Goal: Task Accomplishment & Management: Use online tool/utility

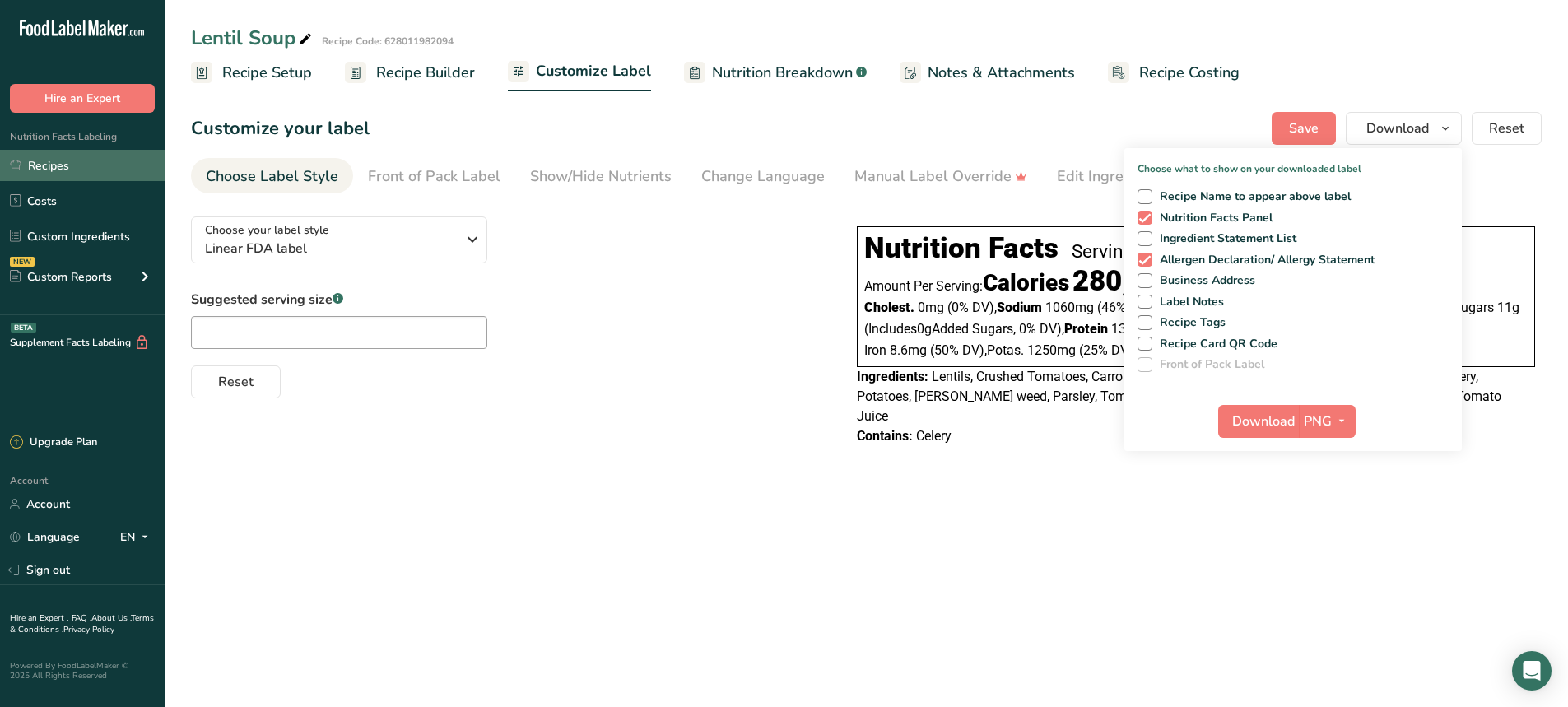
click at [32, 171] on link "Recipes" at bounding box center [82, 165] width 165 height 31
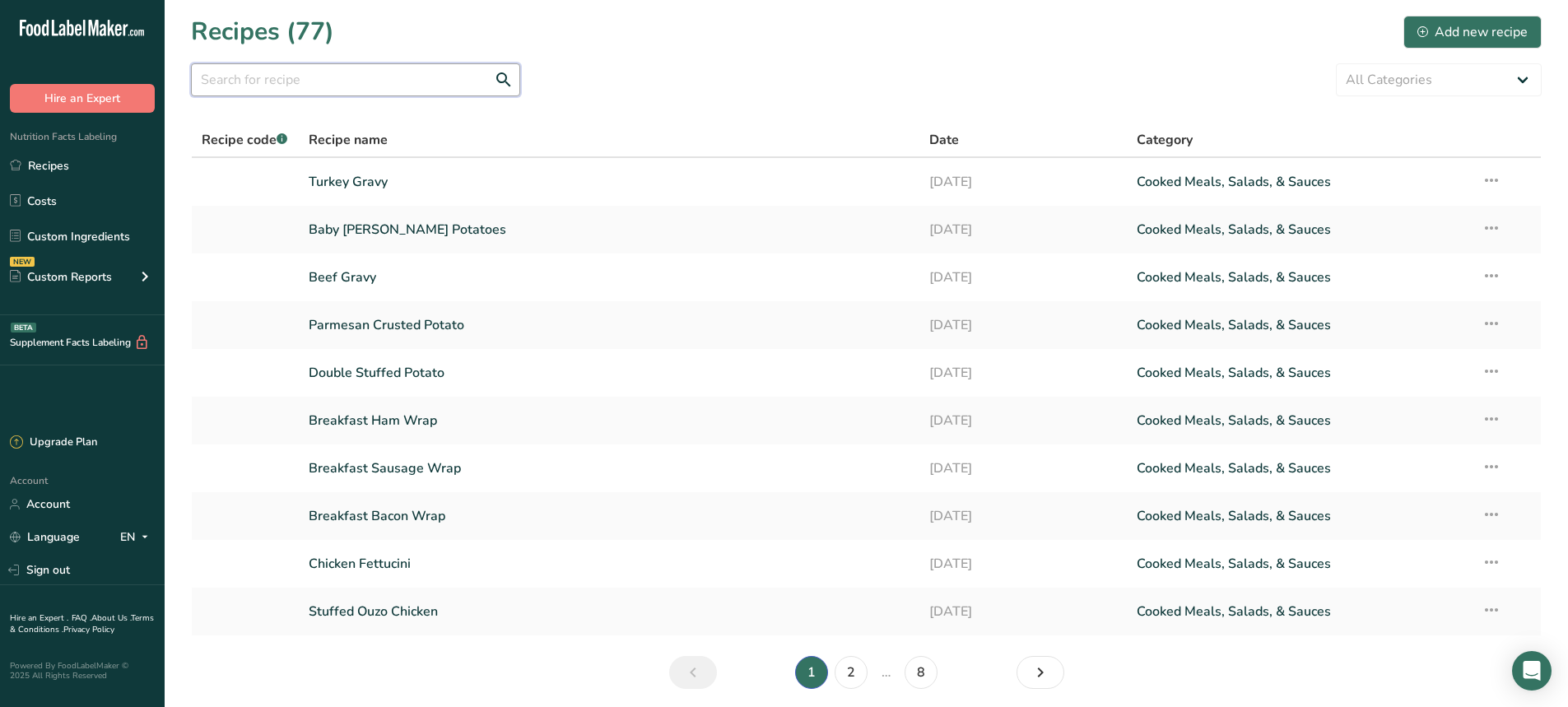
click at [302, 83] on input "text" at bounding box center [355, 79] width 329 height 33
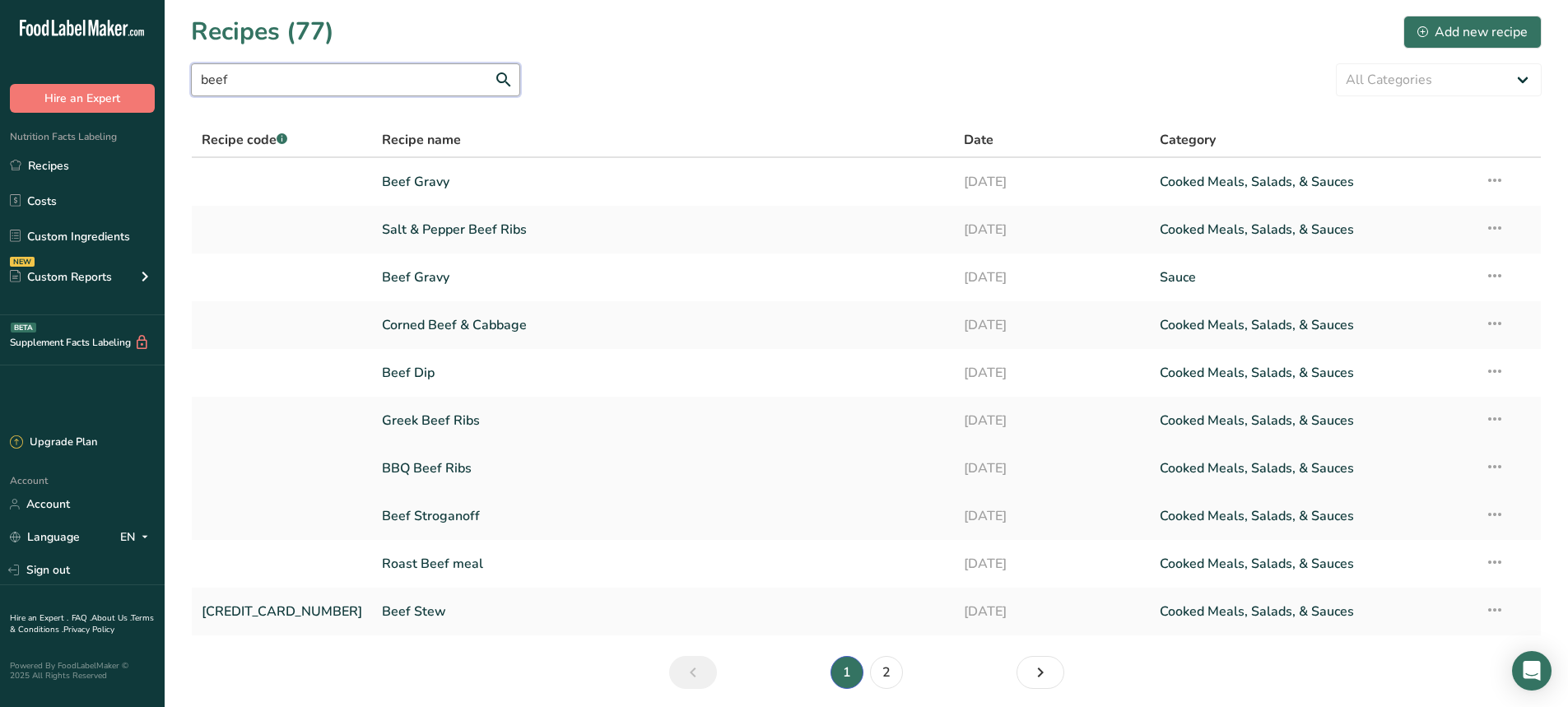
scroll to position [61, 0]
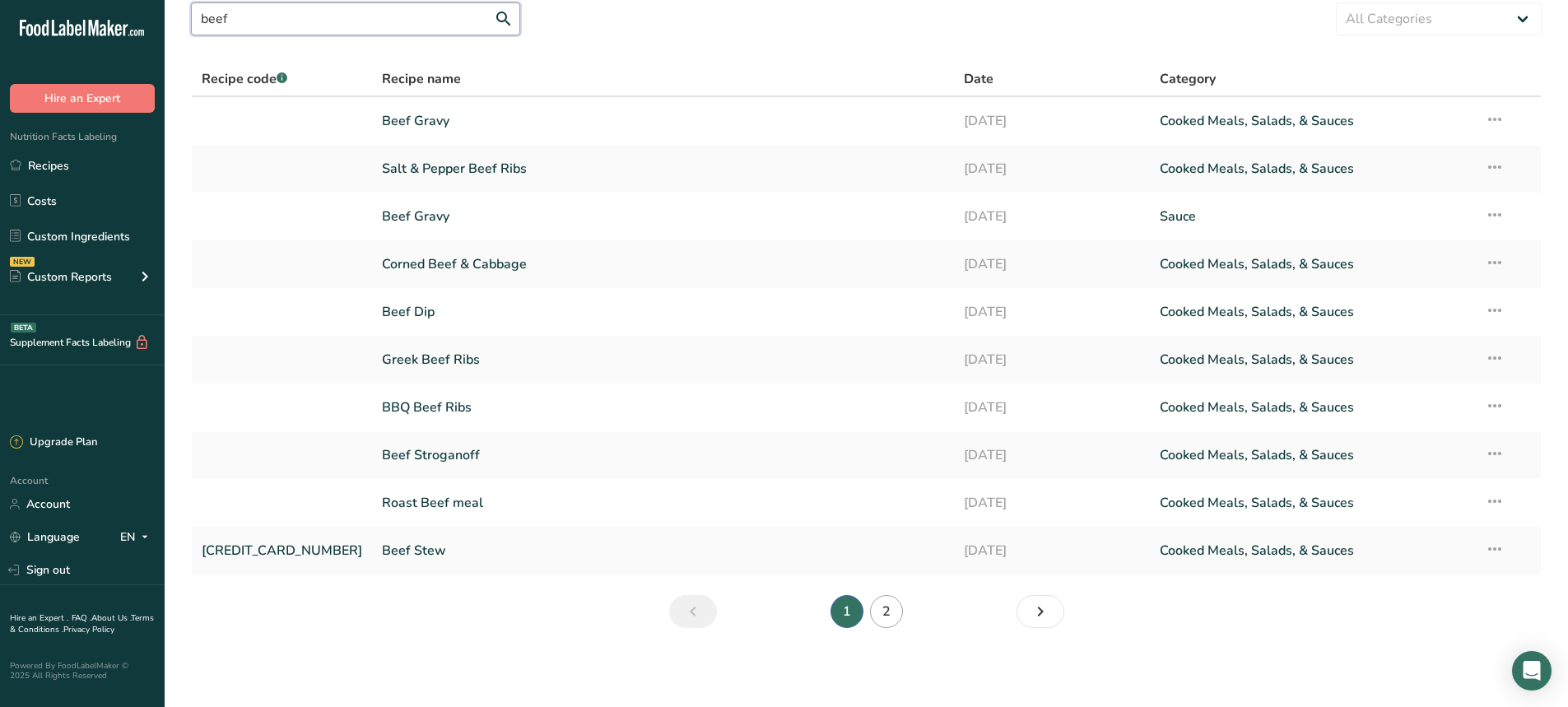
type input "beef"
click at [893, 618] on link "2" at bounding box center [886, 611] width 33 height 33
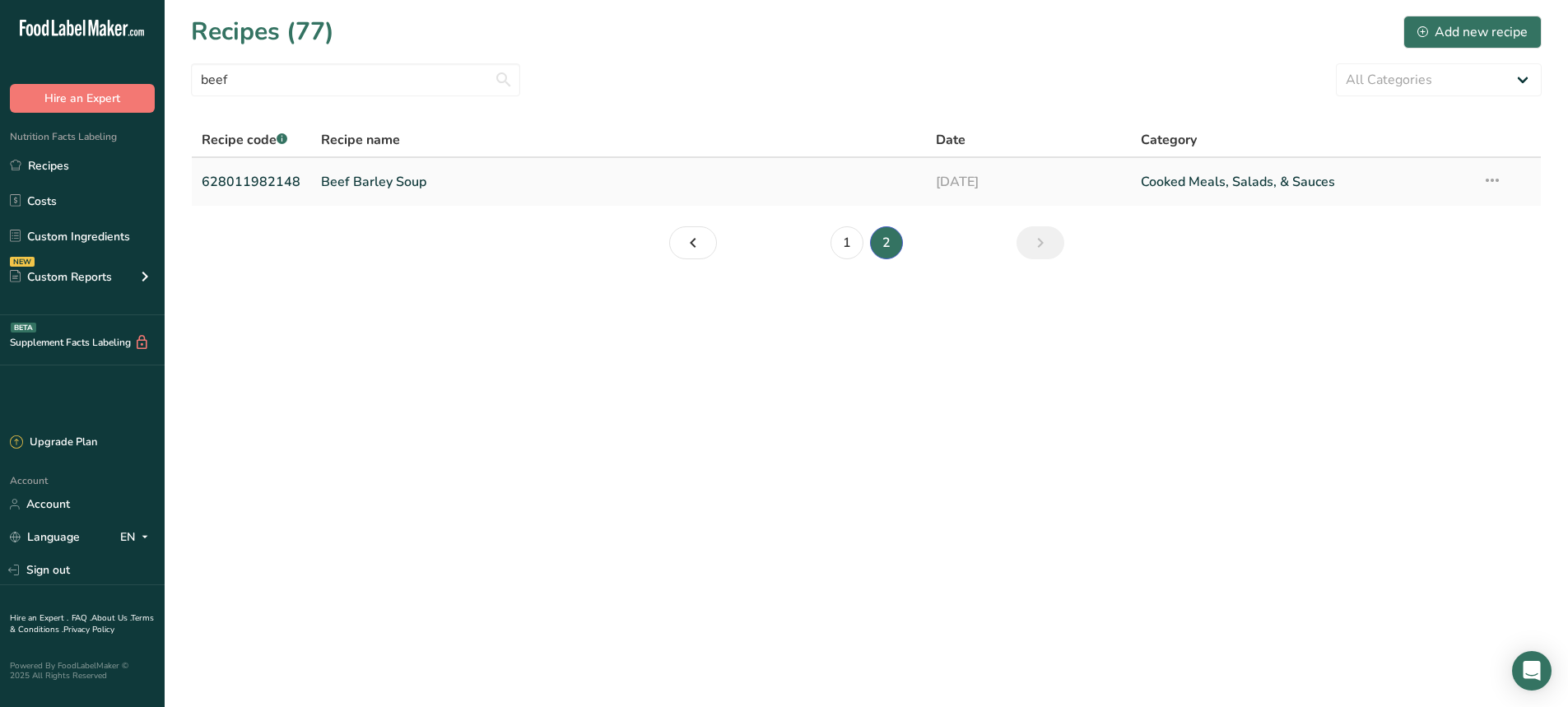
click at [354, 181] on link "Beef Barley Soup" at bounding box center [619, 181] width 595 height 35
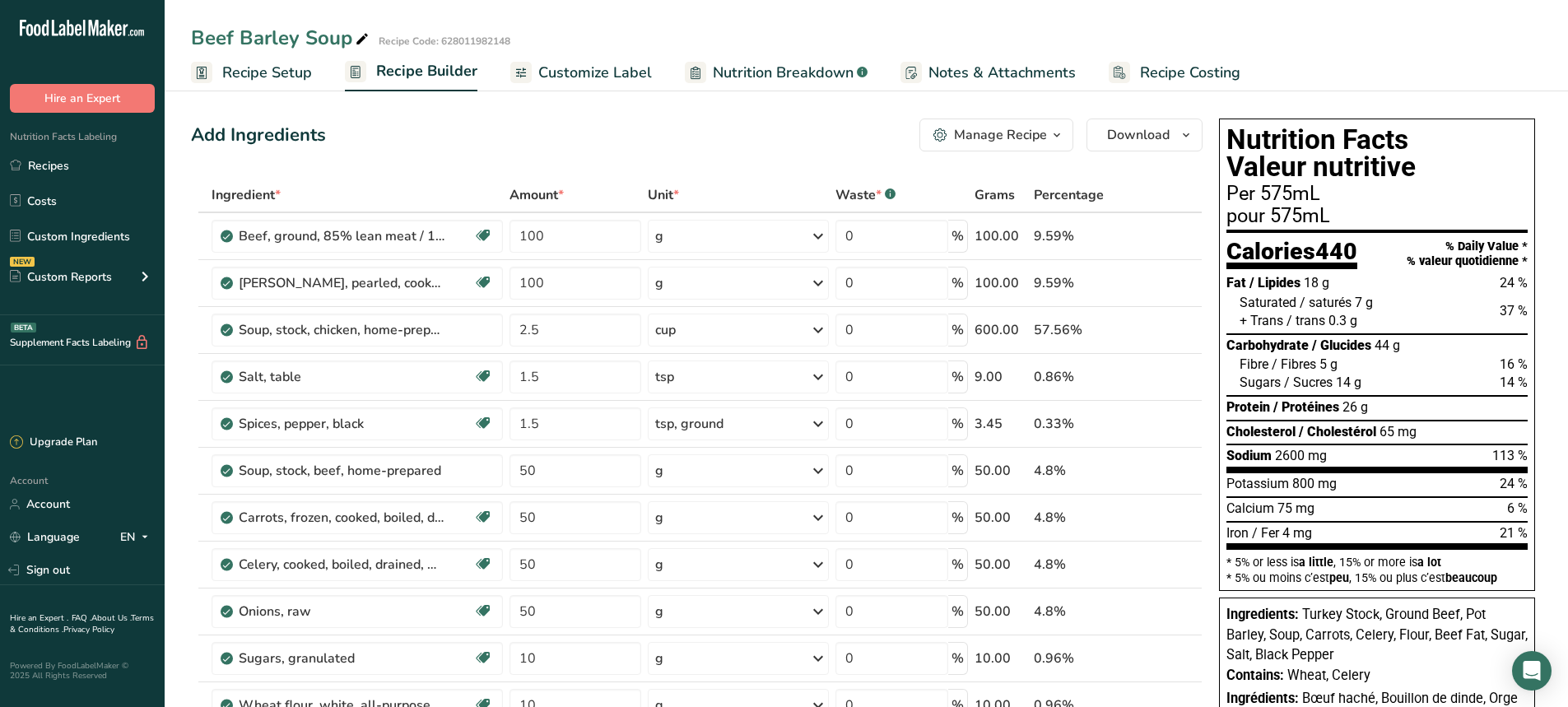
click at [572, 70] on span "Customize Label" at bounding box center [595, 73] width 114 height 23
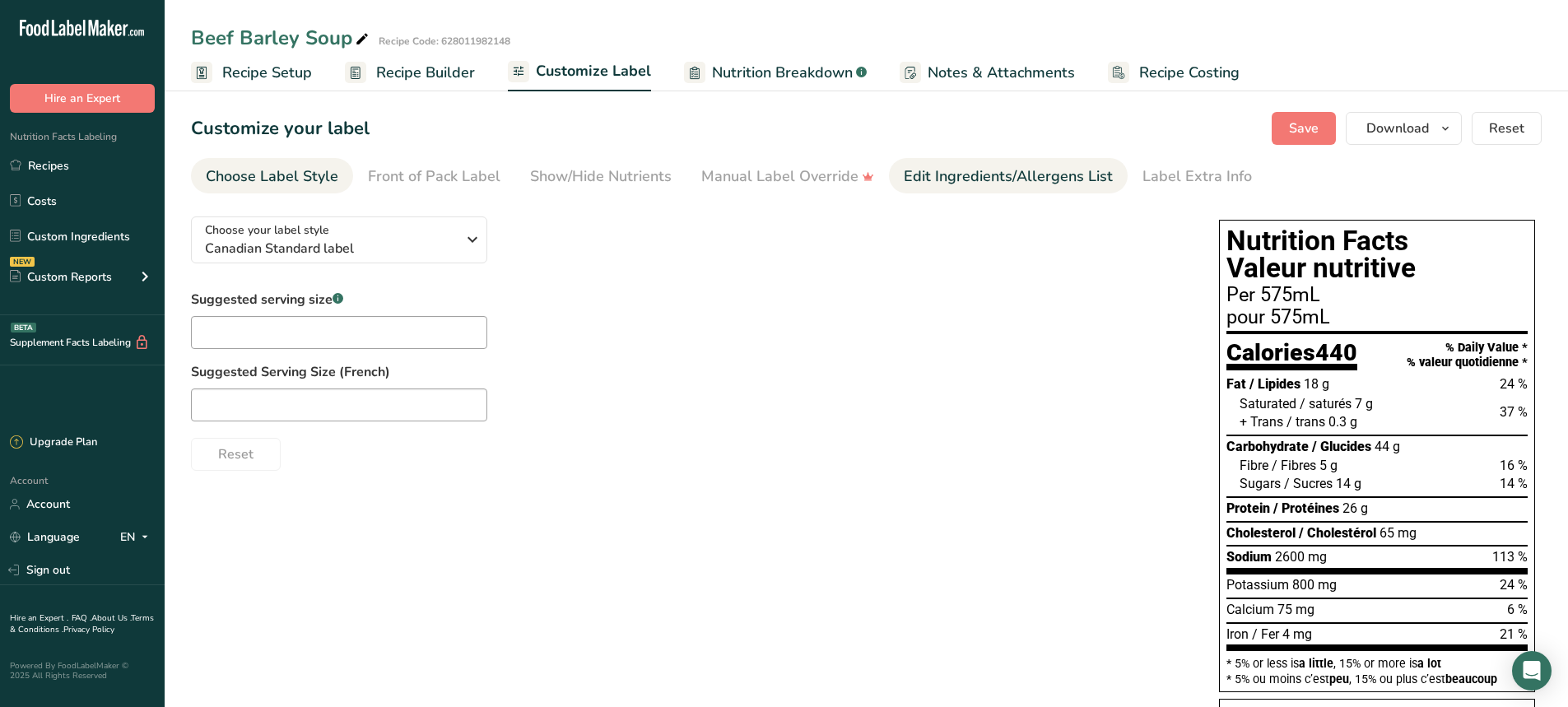
click at [994, 188] on link "Edit Ingredients/Allergens List" at bounding box center [1009, 176] width 209 height 37
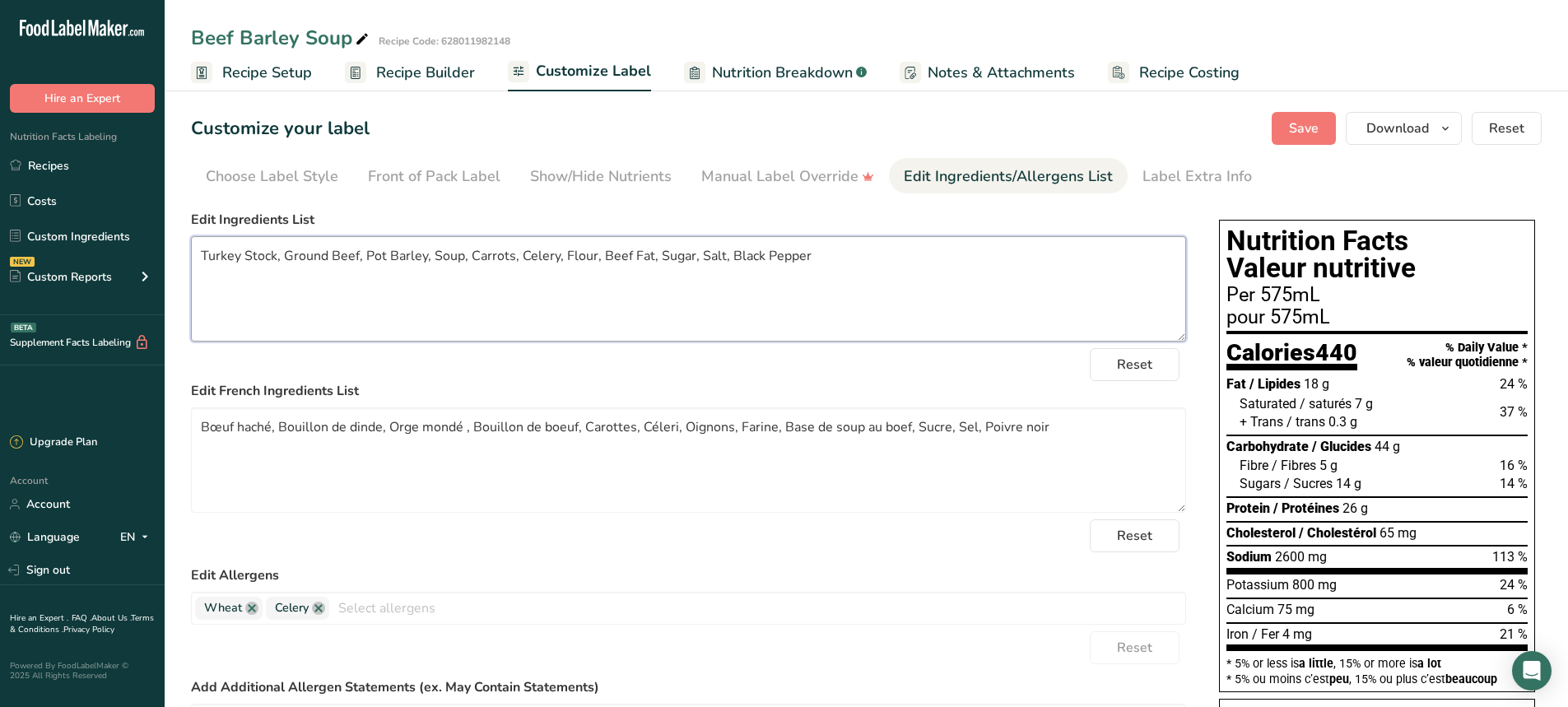
click at [651, 254] on textarea "Turkey Stock, Ground Beef, Pot Barley, Soup, Carrots, Celery, Flour, Beef Fat, …" at bounding box center [688, 289] width 996 height 105
click at [454, 295] on textarea "Turkey Stock, Ground Beef, Pot Barley, Soup, Carrots, Celery, Flour, Sugar, Sal…" at bounding box center [688, 289] width 996 height 105
type textarea "Turkey Stock, Ground Beef, Pot Barley, Soup, Carrots, Celery, Flour, Sugar, Sal…"
click at [266, 75] on span "Recipe Setup" at bounding box center [266, 73] width 89 height 23
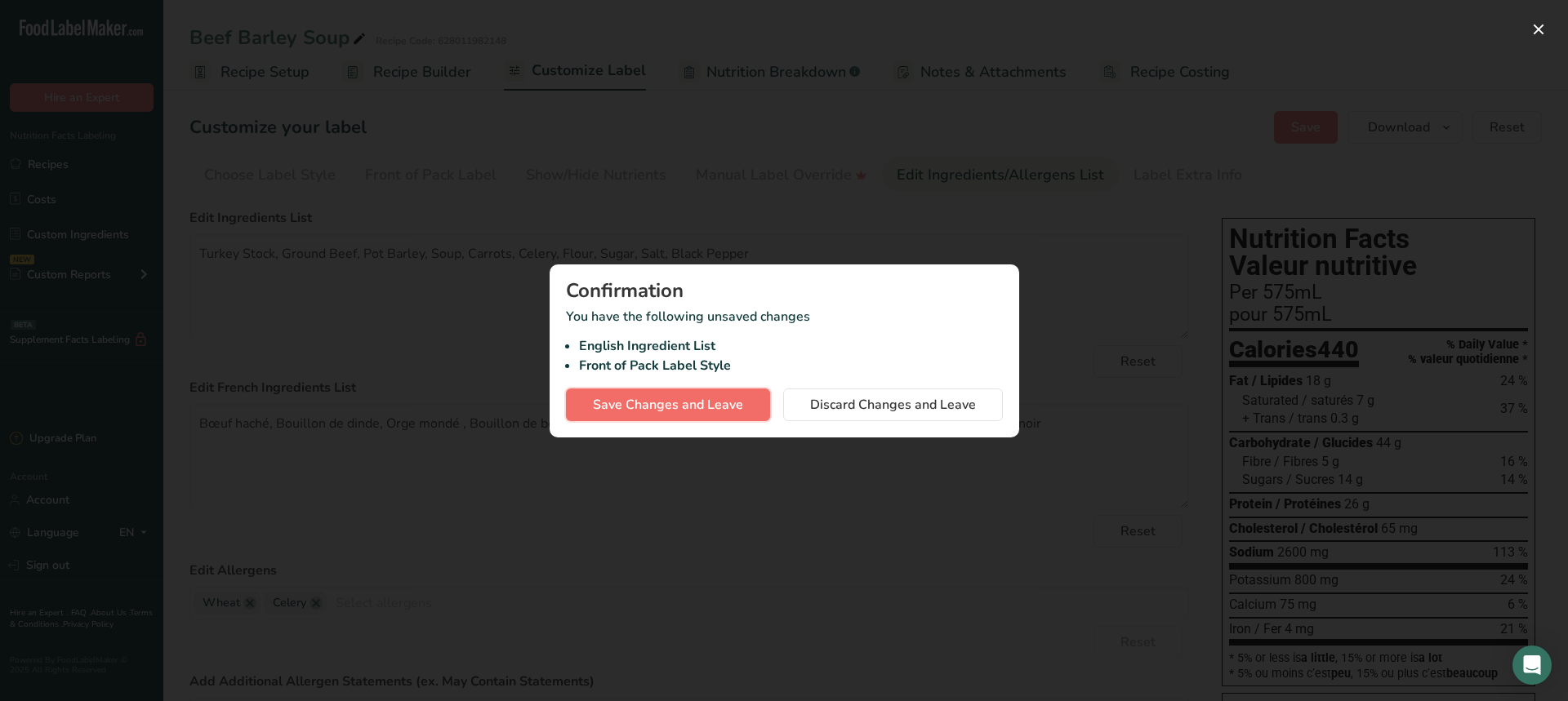
click at [644, 404] on span "Save Changes and Leave" at bounding box center [668, 405] width 150 height 20
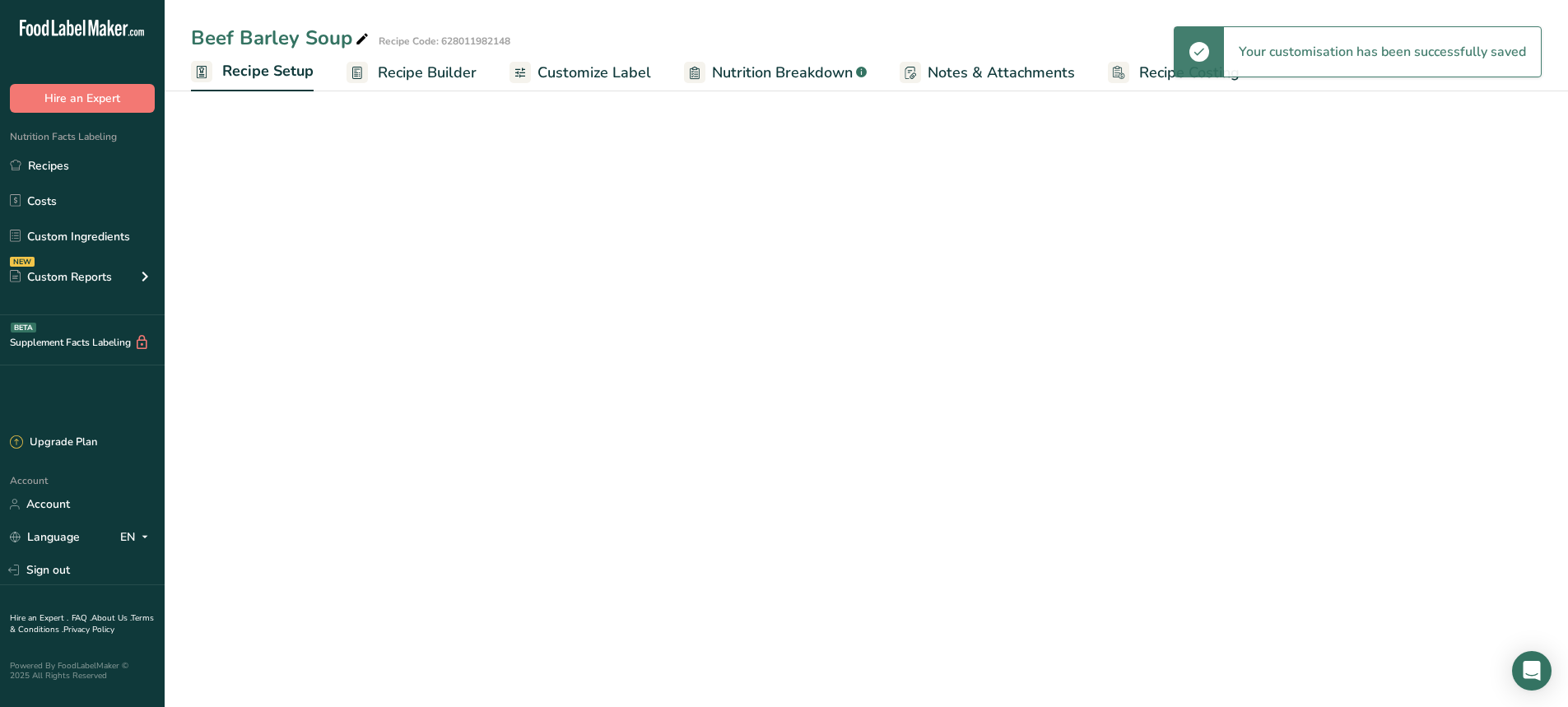
select select "22"
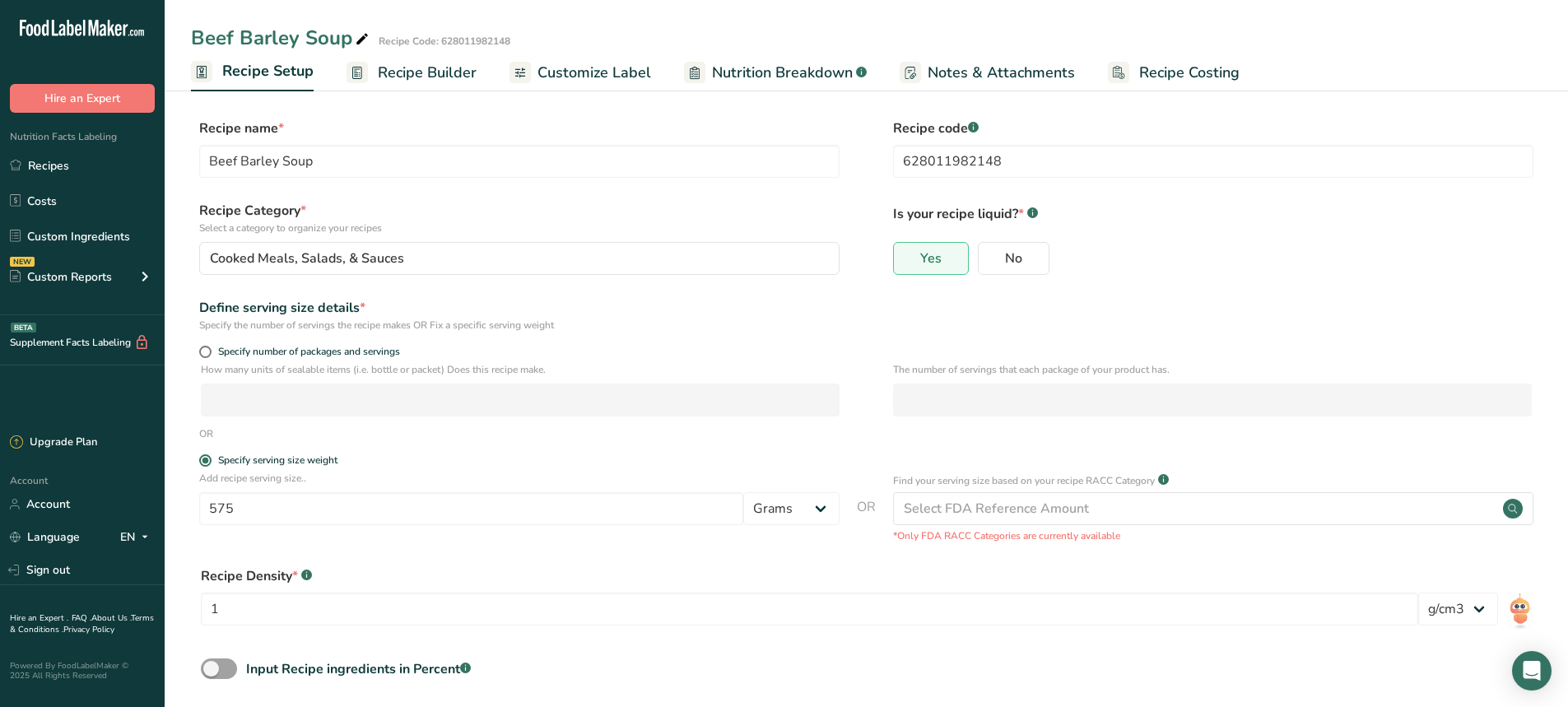
click at [419, 70] on span "Recipe Builder" at bounding box center [427, 73] width 99 height 23
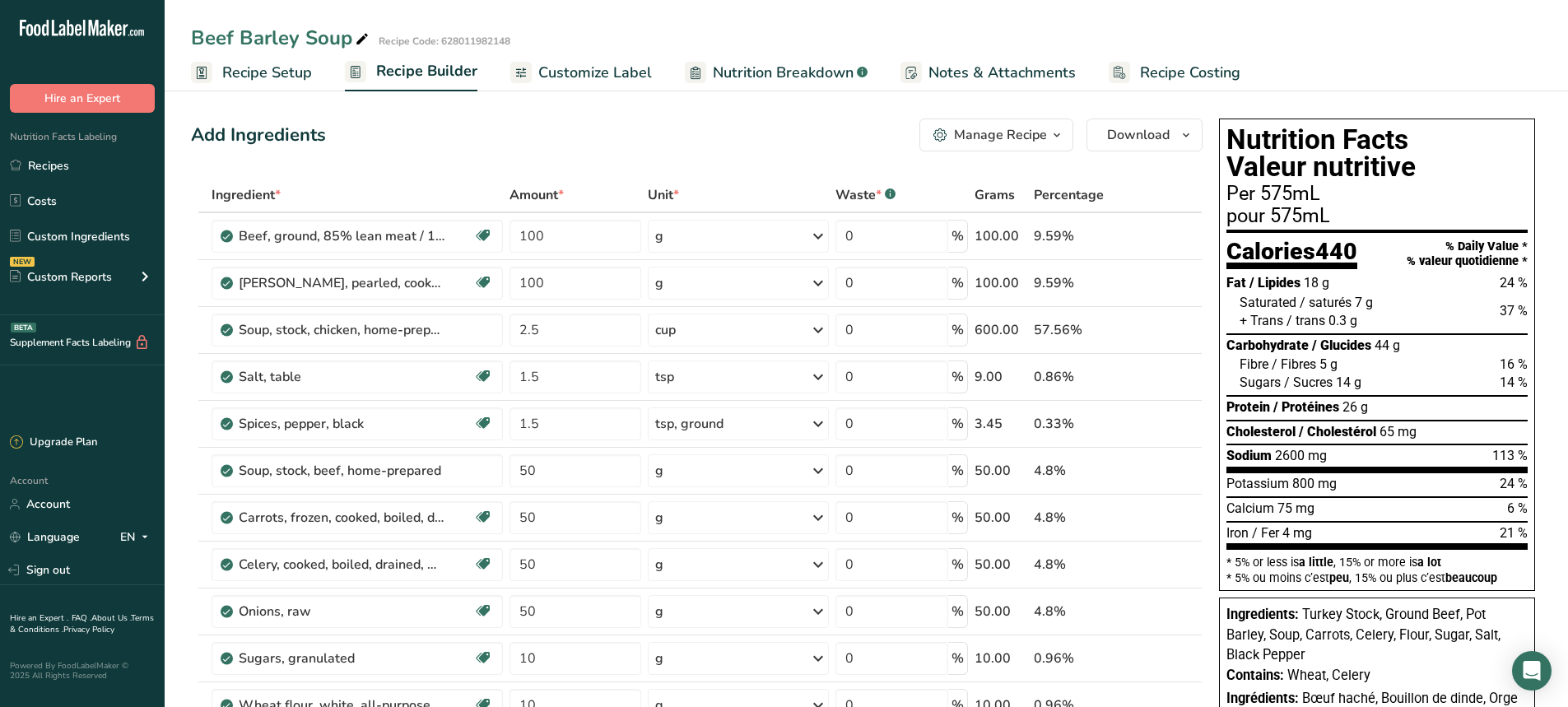
scroll to position [247, 0]
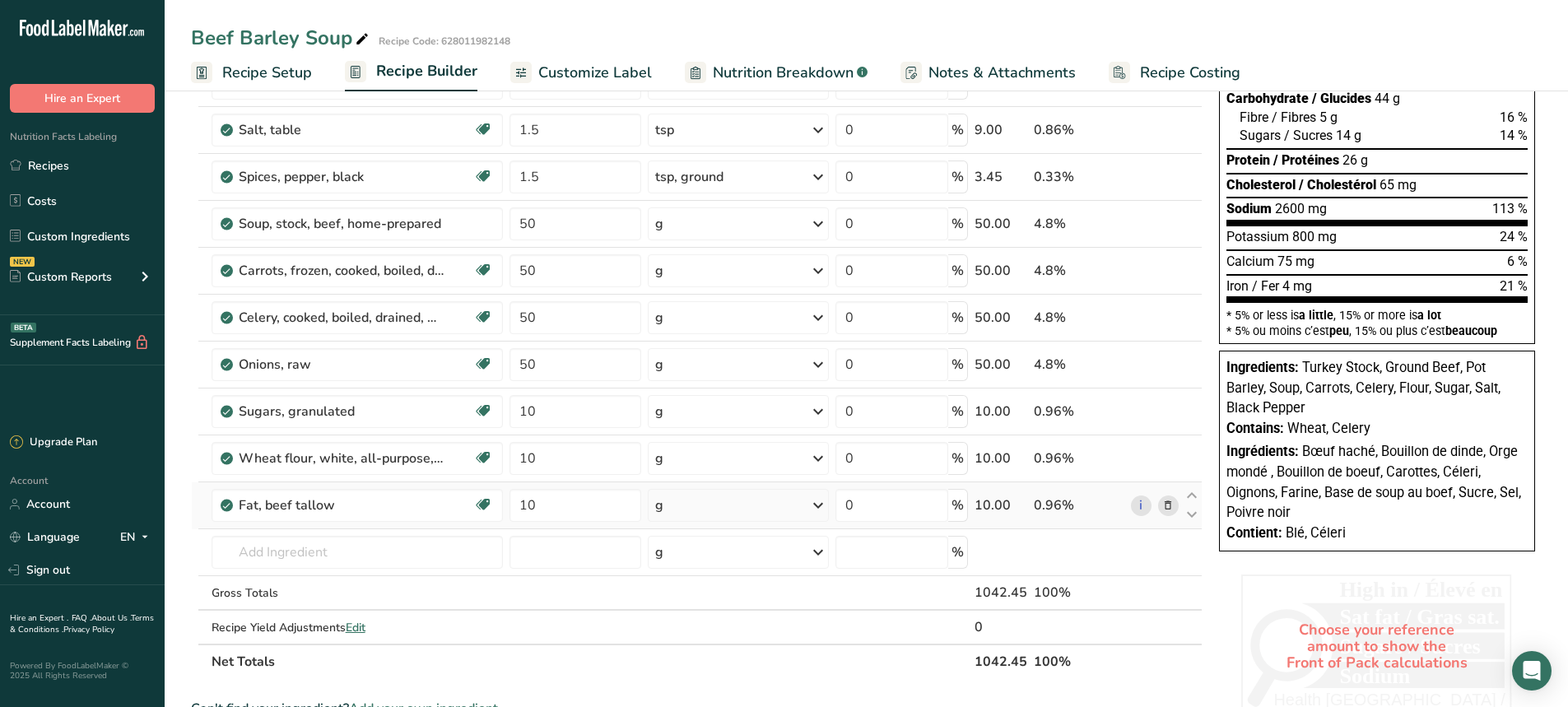
click at [1168, 507] on icon at bounding box center [1168, 506] width 11 height 17
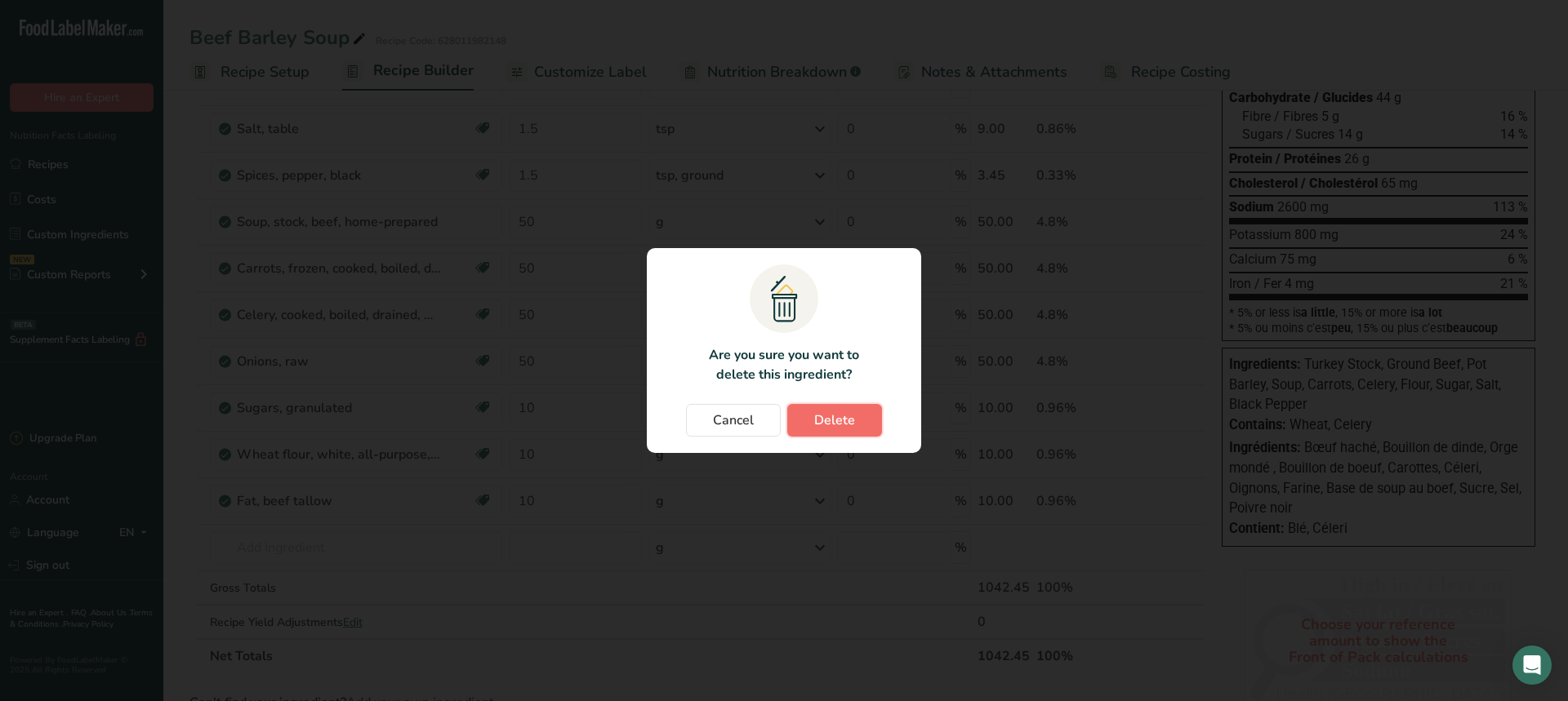
click at [864, 433] on button "Delete" at bounding box center [835, 419] width 95 height 33
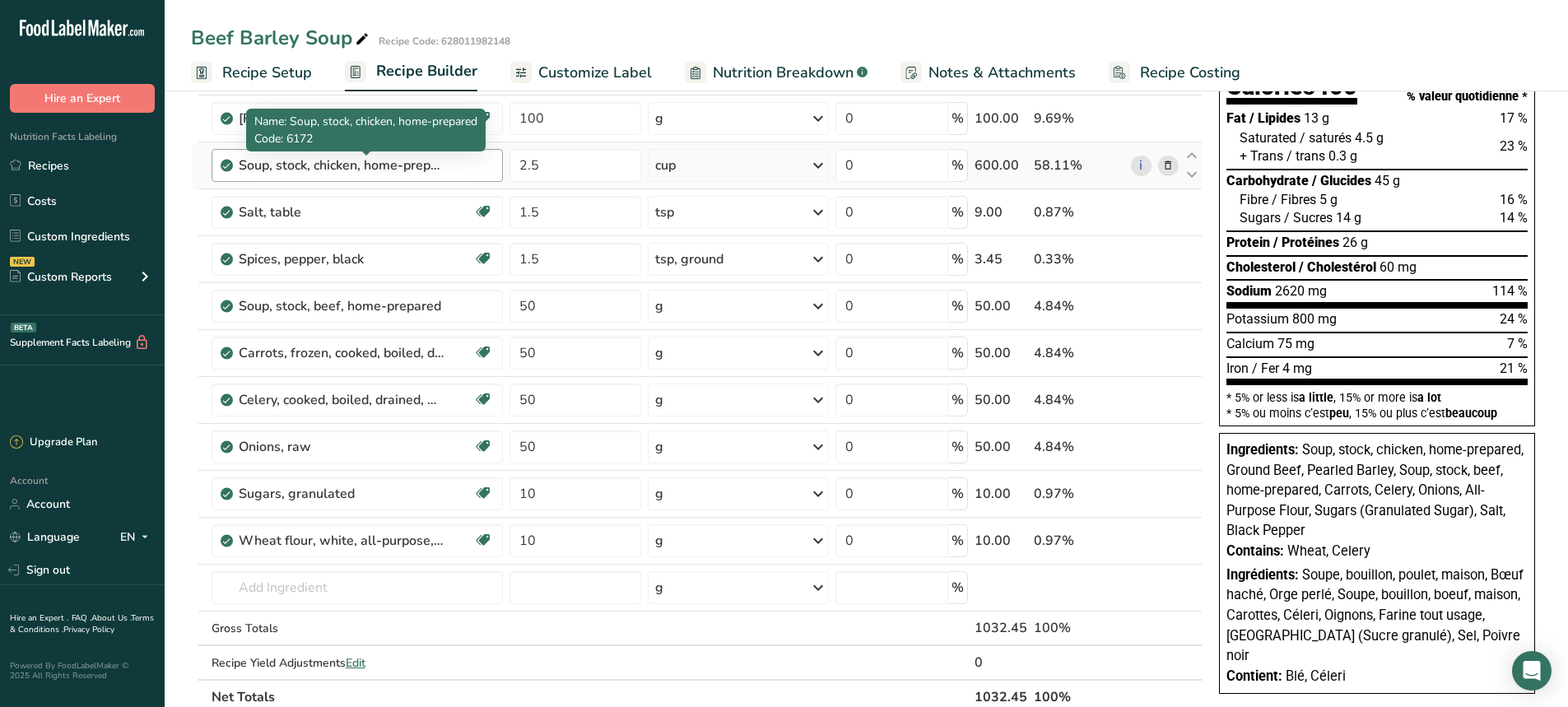
scroll to position [83, 0]
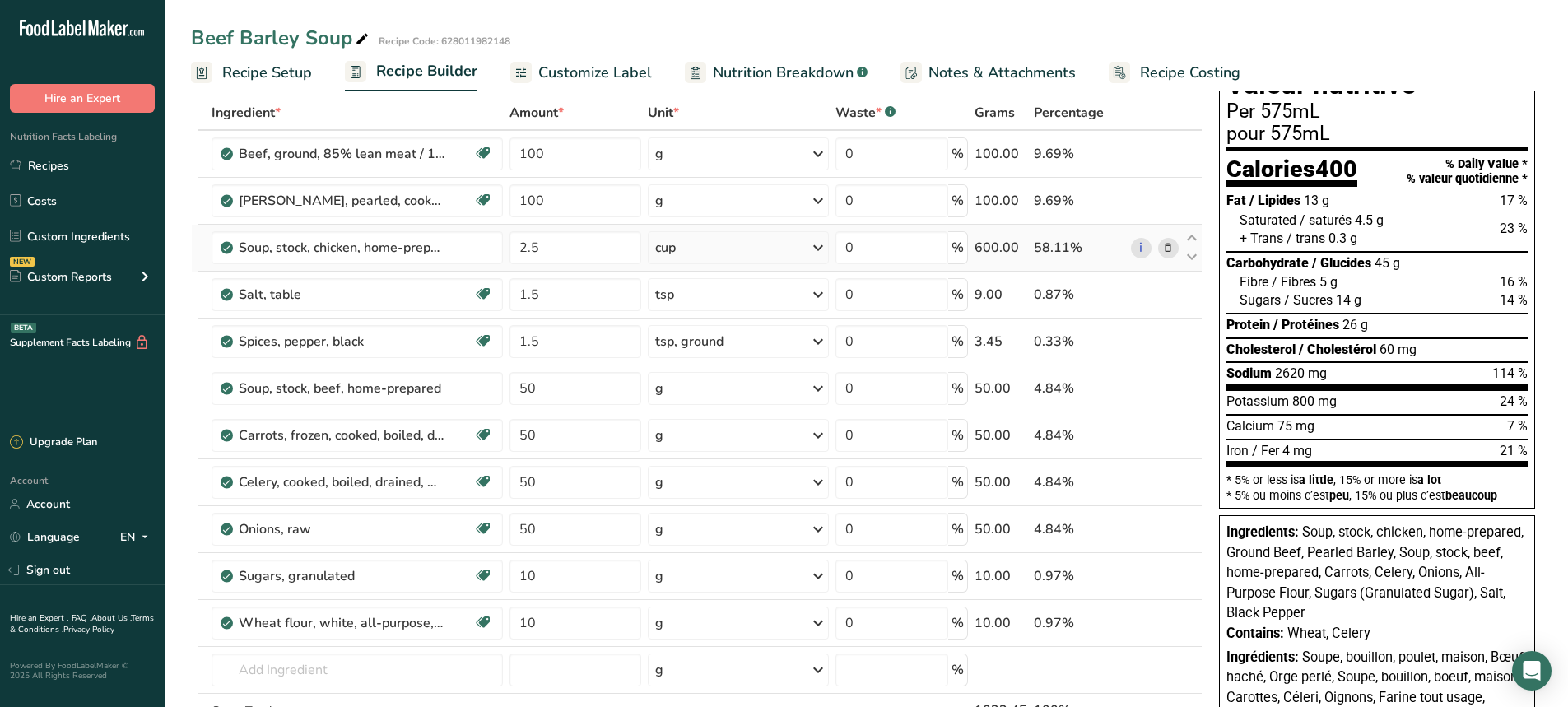
click at [817, 248] on icon at bounding box center [818, 248] width 20 height 30
click at [691, 362] on div "g" at bounding box center [727, 359] width 138 height 24
drag, startPoint x: 552, startPoint y: 250, endPoint x: 431, endPoint y: 250, distance: 121.0
click at [431, 250] on tr "Soup, stock, chicken, home-prepared 2.5 g Portions 1 cup Weight Units g kg mg S…" at bounding box center [697, 248] width 1010 height 47
type input "50"
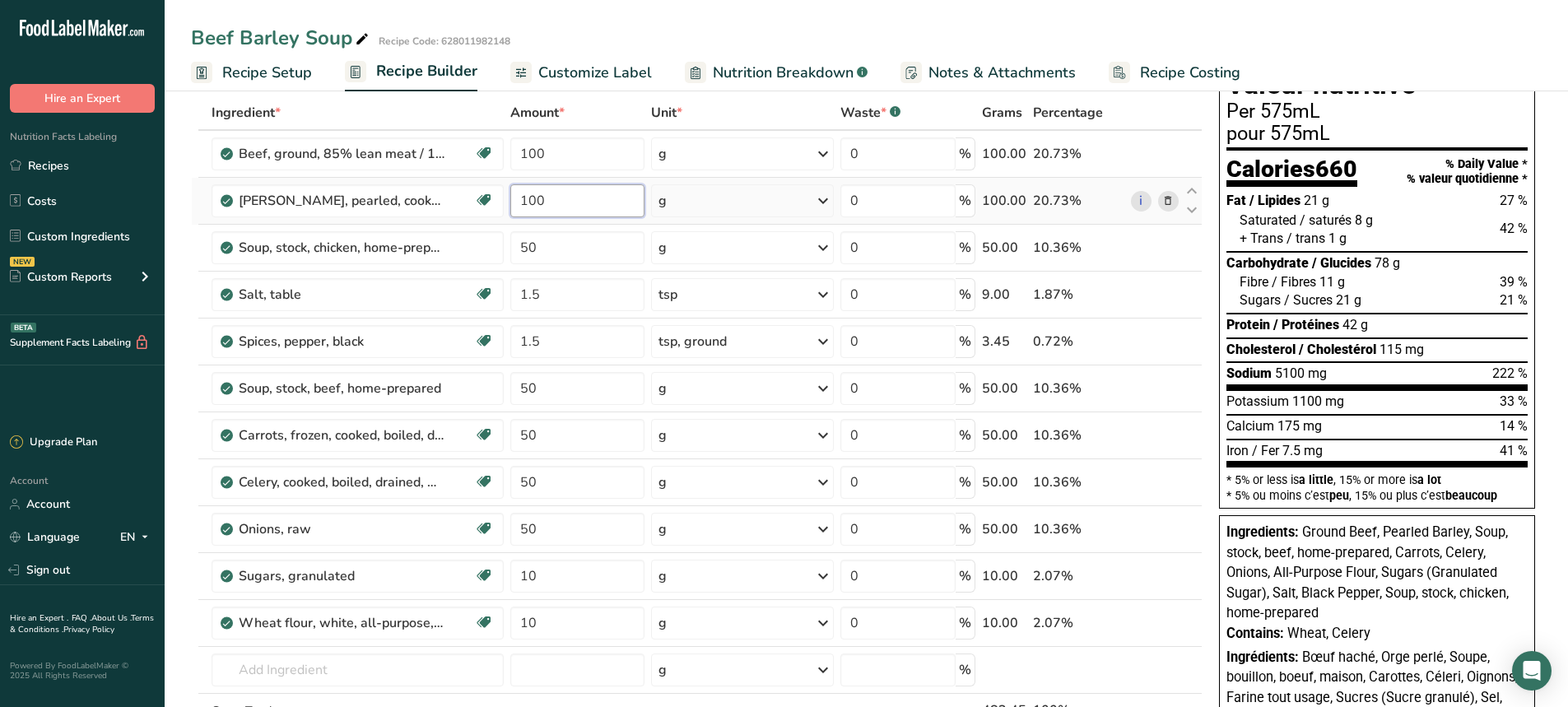
click at [553, 199] on div "Ingredient * Amount * Unit * Waste * .a-a{fill:#347362;}.b-a{fill:#fff;} Grams …" at bounding box center [697, 447] width 1011 height 701
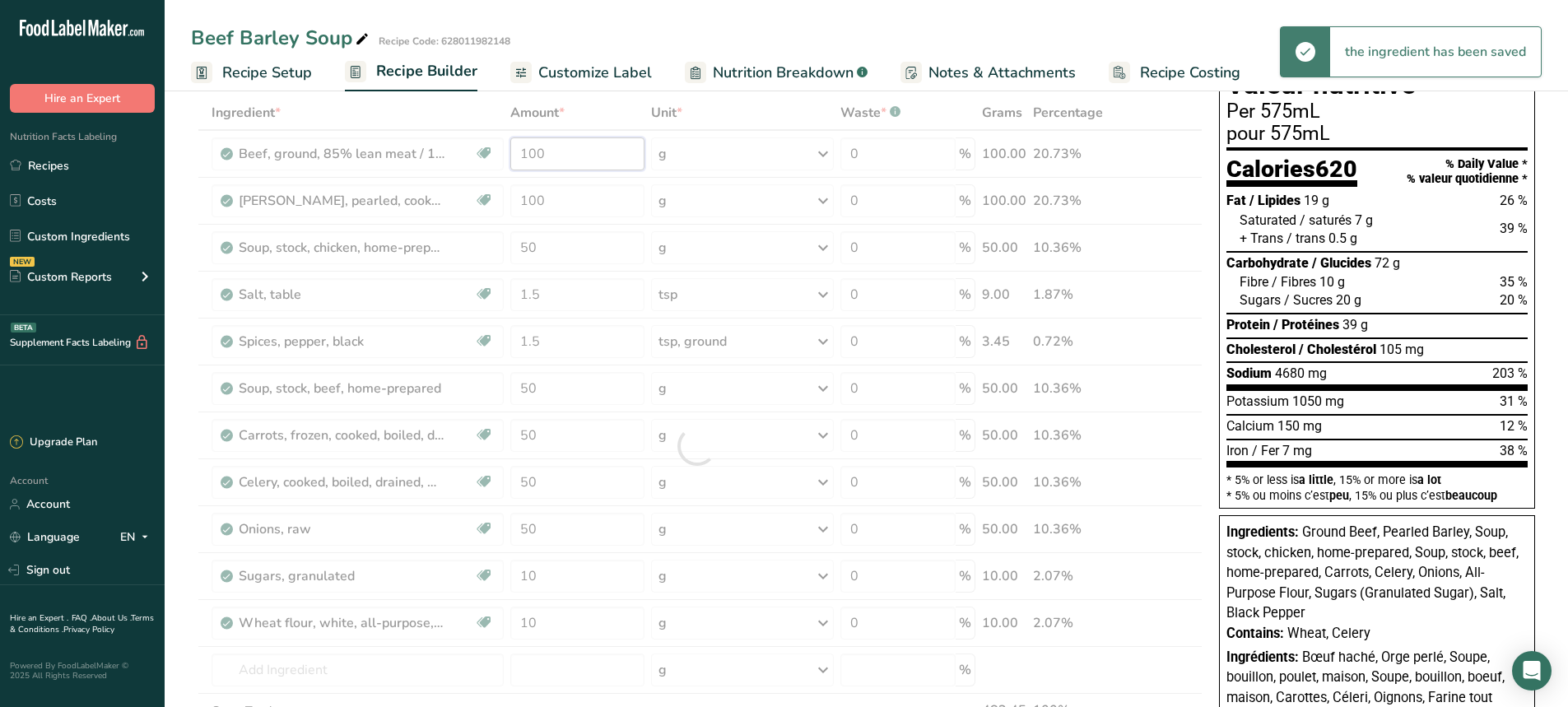
drag, startPoint x: 561, startPoint y: 154, endPoint x: 478, endPoint y: 157, distance: 83.1
click at [478, 157] on div "Ingredient * Amount * Unit * Waste * .a-a{fill:#347362;}.b-a{fill:#fff;} Grams …" at bounding box center [697, 447] width 1011 height 701
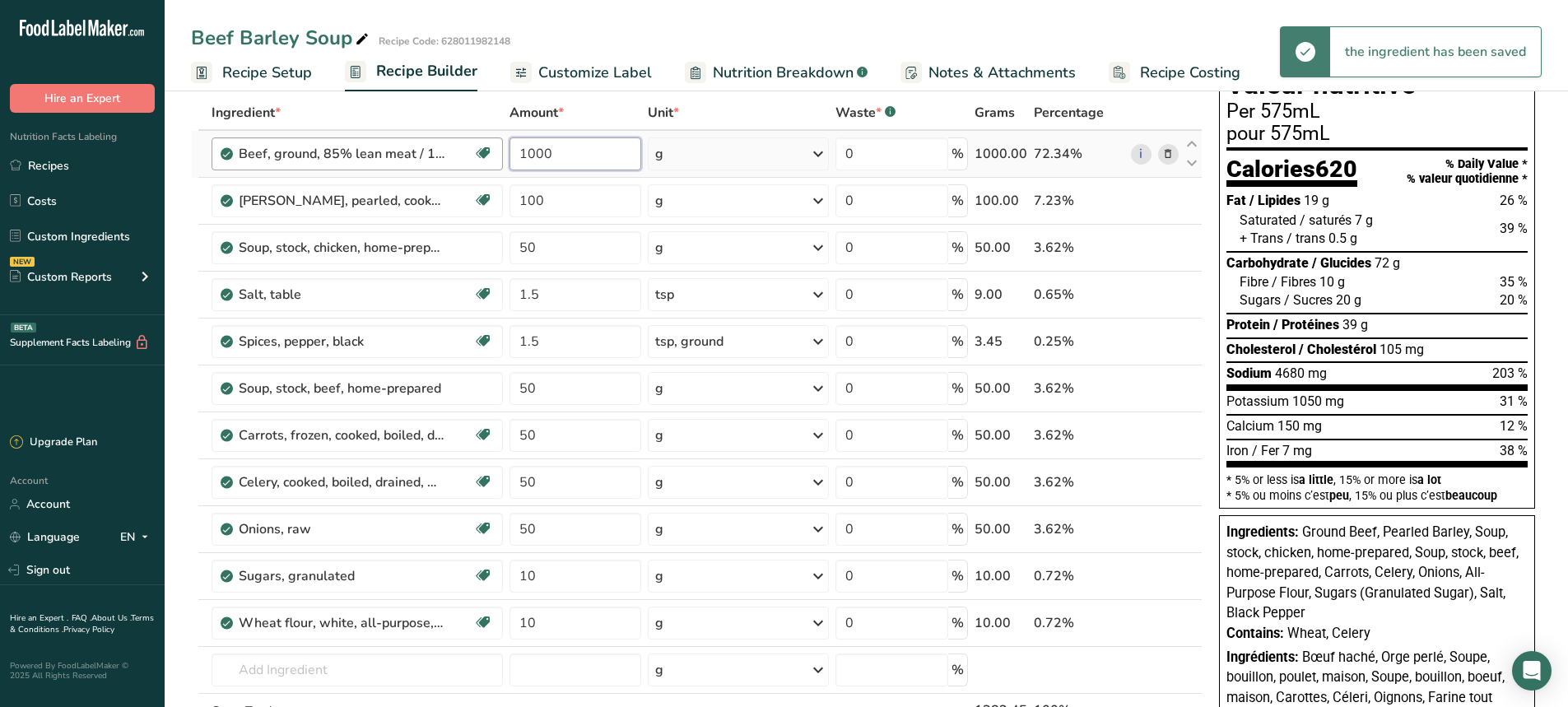
drag, startPoint x: 595, startPoint y: 154, endPoint x: 466, endPoint y: 154, distance: 129.0
click at [466, 154] on tr "Beef, ground, 85% lean meat / 15% fat, loaf, cooked, baked Dairy free Gluten fr…" at bounding box center [697, 154] width 1010 height 47
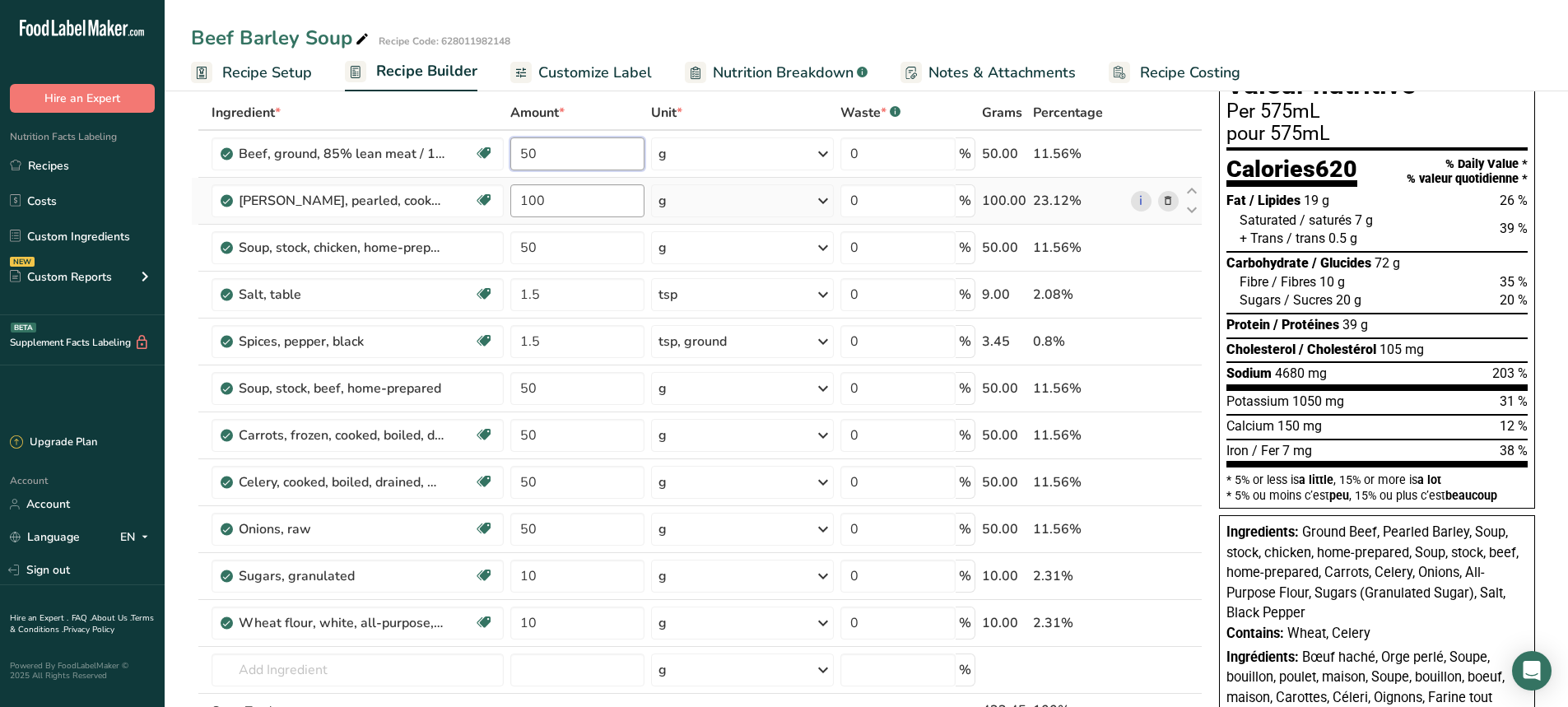
type input "50"
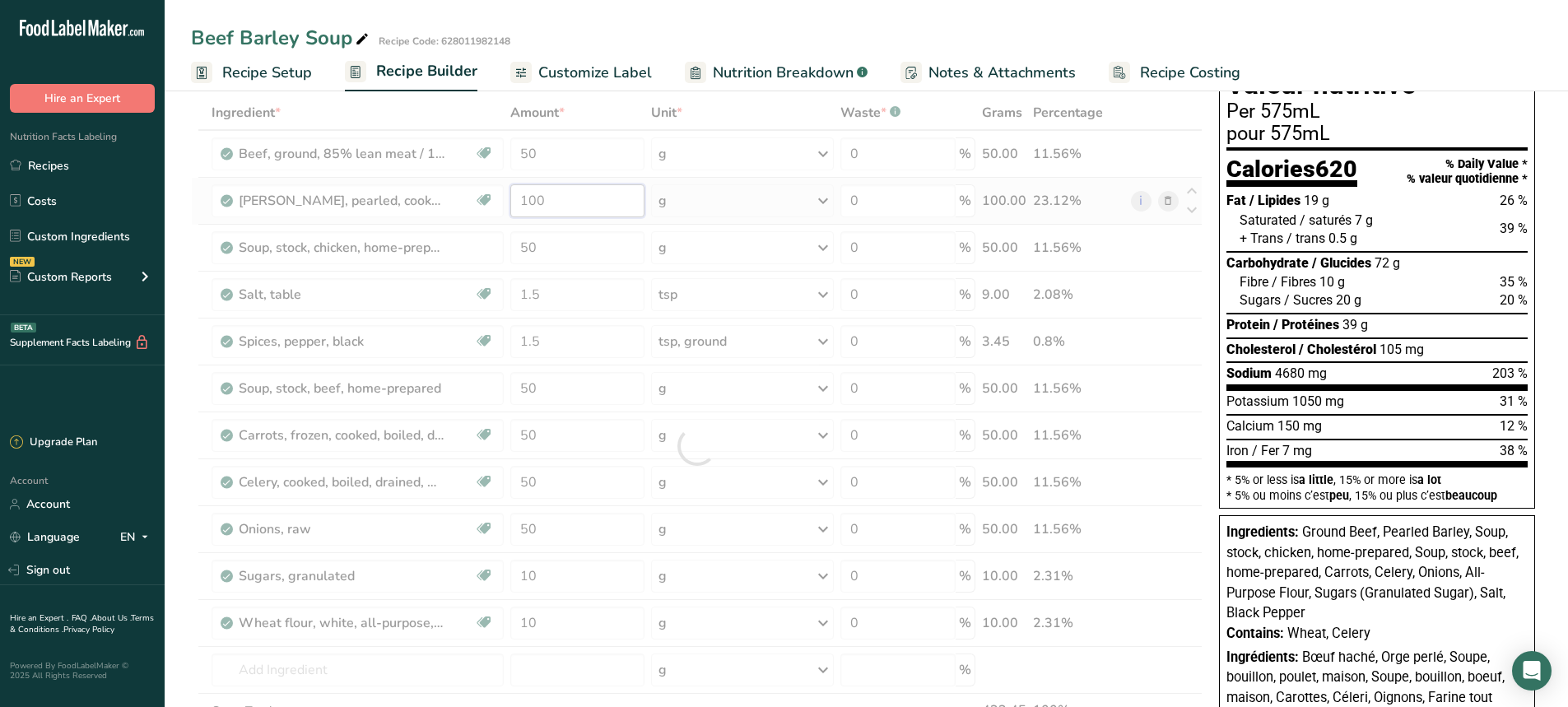
click at [598, 199] on div "Ingredient * Amount * Unit * Waste * .a-a{fill:#347362;}.b-a{fill:#fff;} Grams …" at bounding box center [697, 447] width 1011 height 701
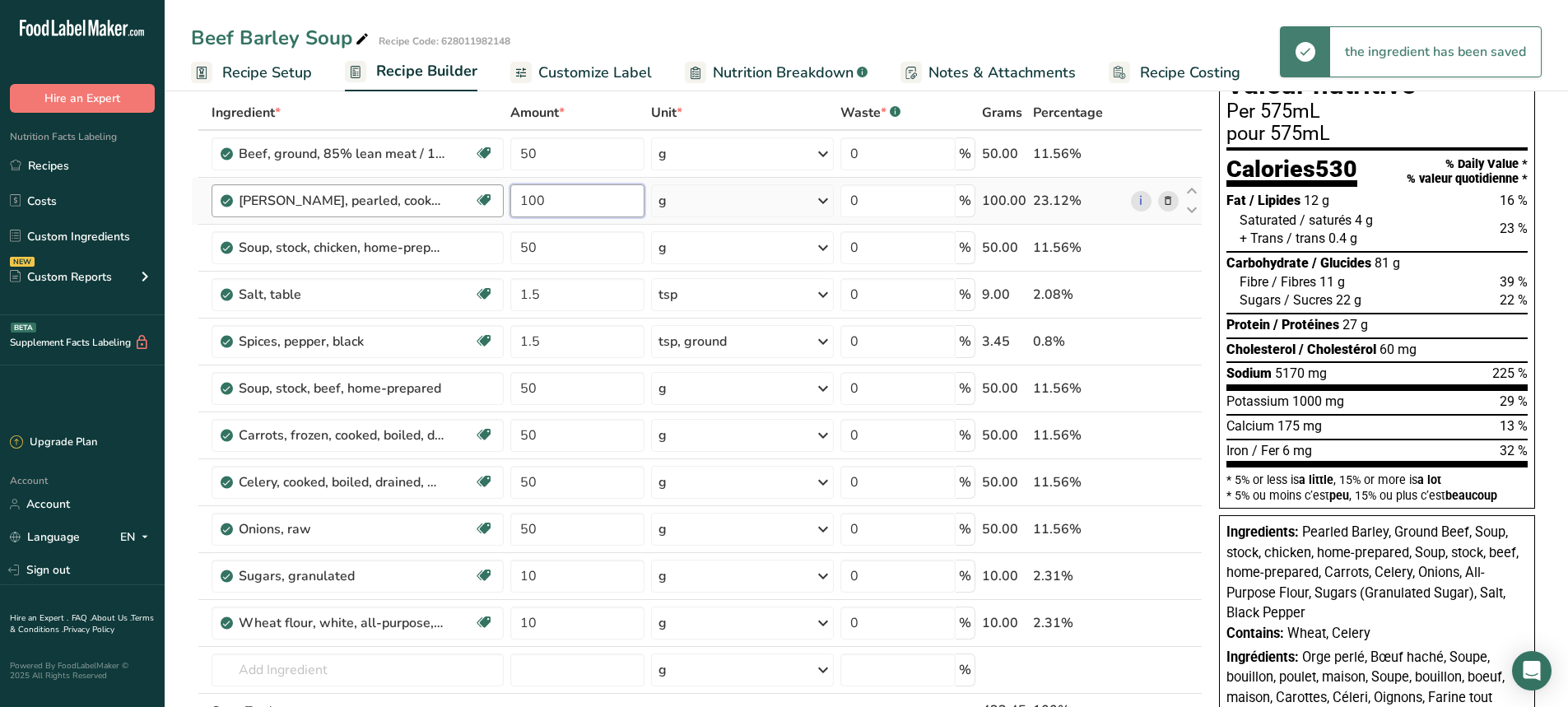
drag, startPoint x: 578, startPoint y: 207, endPoint x: 478, endPoint y: 207, distance: 100.0
click at [480, 207] on tr "Barley, pearled, cooked Dairy free Gluten free Vegan Vegetarian Soy free 100 g …" at bounding box center [697, 201] width 1010 height 47
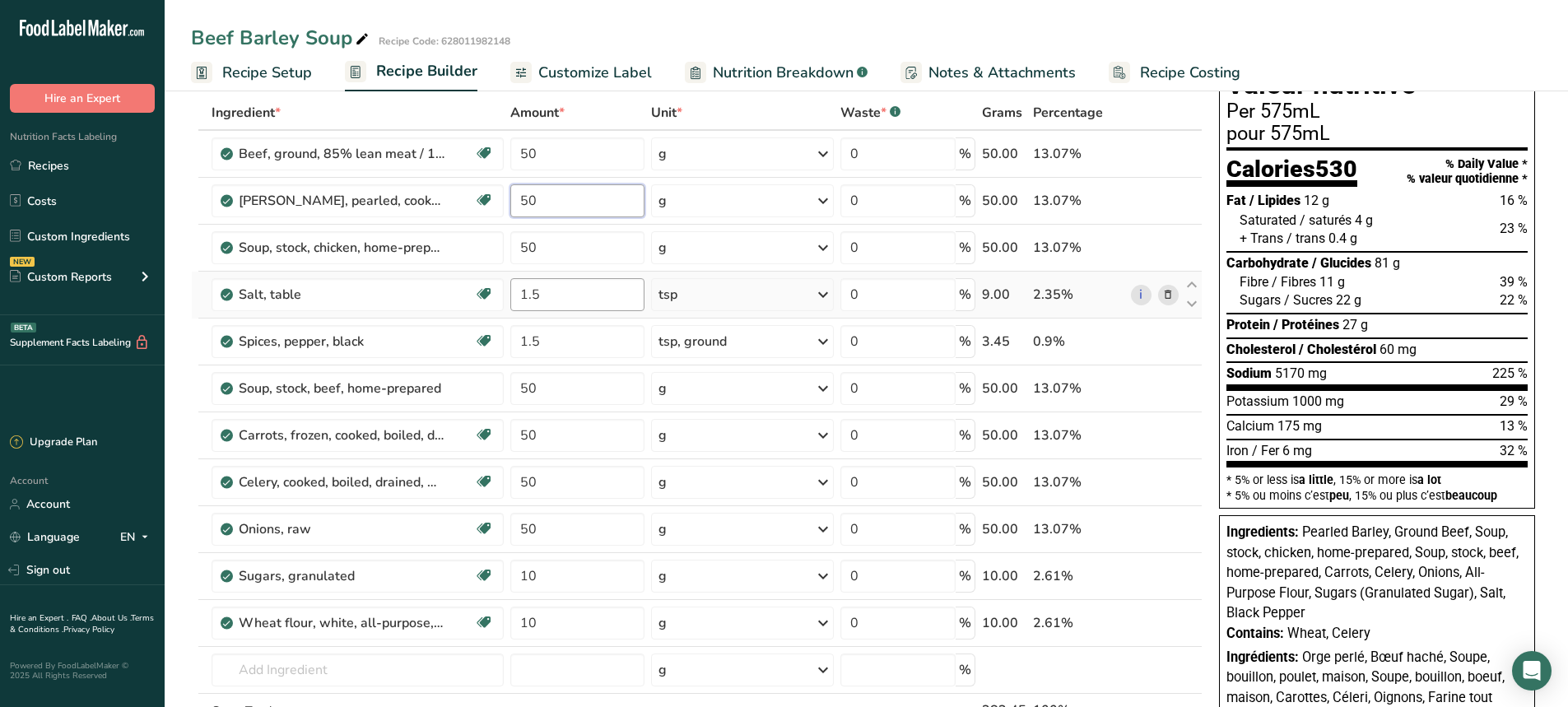
type input "50"
click at [566, 292] on div "Ingredient * Amount * Unit * Waste * .a-a{fill:#347362;}.b-a{fill:#fff;} Grams …" at bounding box center [697, 447] width 1011 height 701
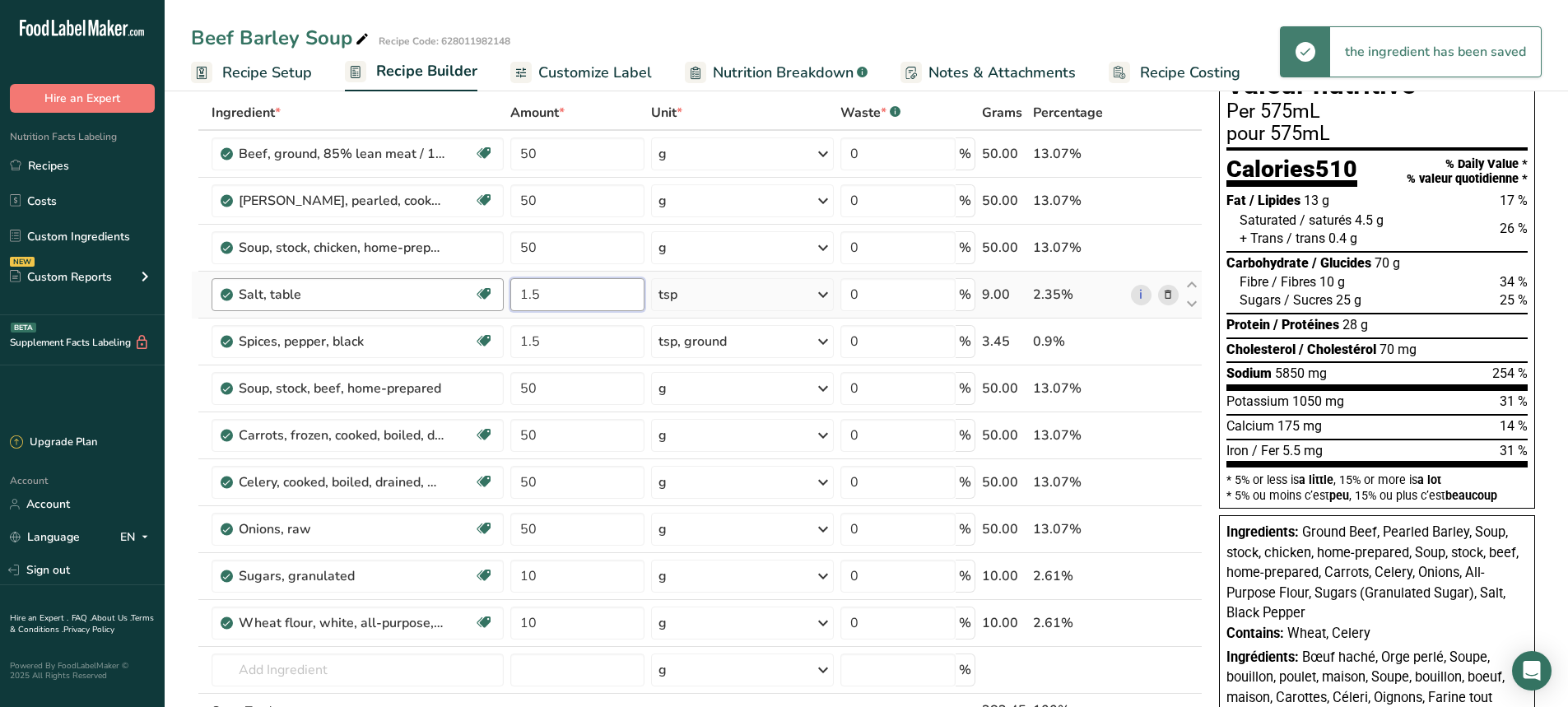
drag, startPoint x: 557, startPoint y: 294, endPoint x: 485, endPoint y: 291, distance: 72.1
click at [493, 293] on tr "Salt, table Dairy free Gluten free Vegan Vegetarian Soy free 1.5 tsp Portions 1…" at bounding box center [697, 295] width 1010 height 47
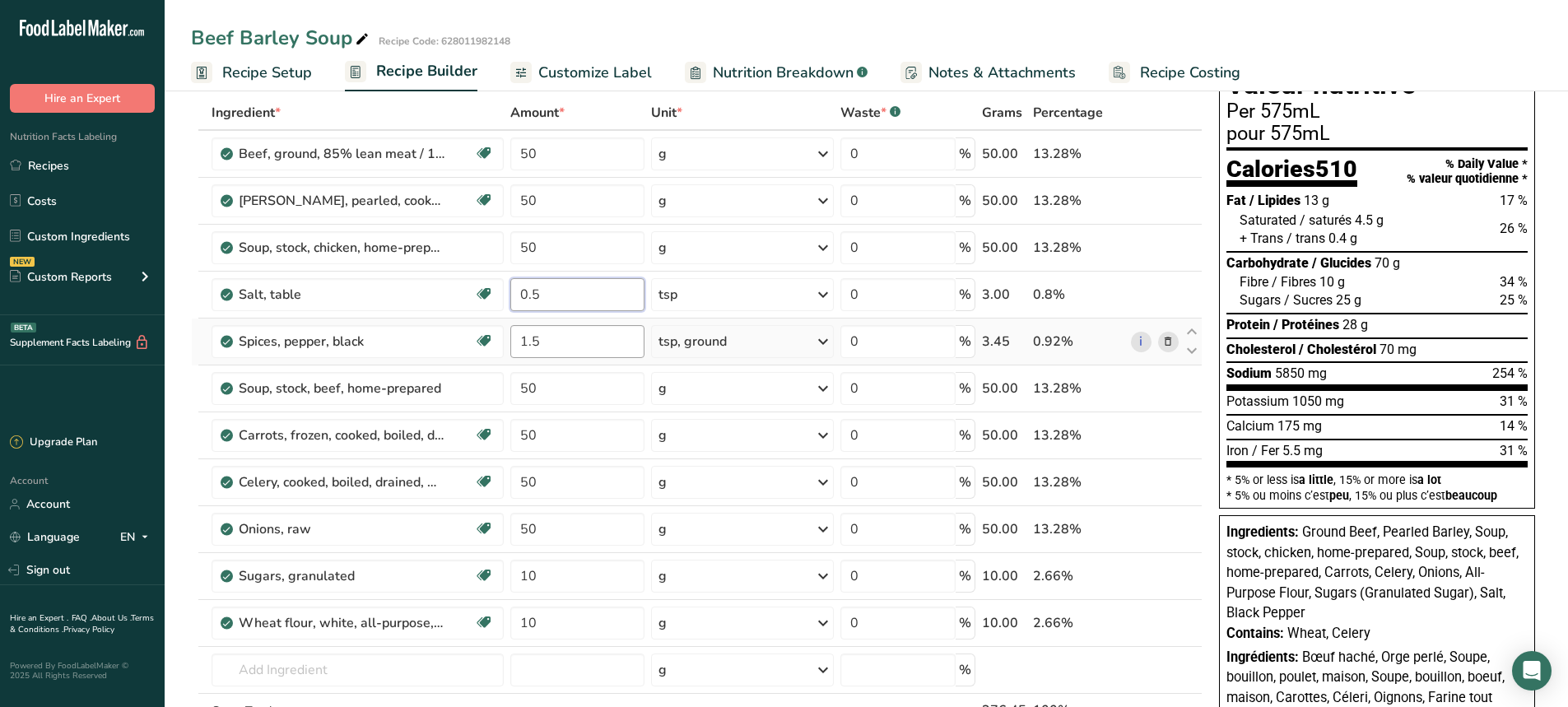
type input "0.5"
click at [565, 347] on div "Ingredient * Amount * Unit * Waste * .a-a{fill:#347362;}.b-a{fill:#fff;} Grams …" at bounding box center [697, 447] width 1011 height 701
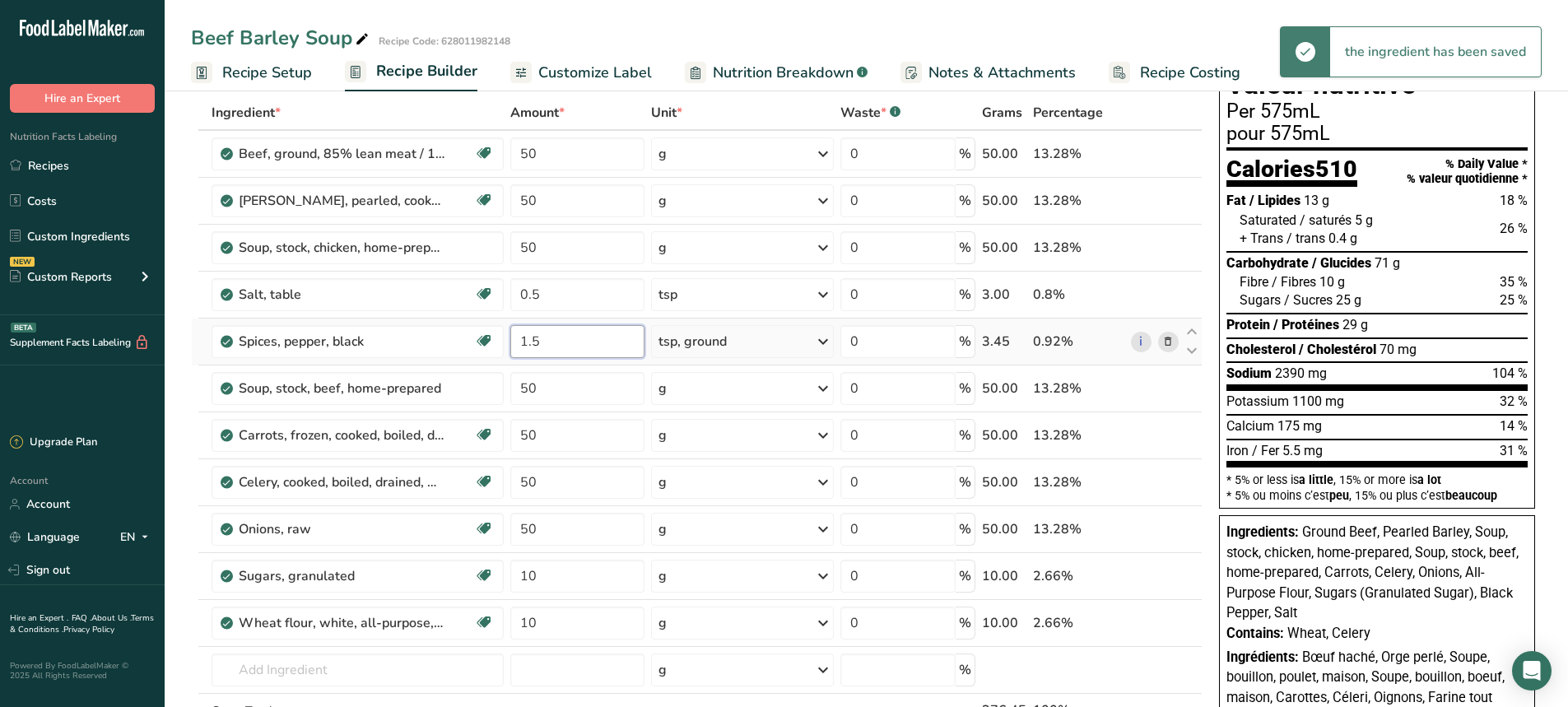
type input "1"
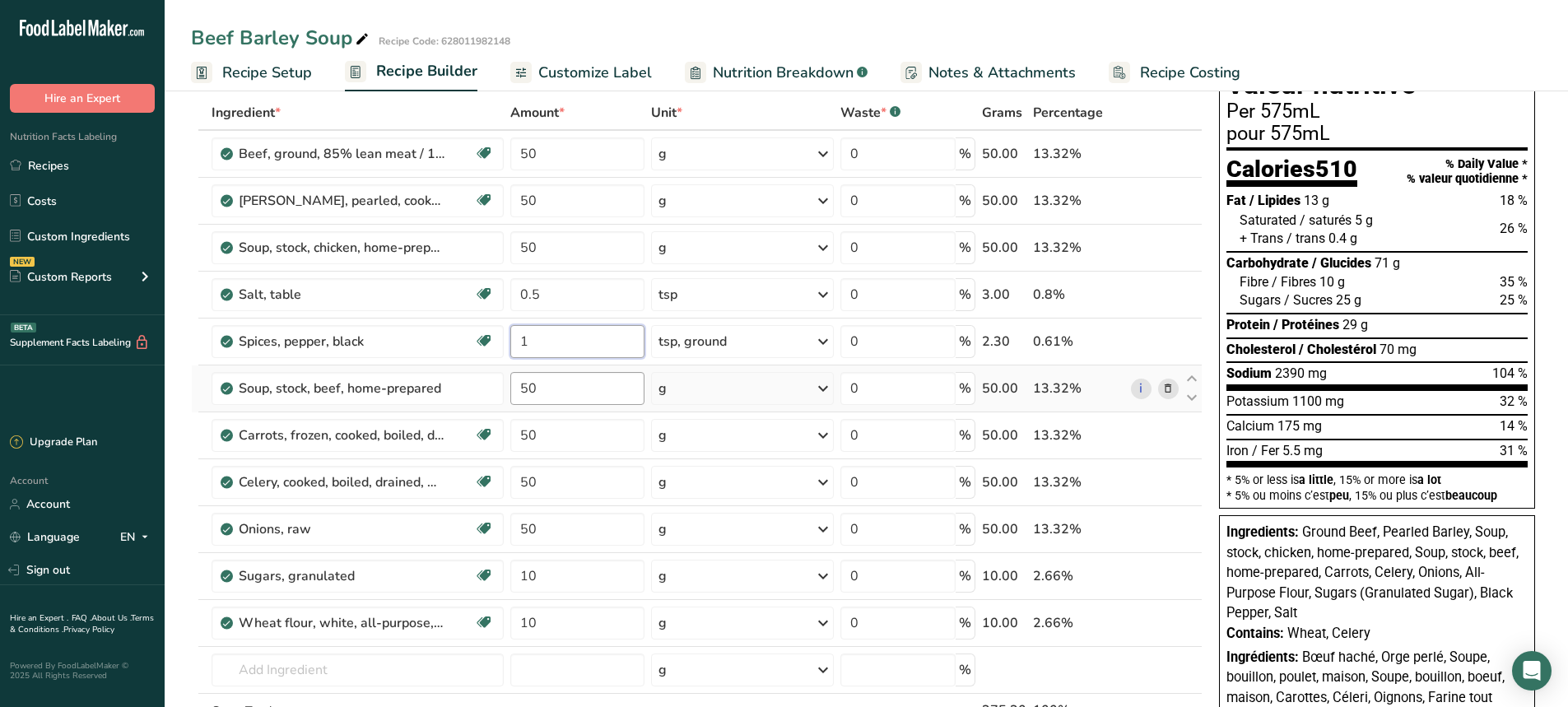
type input "1"
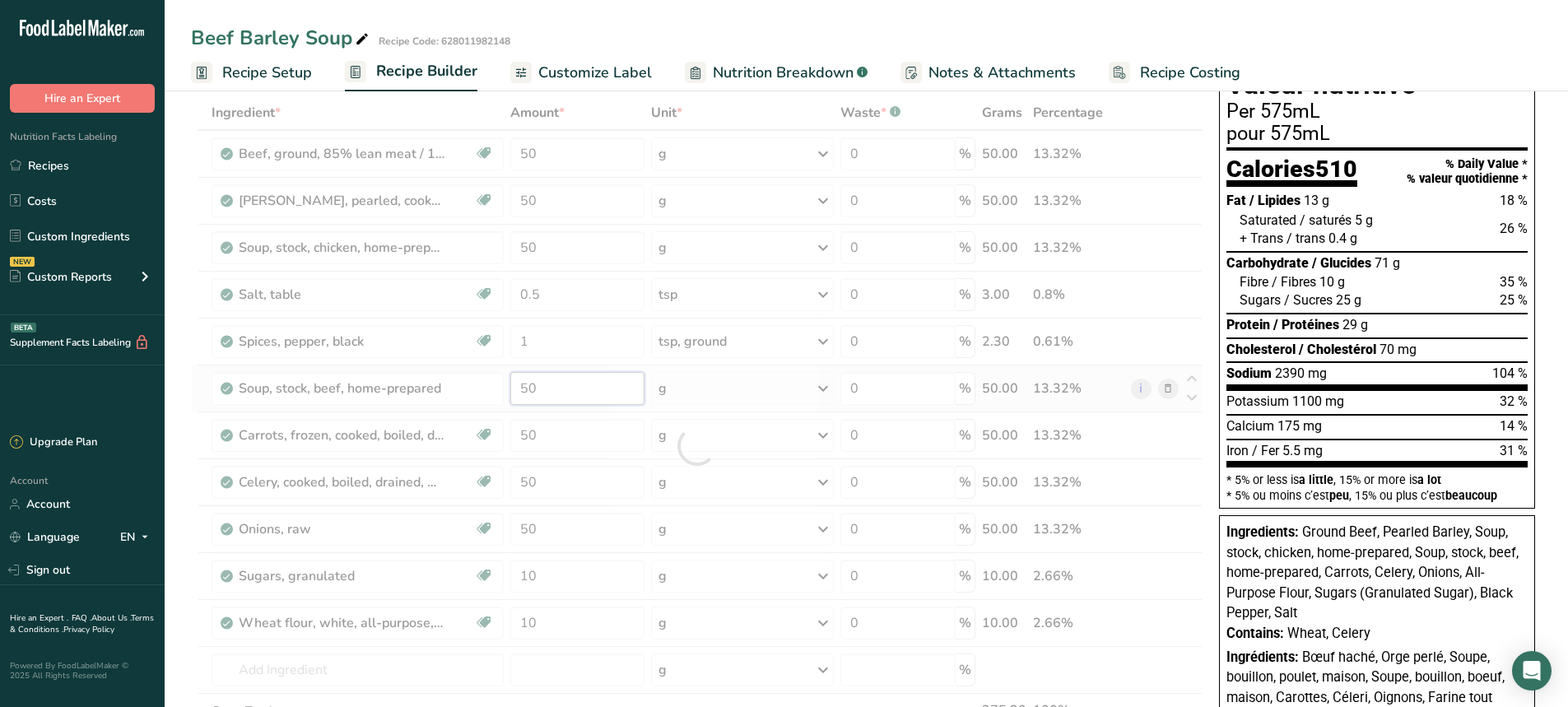
click at [563, 389] on div "Ingredient * Amount * Unit * Waste * .a-a{fill:#347362;}.b-a{fill:#fff;} Grams …" at bounding box center [697, 447] width 1011 height 701
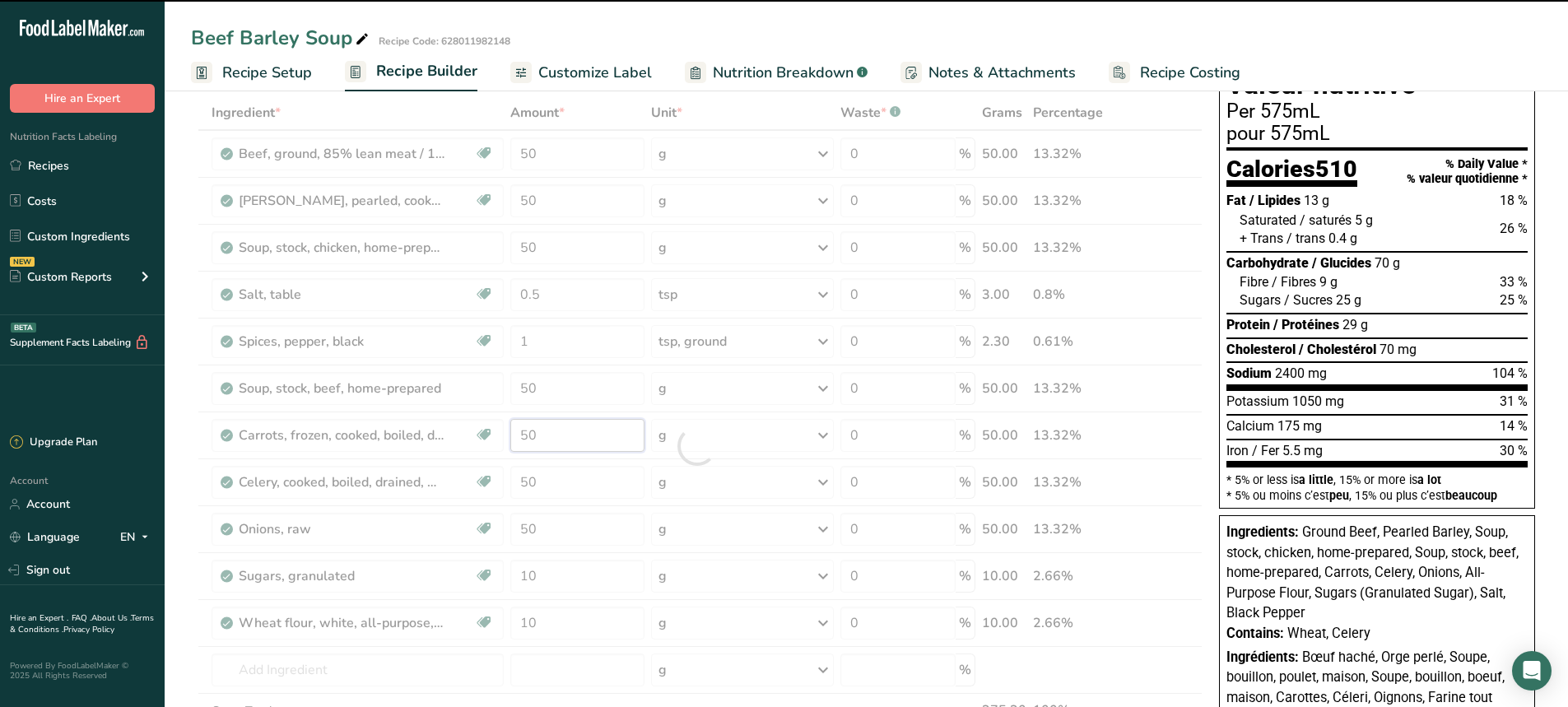
drag, startPoint x: 544, startPoint y: 440, endPoint x: 493, endPoint y: 440, distance: 51.0
click at [493, 440] on tr "Carrots, frozen, cooked, boiled, drained, without salt Dairy free Gluten free V…" at bounding box center [697, 436] width 1010 height 47
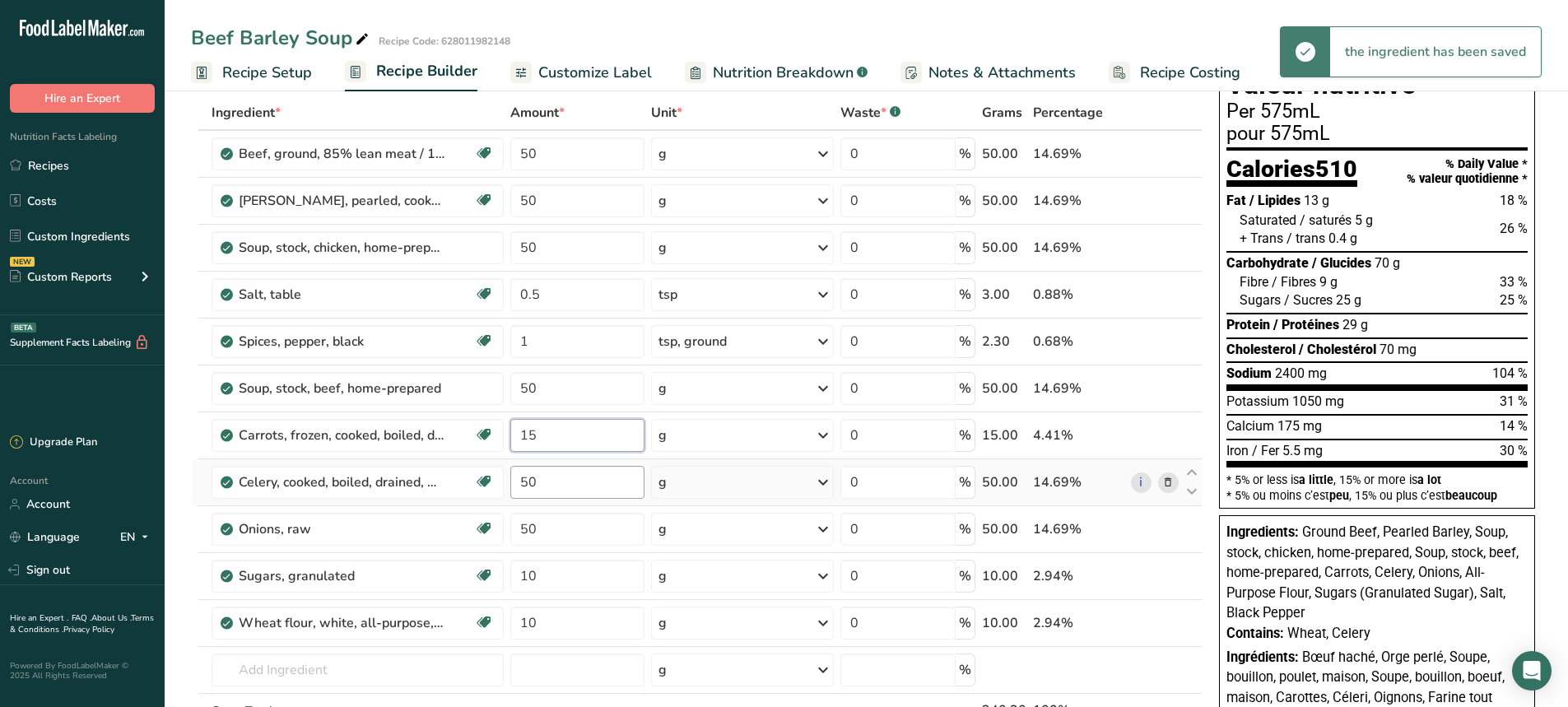
type input "15"
click at [559, 480] on div "Ingredient * Amount * Unit * Waste * .a-a{fill:#347362;}.b-a{fill:#fff;} Grams …" at bounding box center [697, 447] width 1011 height 701
drag, startPoint x: 559, startPoint y: 480, endPoint x: 498, endPoint y: 489, distance: 61.7
click at [498, 489] on tr "Celery, cooked, boiled, drained, without salt Source of Antioxidants Dairy free…" at bounding box center [697, 483] width 1010 height 47
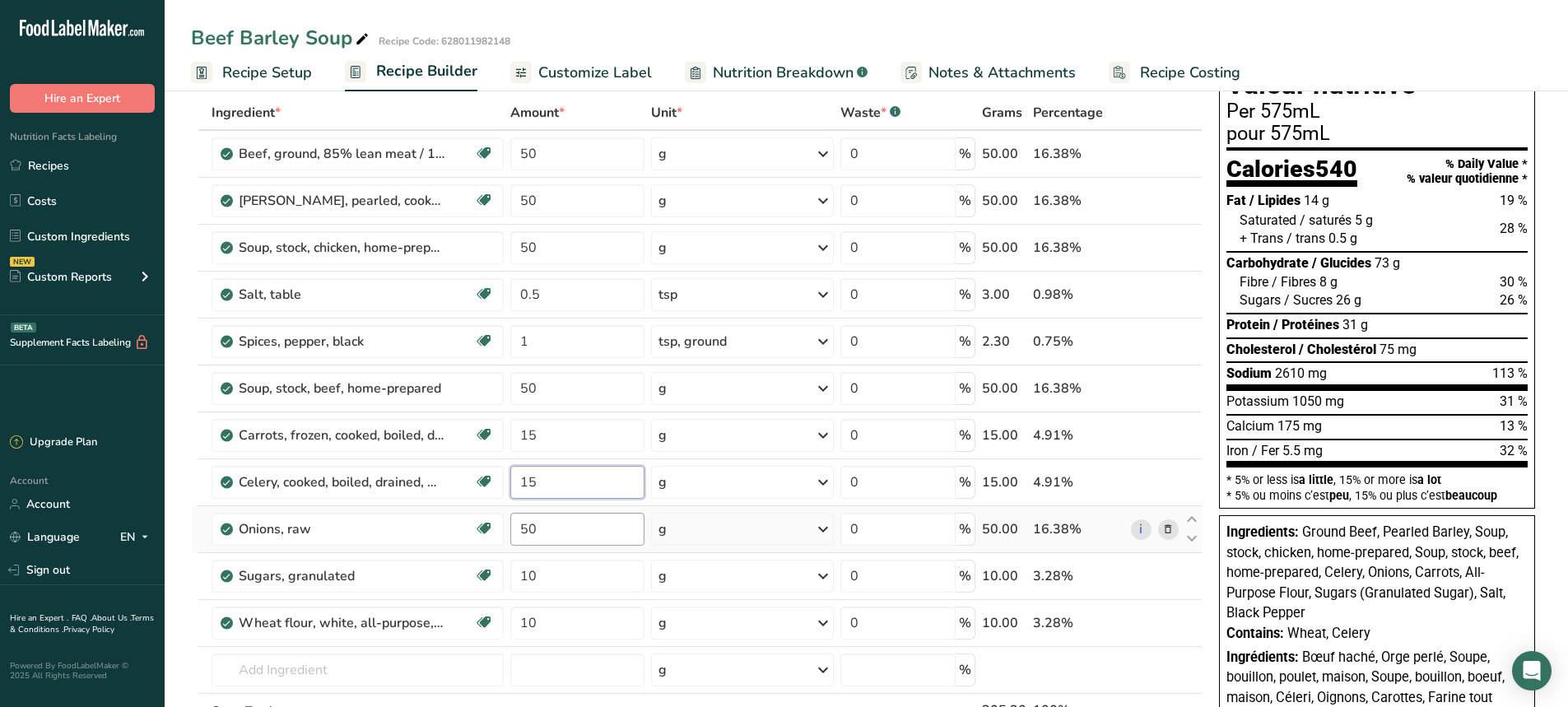
type input "15"
click at [584, 530] on div "Ingredient * Amount * Unit * Waste * .a-a{fill:#347362;}.b-a{fill:#fff;} Grams …" at bounding box center [697, 447] width 1011 height 701
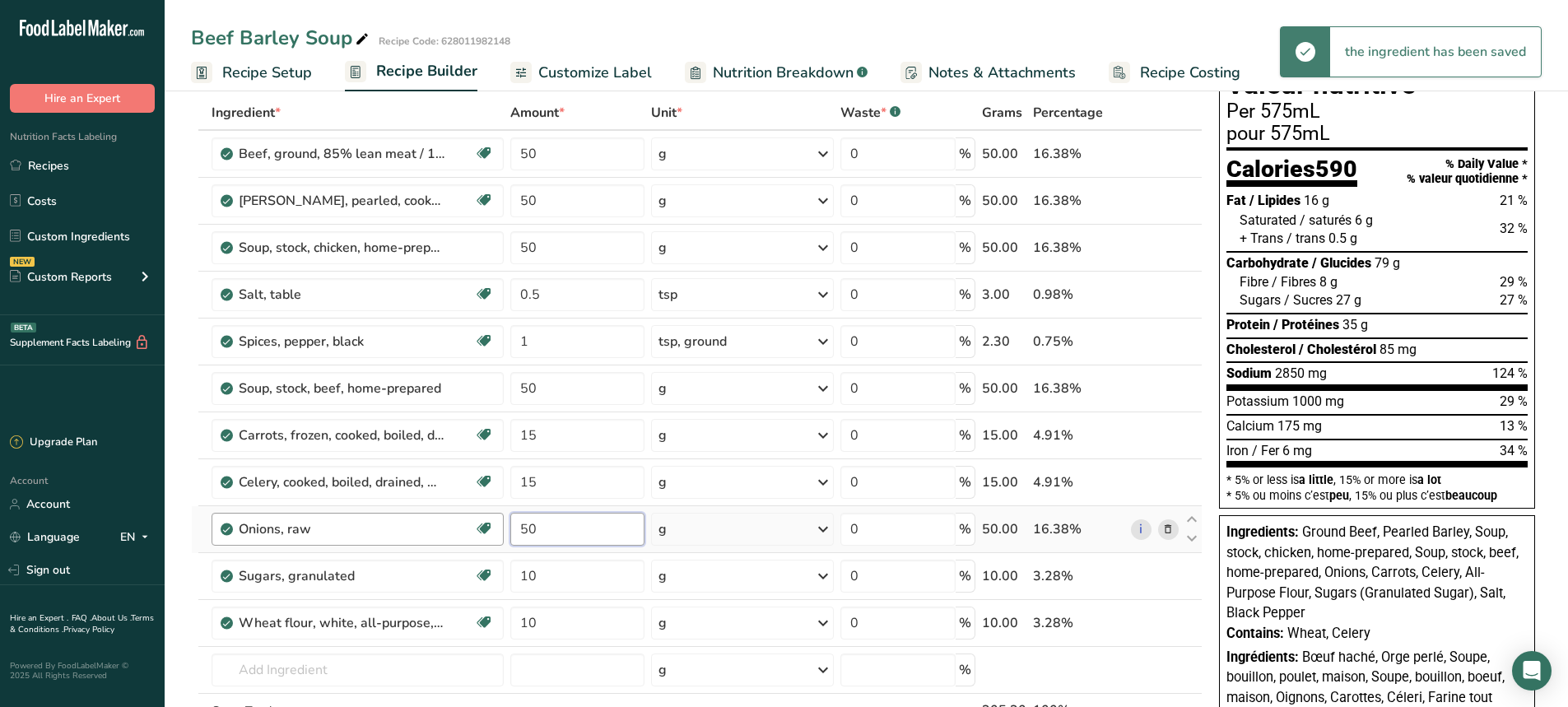
drag, startPoint x: 576, startPoint y: 532, endPoint x: 479, endPoint y: 534, distance: 97.0
click at [480, 534] on tr "Onions, raw Source of Antioxidants Prebiotic Effect Dairy free Gluten free Vega…" at bounding box center [697, 530] width 1010 height 47
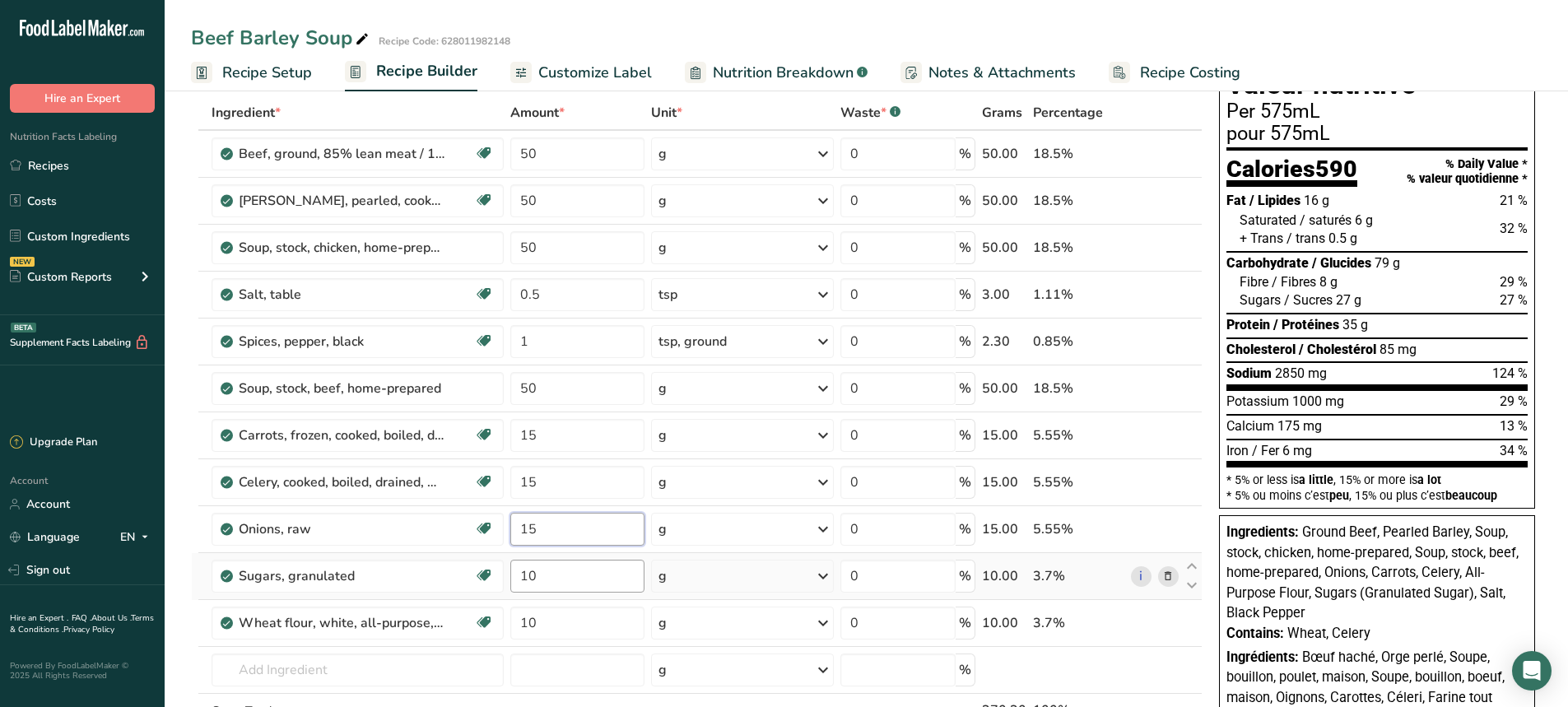
type input "15"
click at [557, 575] on div "Ingredient * Amount * Unit * Waste * .a-a{fill:#347362;}.b-a{fill:#fff;} Grams …" at bounding box center [697, 447] width 1011 height 701
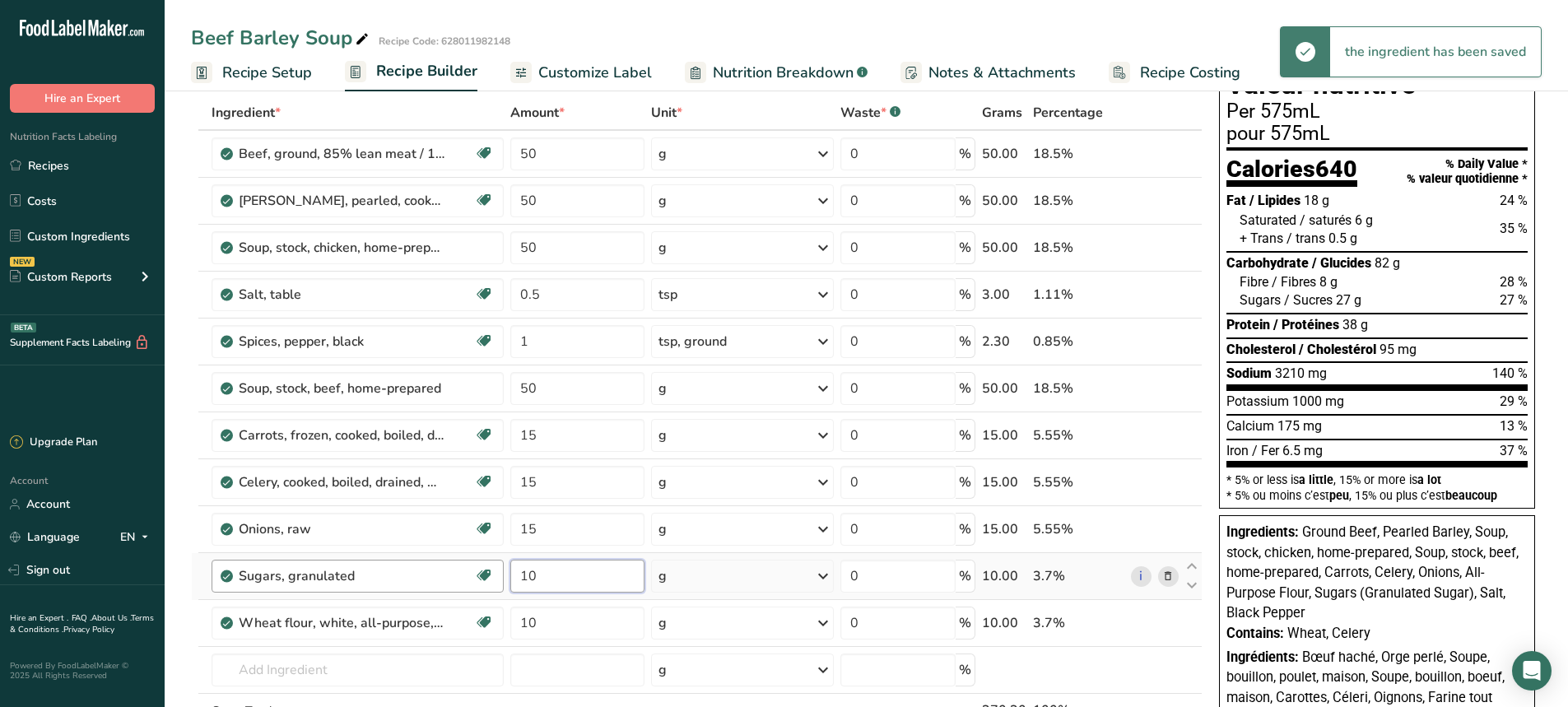
drag, startPoint x: 546, startPoint y: 576, endPoint x: 463, endPoint y: 576, distance: 83.0
click at [463, 576] on tr "Sugars, granulated Dairy free Gluten free Vegan Vegetarian Soy free 10 g Portio…" at bounding box center [697, 576] width 1010 height 47
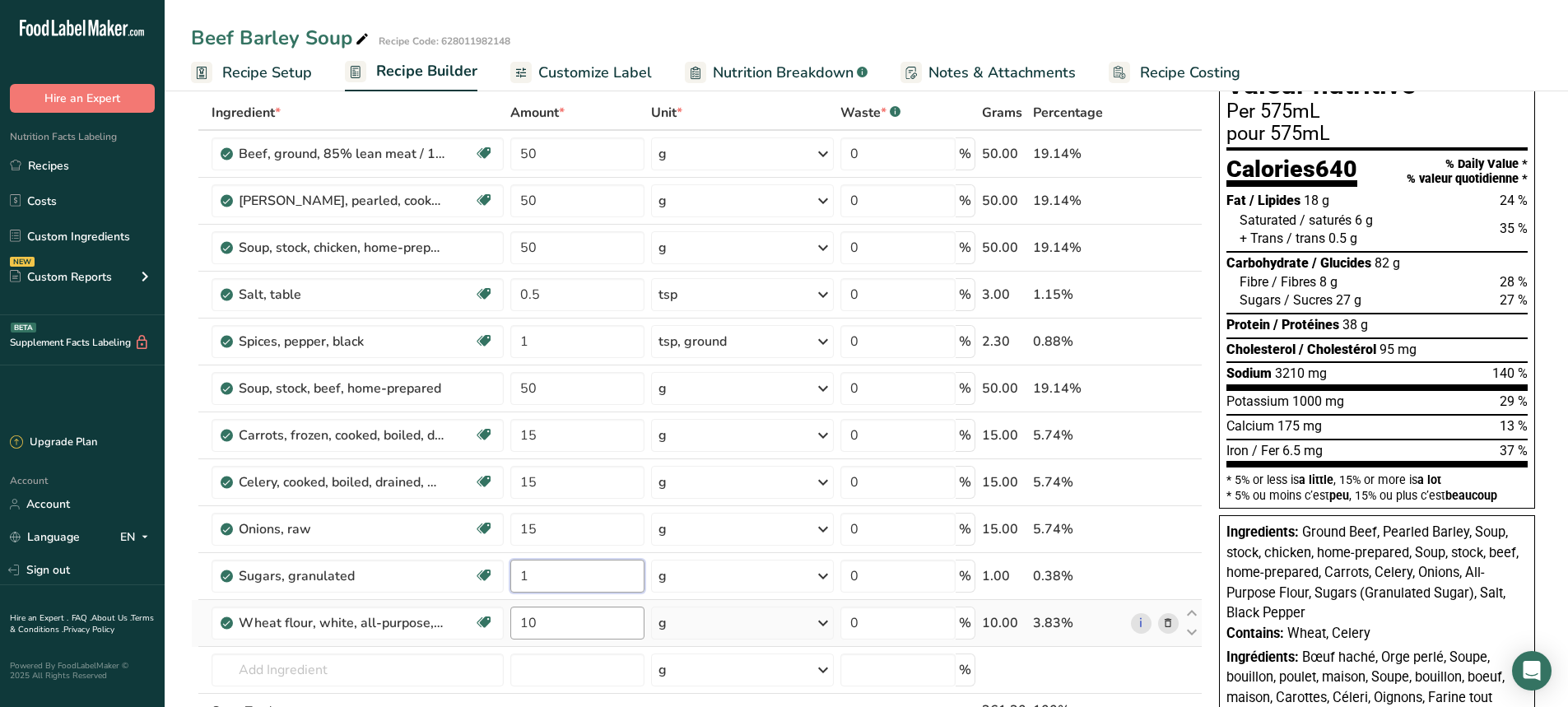
type input "1"
click at [544, 626] on div "Ingredient * Amount * Unit * Waste * .a-a{fill:#347362;}.b-a{fill:#fff;} Grams …" at bounding box center [697, 447] width 1011 height 701
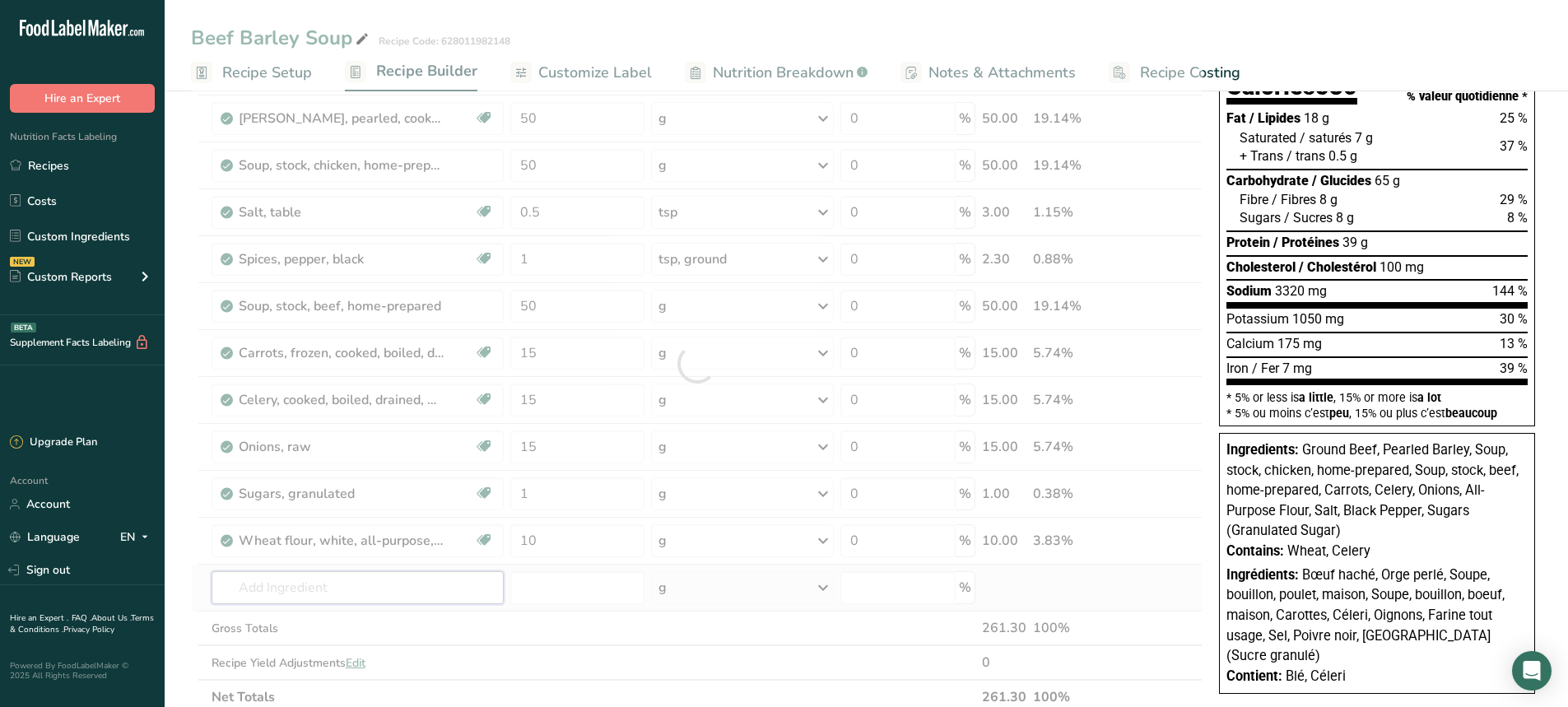
click at [258, 594] on div "Ingredient * Amount * Unit * Waste * .a-a{fill:#347362;}.b-a{fill:#fff;} Grams …" at bounding box center [697, 364] width 1011 height 701
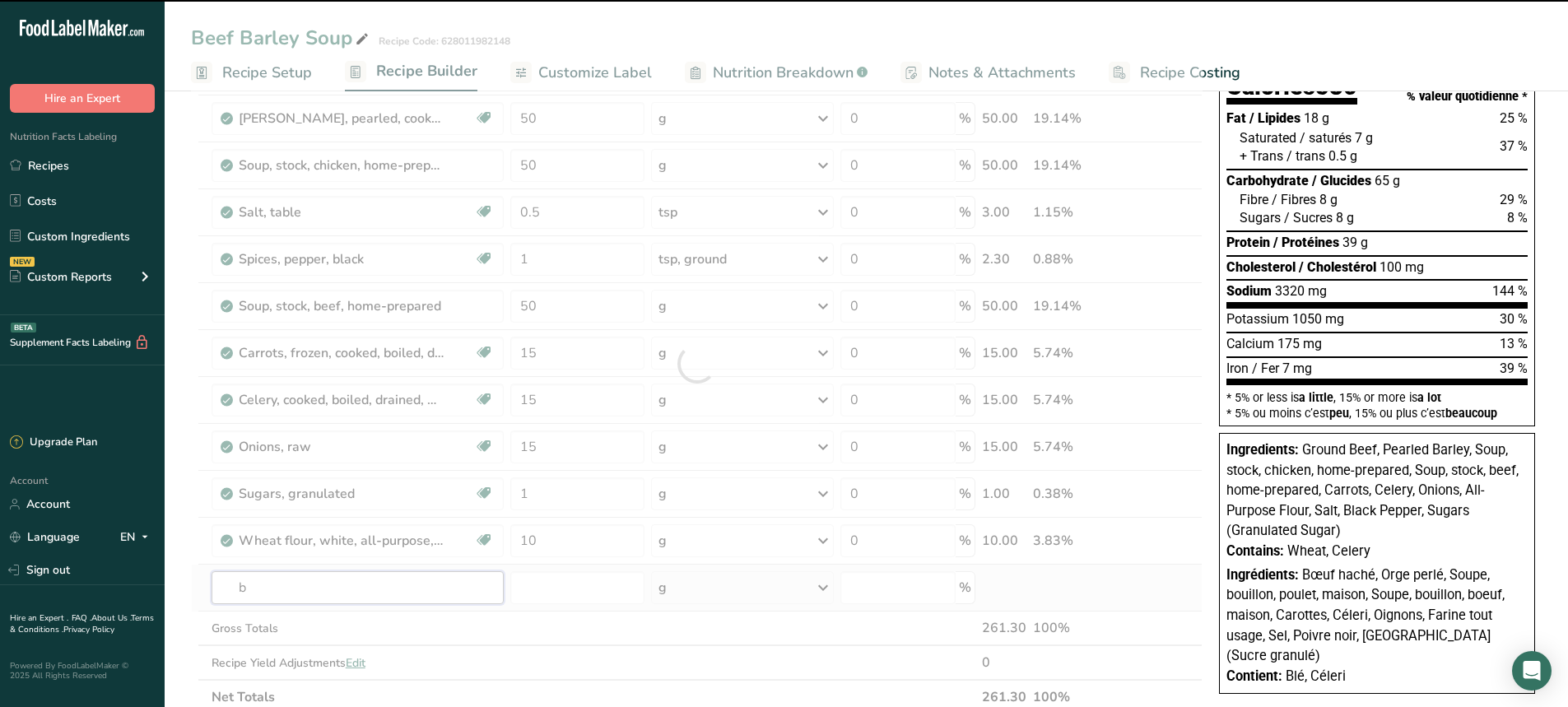
type input "be"
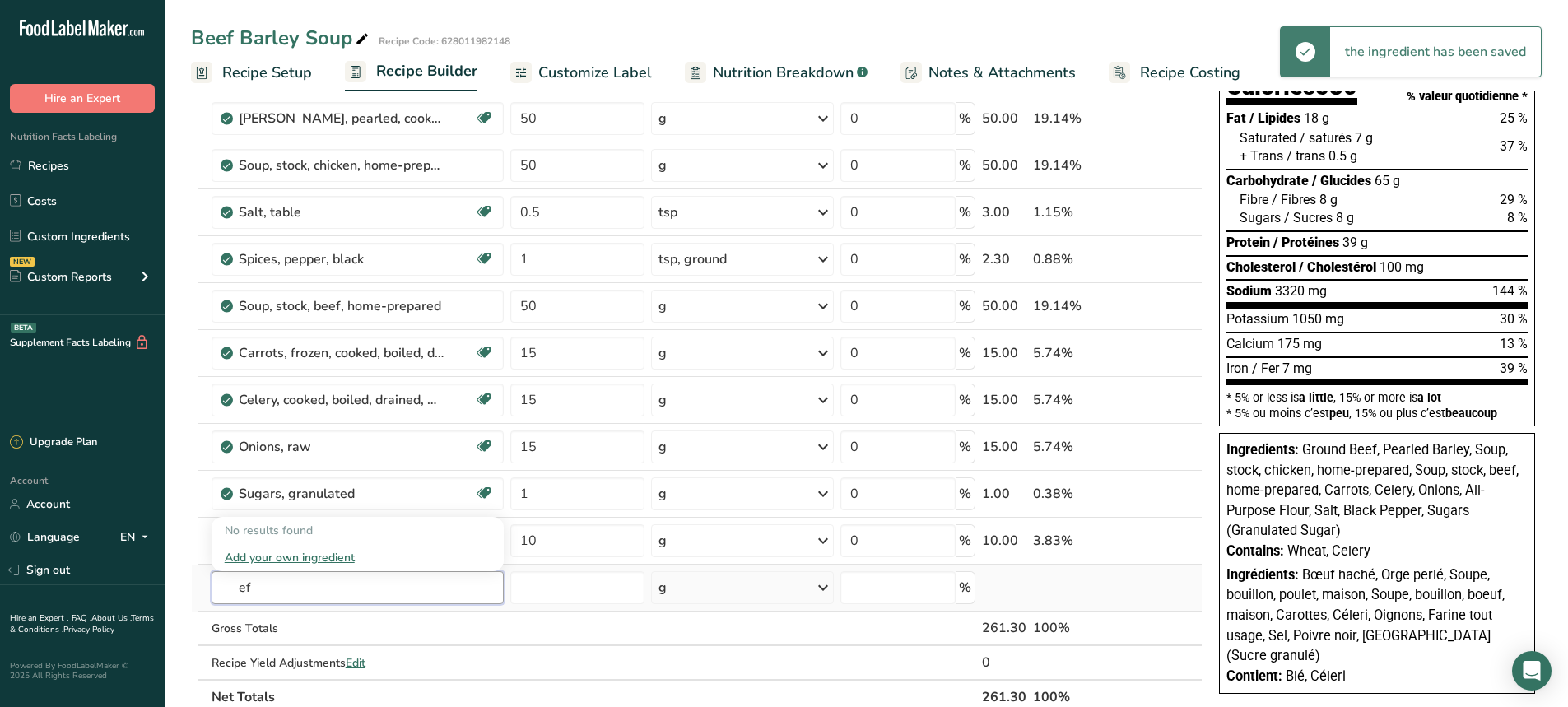
type input "e"
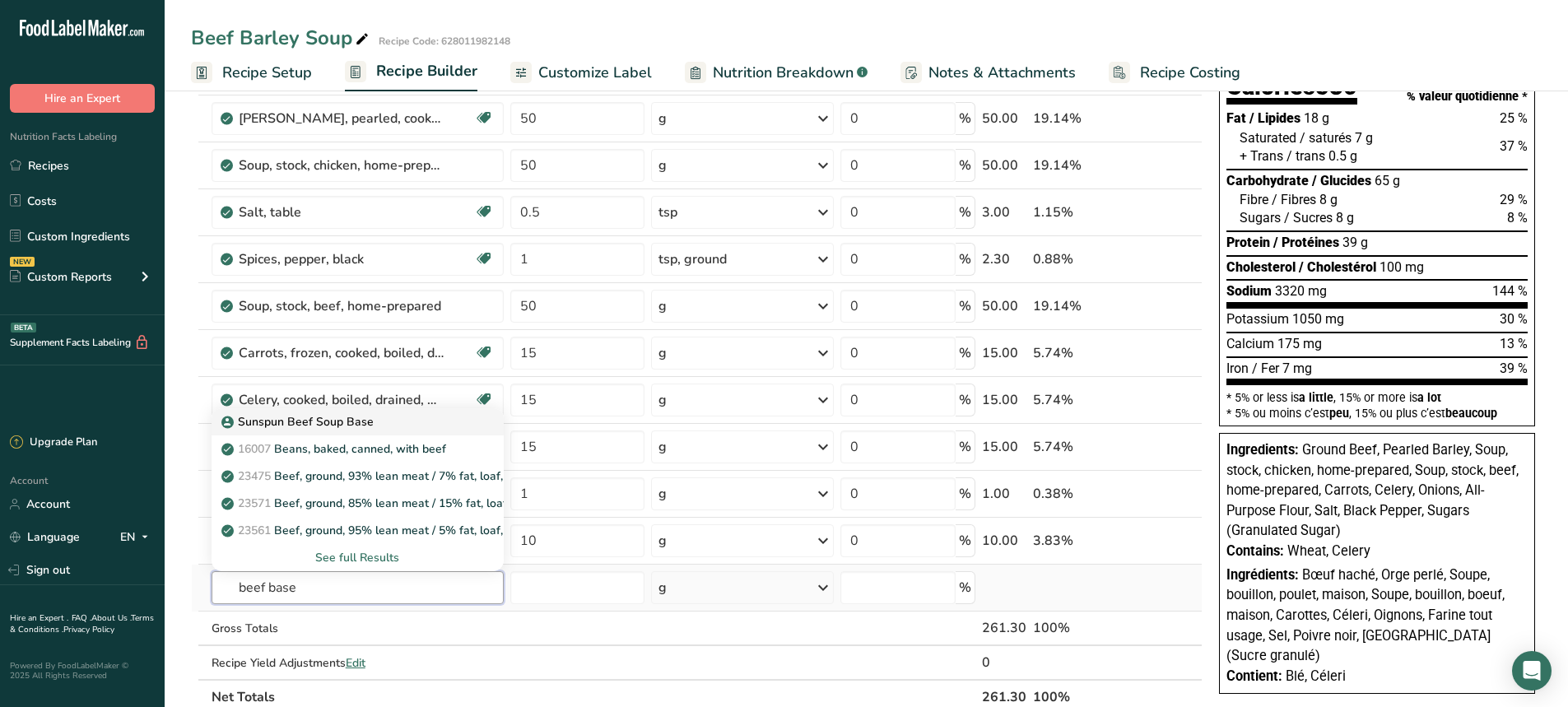
type input "beef base"
click at [339, 416] on p "Sunspun Beef Soup Base" at bounding box center [299, 422] width 149 height 17
type input "Sunspun Beef Soup Base"
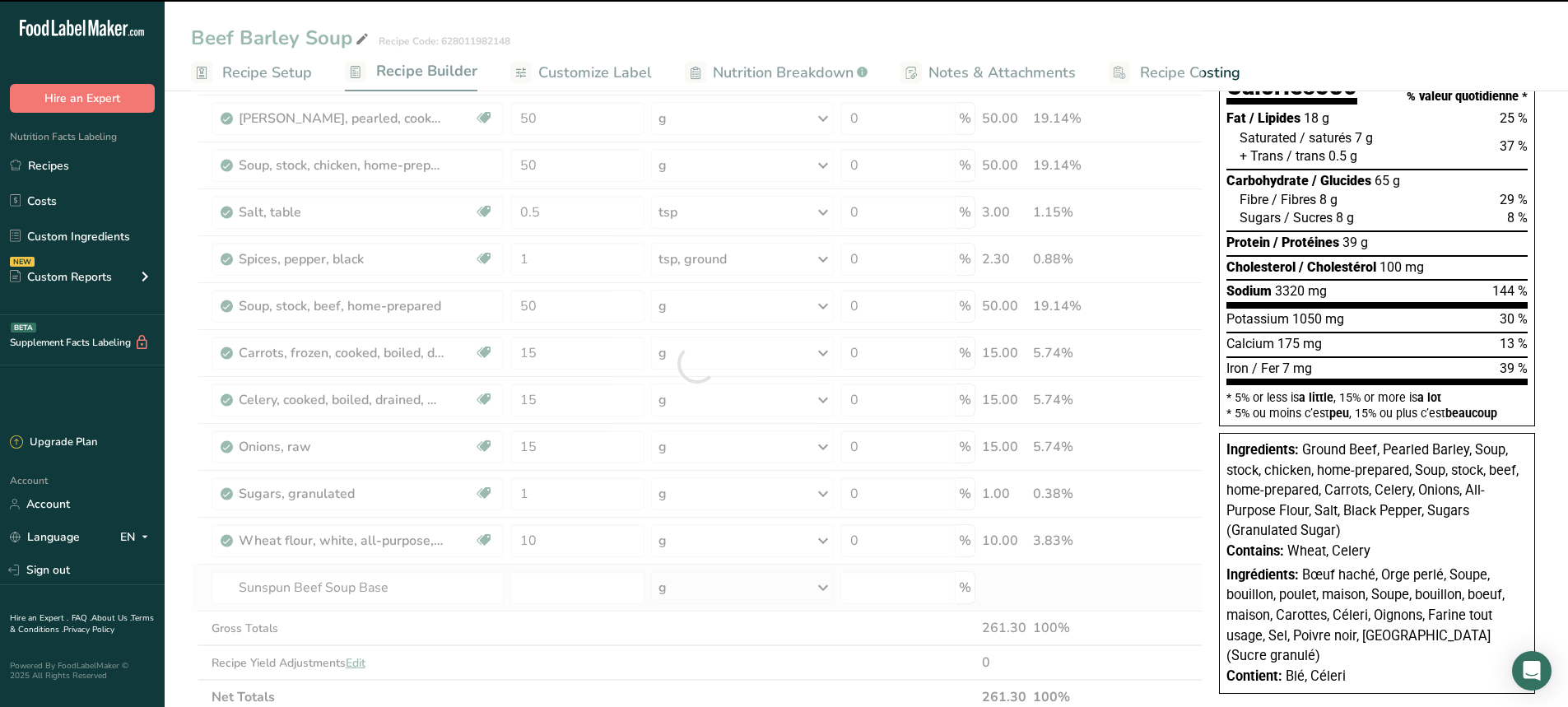
type input "0"
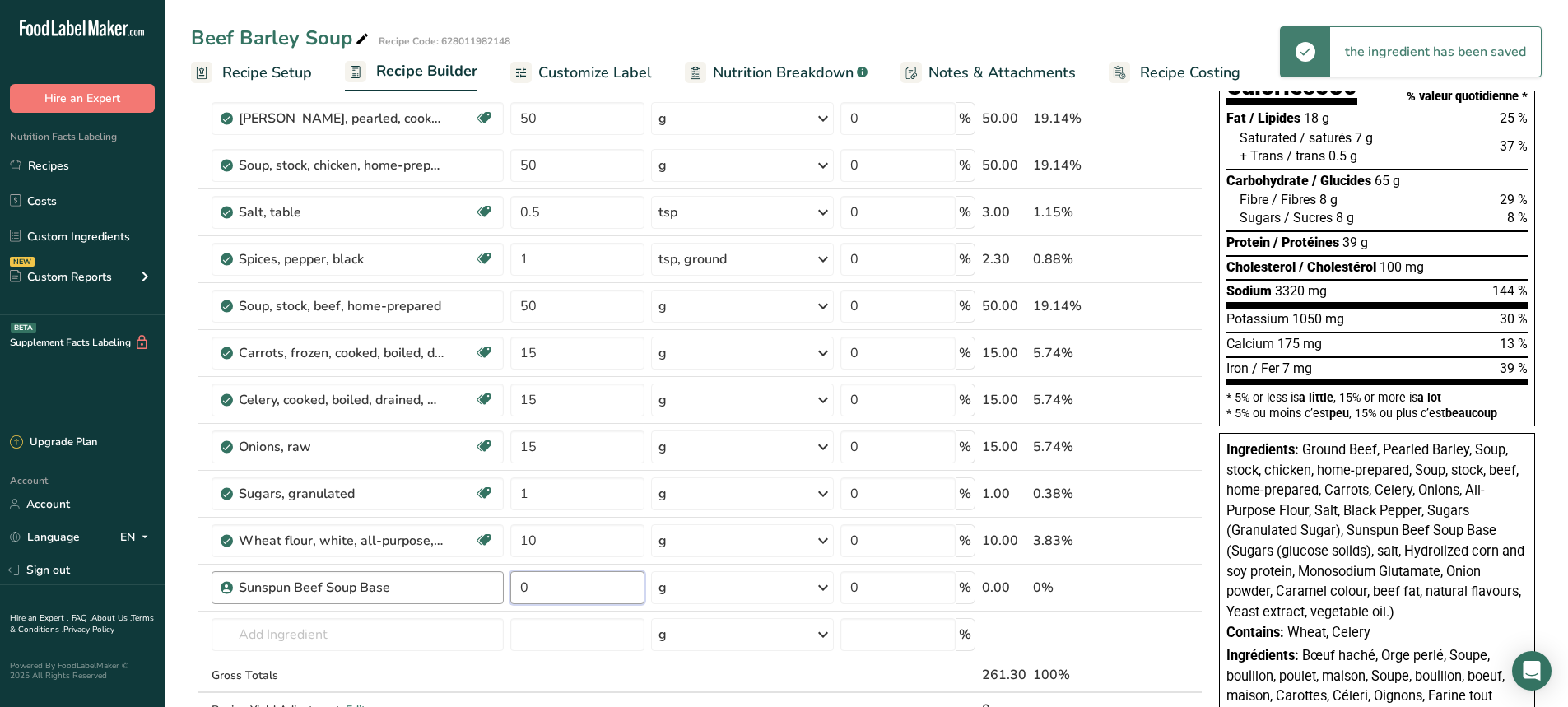
drag, startPoint x: 546, startPoint y: 589, endPoint x: 474, endPoint y: 599, distance: 72.7
click at [474, 599] on tr "Sunspun Beef Soup Base 0 g Weight Units g kg mg See more Volume Units l Volume …" at bounding box center [697, 589] width 1010 height 47
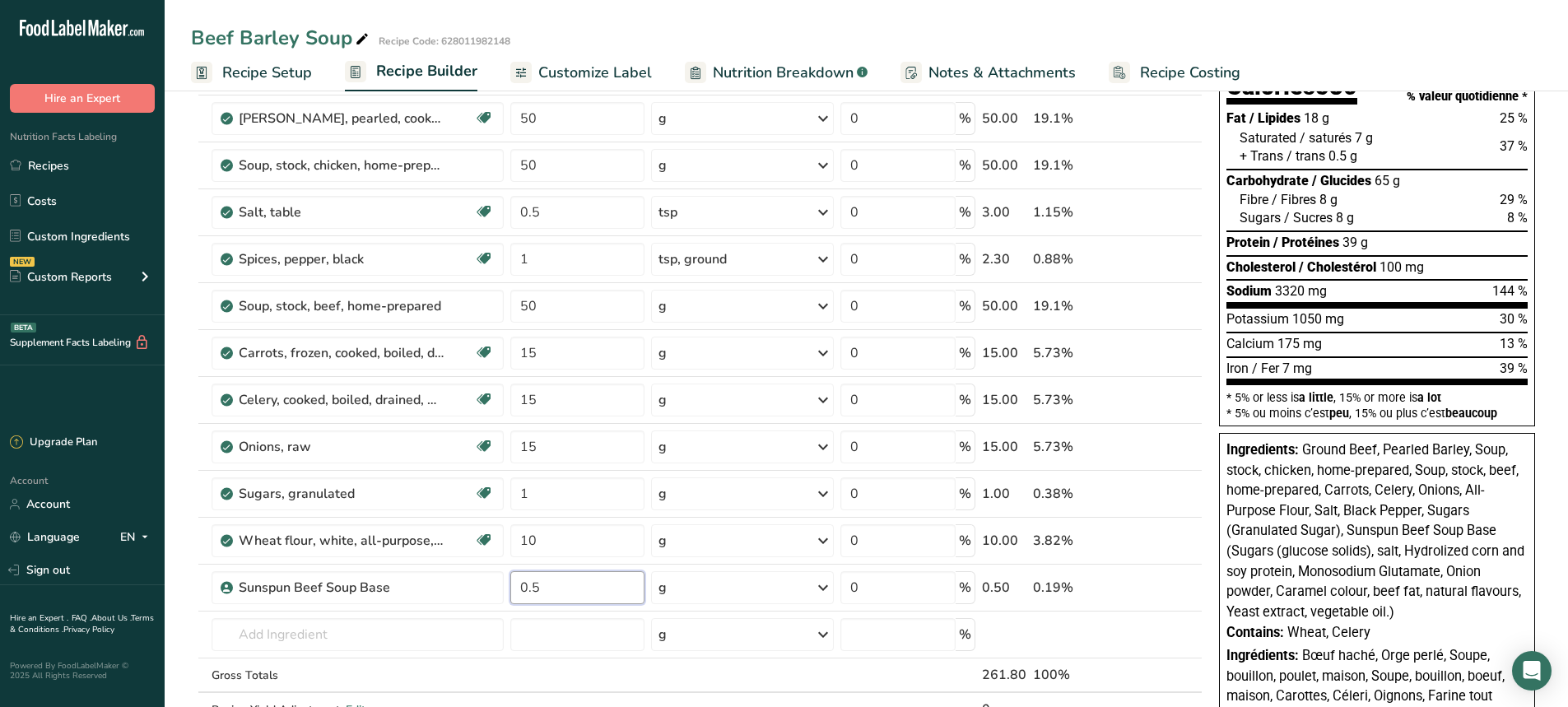
type input "0.5"
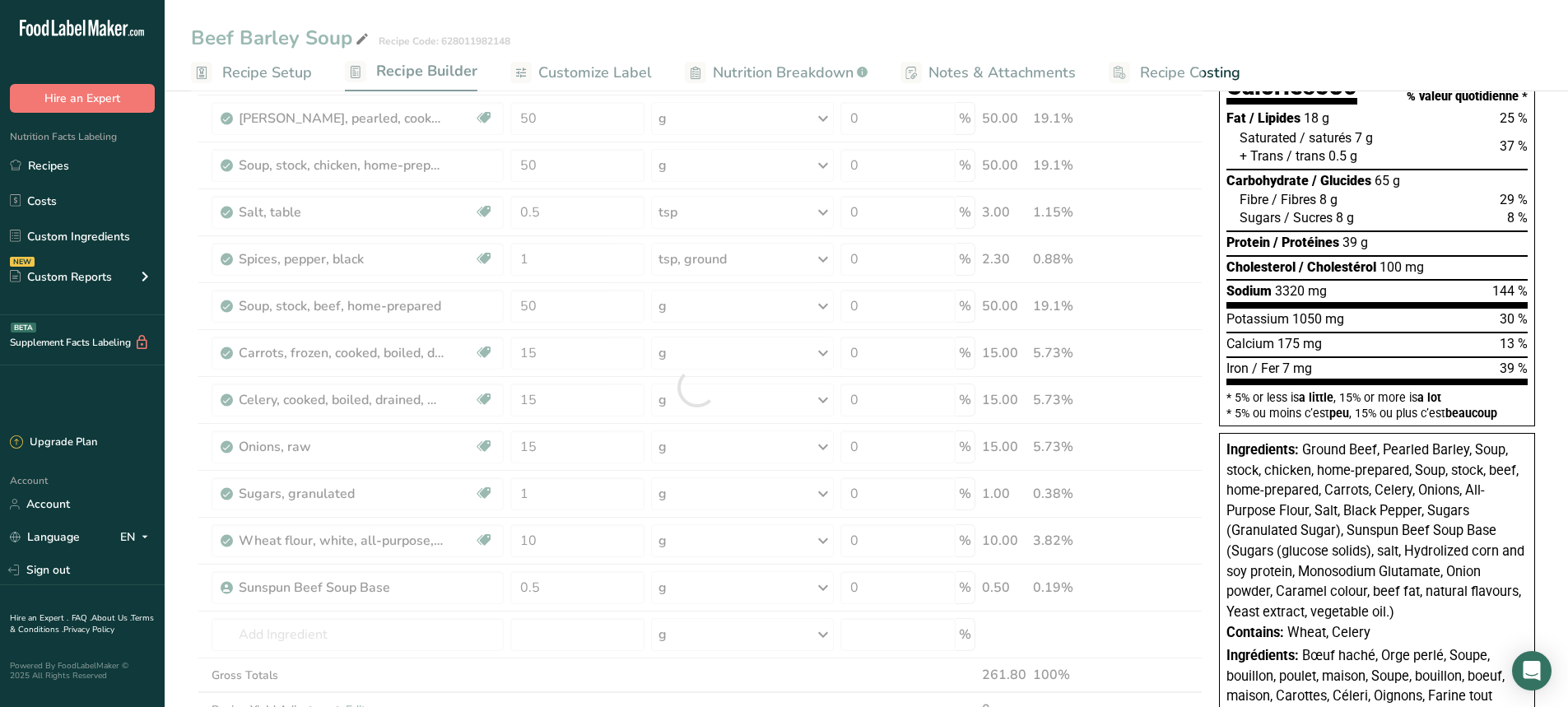
click at [550, 26] on div "Beef Barley Soup Recipe Code: 628011982148 Recipe Setup Recipe Builder Customiz…" at bounding box center [866, 623] width 1403 height 1406
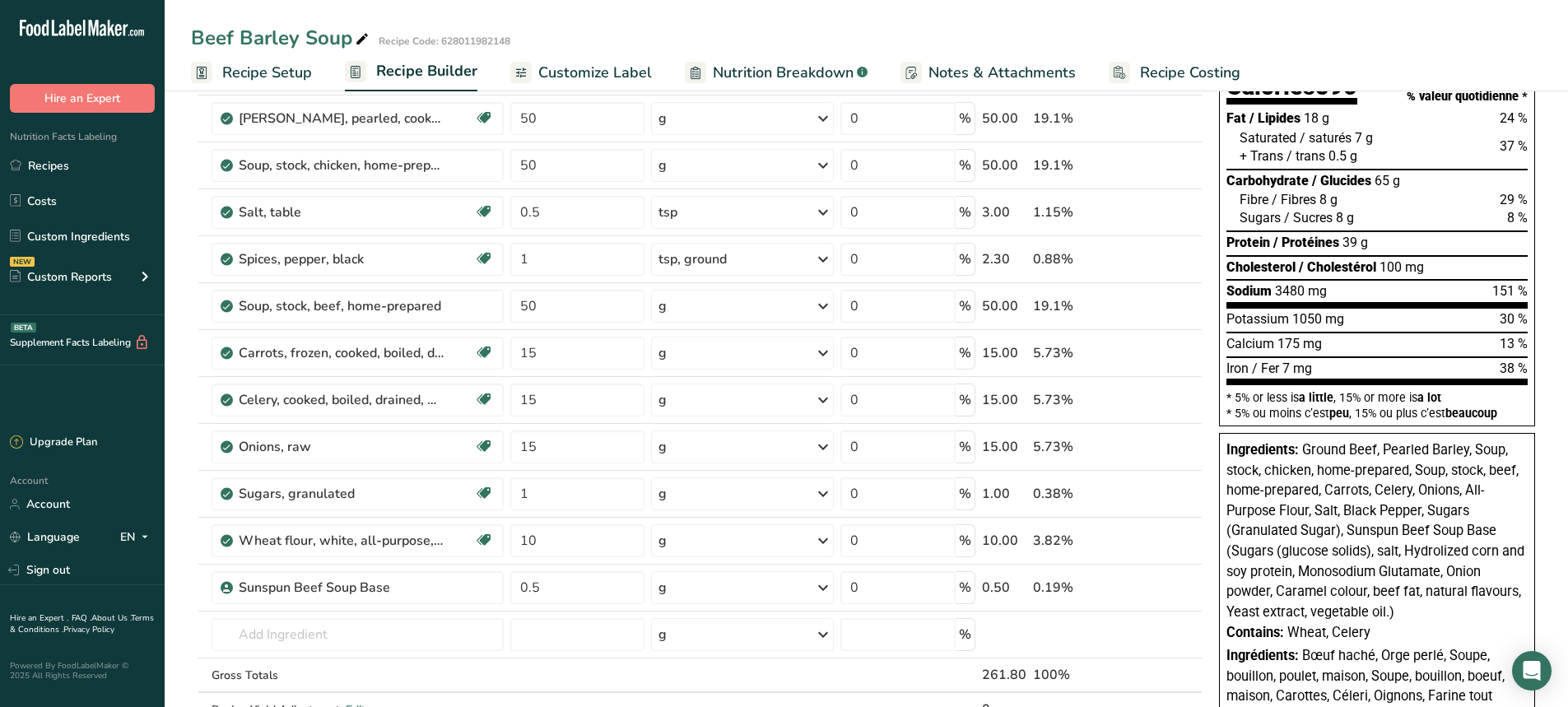
click at [264, 60] on link "Recipe Setup" at bounding box center [251, 72] width 121 height 37
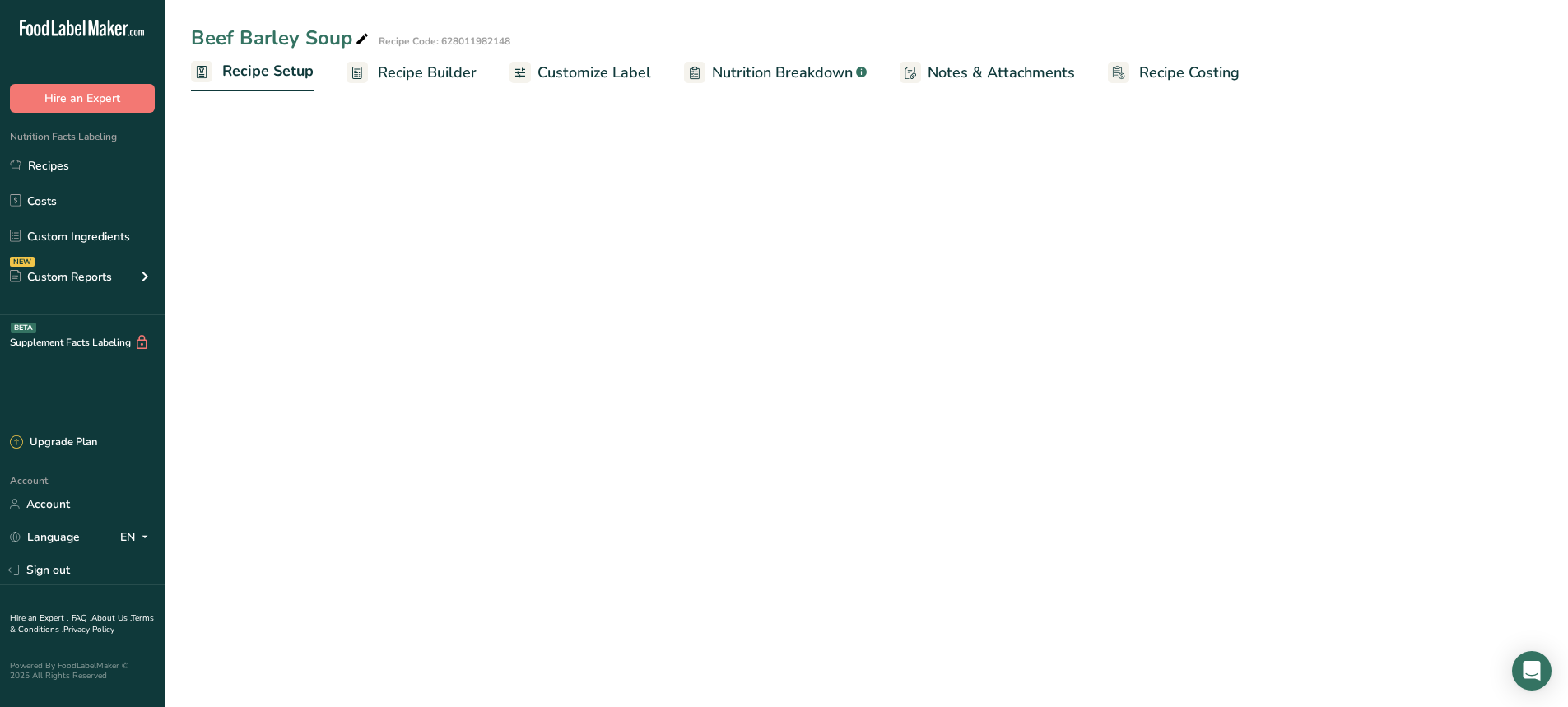
select select "22"
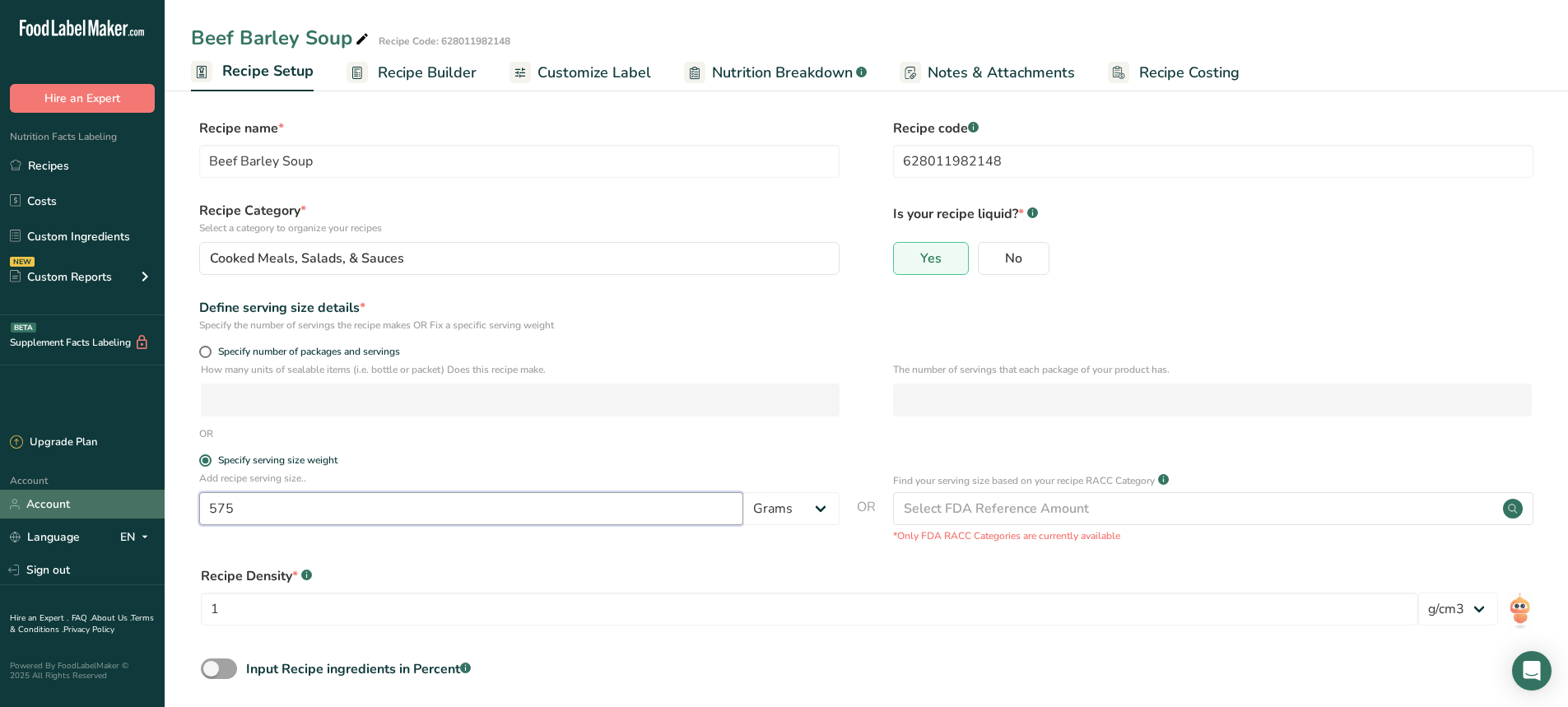
drag, startPoint x: 265, startPoint y: 507, endPoint x: 116, endPoint y: 516, distance: 149.3
click at [118, 514] on div ".a-20{fill:#fff;} Hire an Expert Nutrition Facts Labeling Recipes Costs Custom …" at bounding box center [784, 392] width 1568 height 785
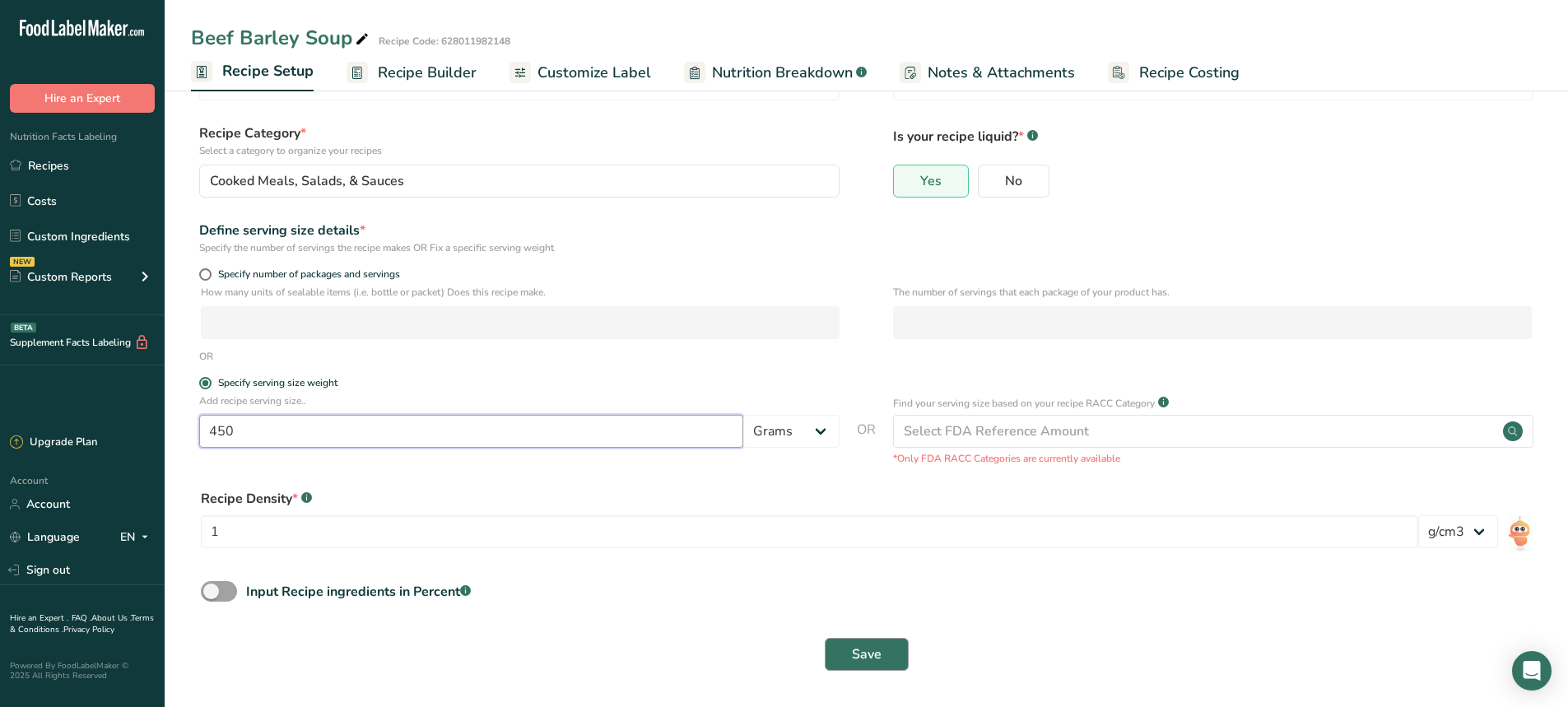
type input "450"
click at [856, 652] on span "Save" at bounding box center [867, 654] width 30 height 20
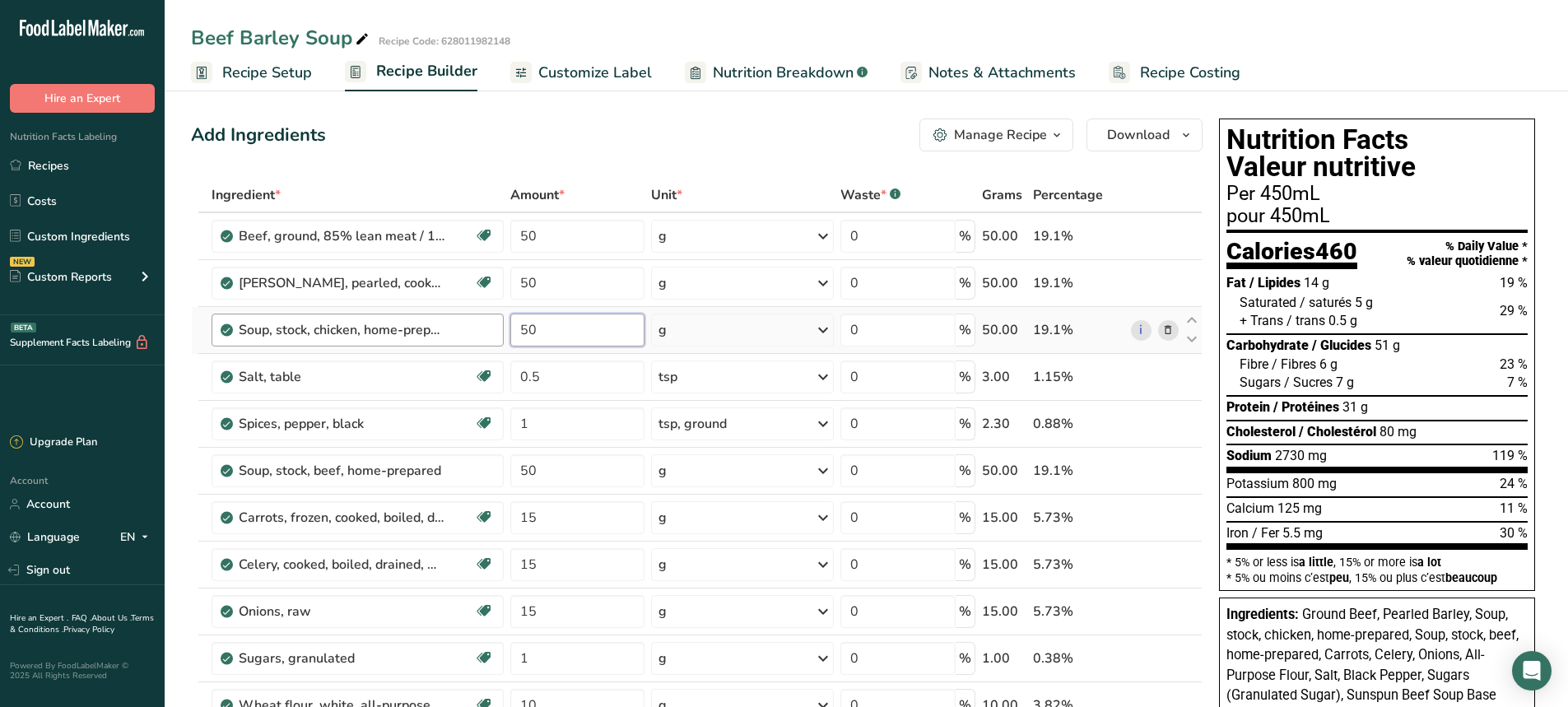
drag, startPoint x: 557, startPoint y: 329, endPoint x: 474, endPoint y: 328, distance: 83.0
click at [474, 328] on tr "Soup, stock, chicken, home-prepared 50 g Portions 1 cup Weight Units g kg mg Se…" at bounding box center [697, 331] width 1010 height 47
type input "25"
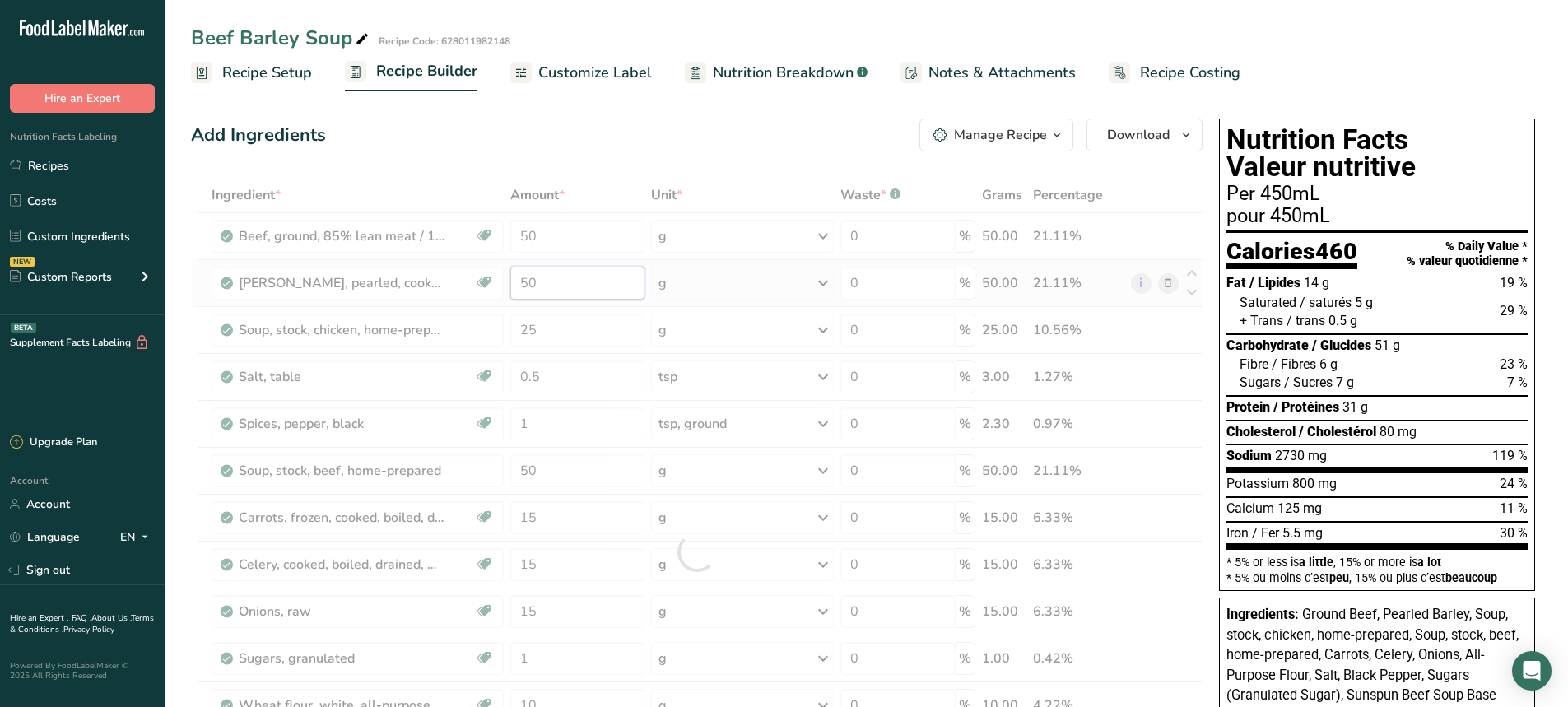
click at [567, 275] on div "Ingredient * Amount * Unit * Waste * .a-a{fill:#347362;}.b-a{fill:#fff;} Grams …" at bounding box center [697, 552] width 1011 height 748
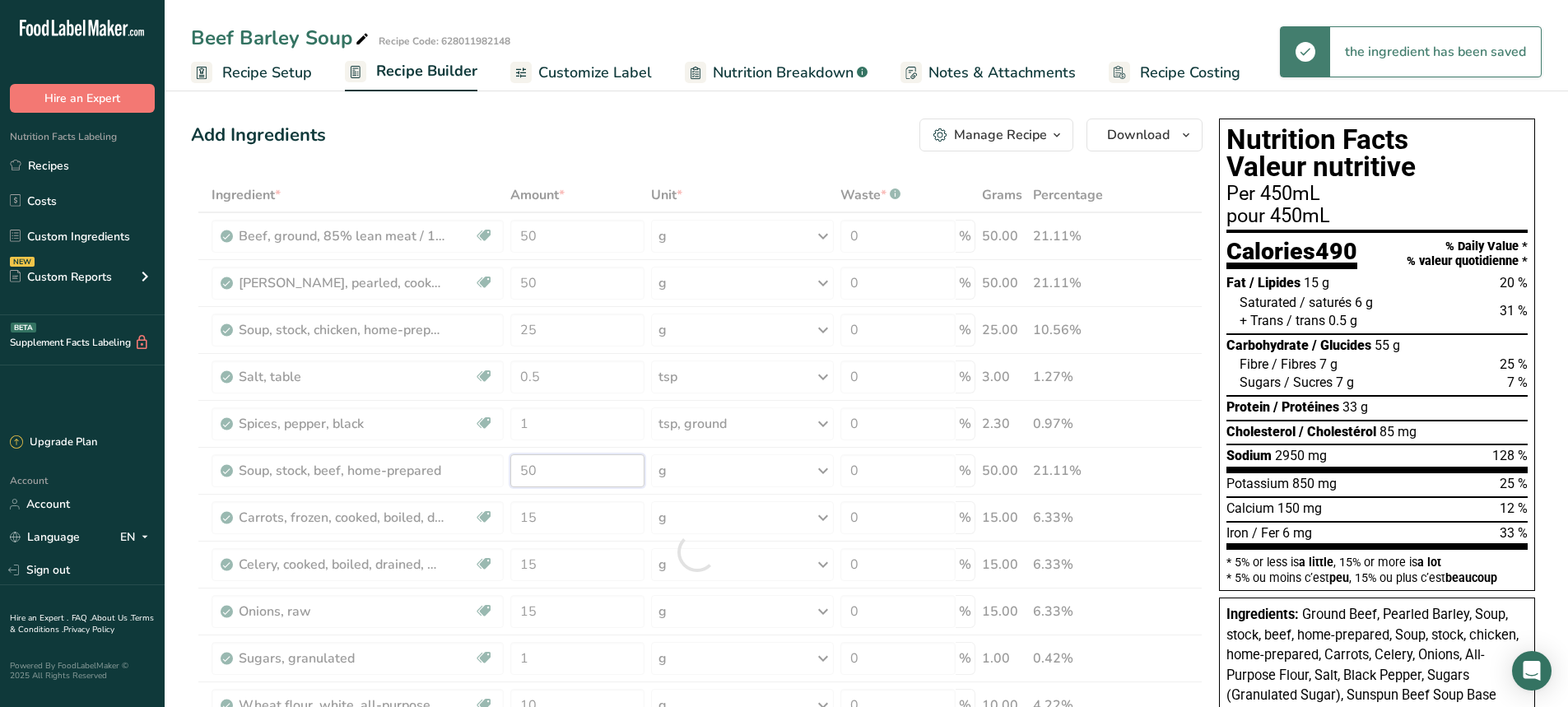
drag, startPoint x: 546, startPoint y: 467, endPoint x: 510, endPoint y: 476, distance: 37.1
click at [510, 476] on div "Ingredient * Amount * Unit * Waste * .a-a{fill:#347362;}.b-a{fill:#fff;} Grams …" at bounding box center [697, 552] width 1011 height 748
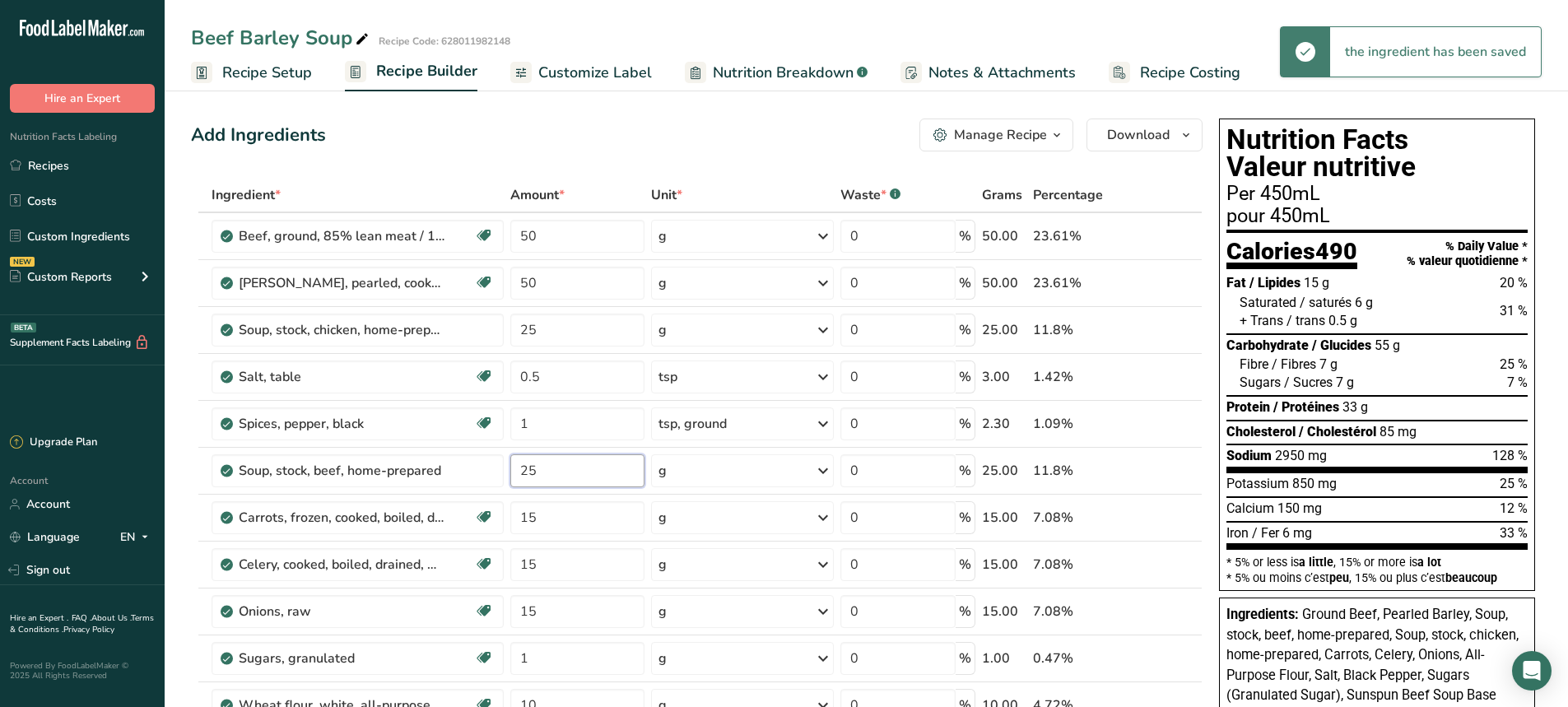
type input "25"
click at [460, 131] on div "Add Ingredients Manage Recipe Delete Recipe Duplicate Recipe Scale Recipe Save …" at bounding box center [697, 134] width 1011 height 33
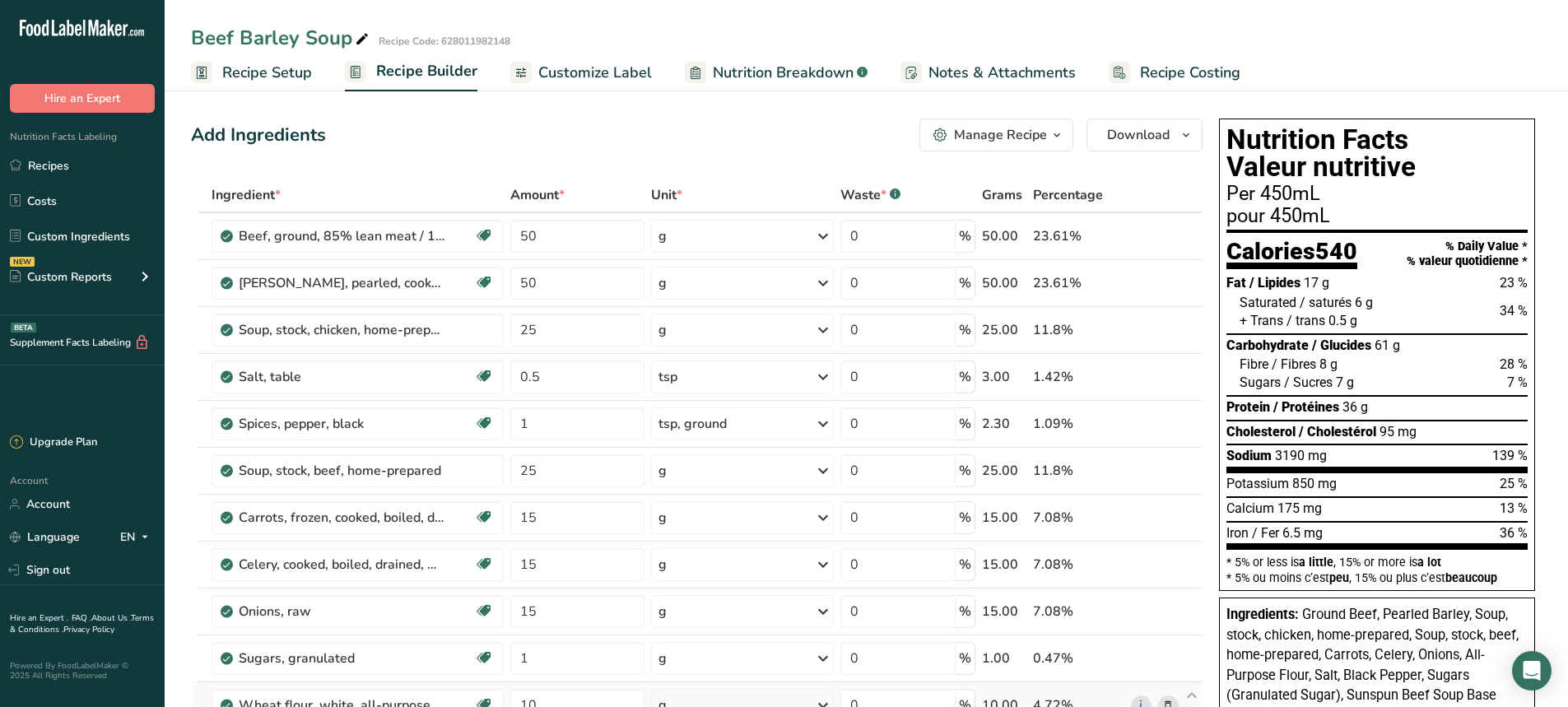
scroll to position [165, 0]
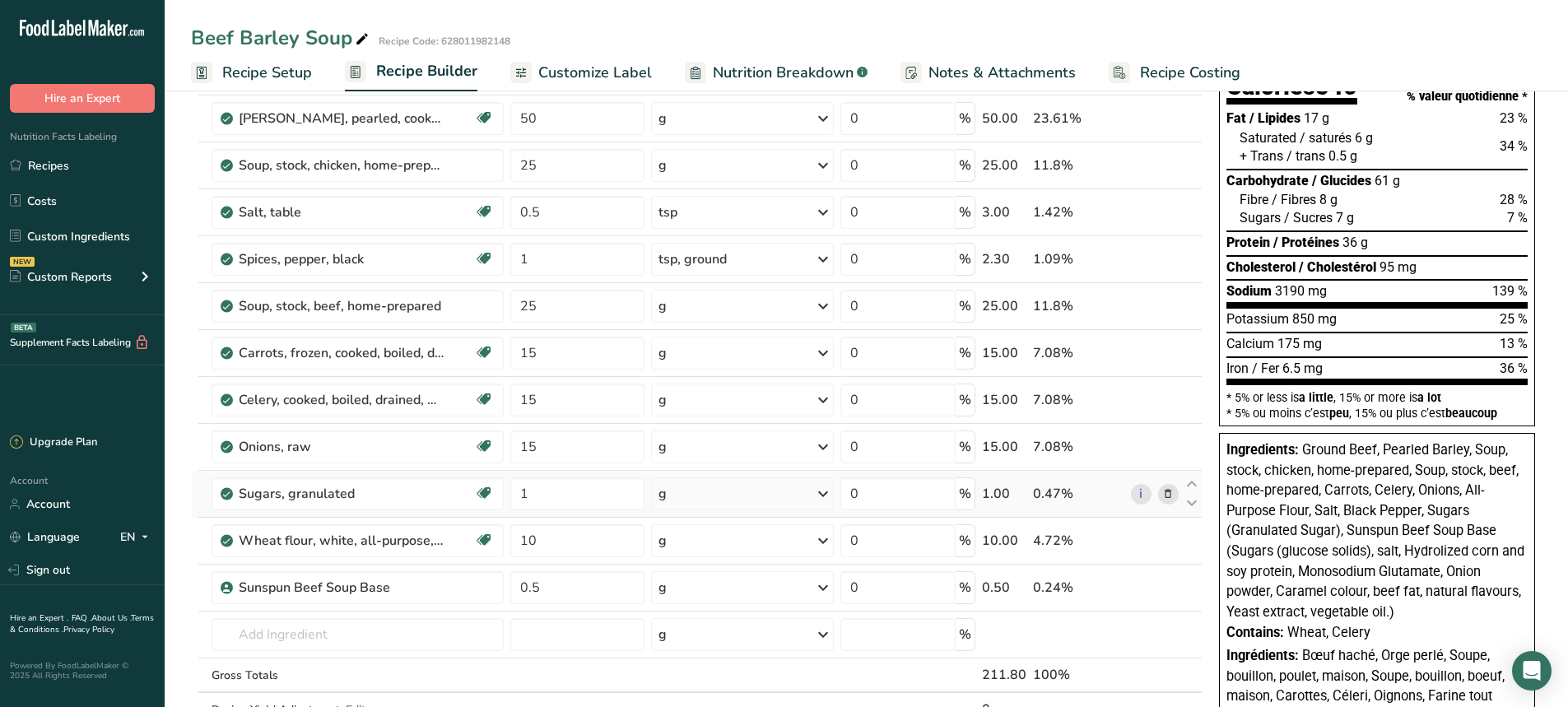
click at [1164, 487] on icon at bounding box center [1168, 495] width 11 height 17
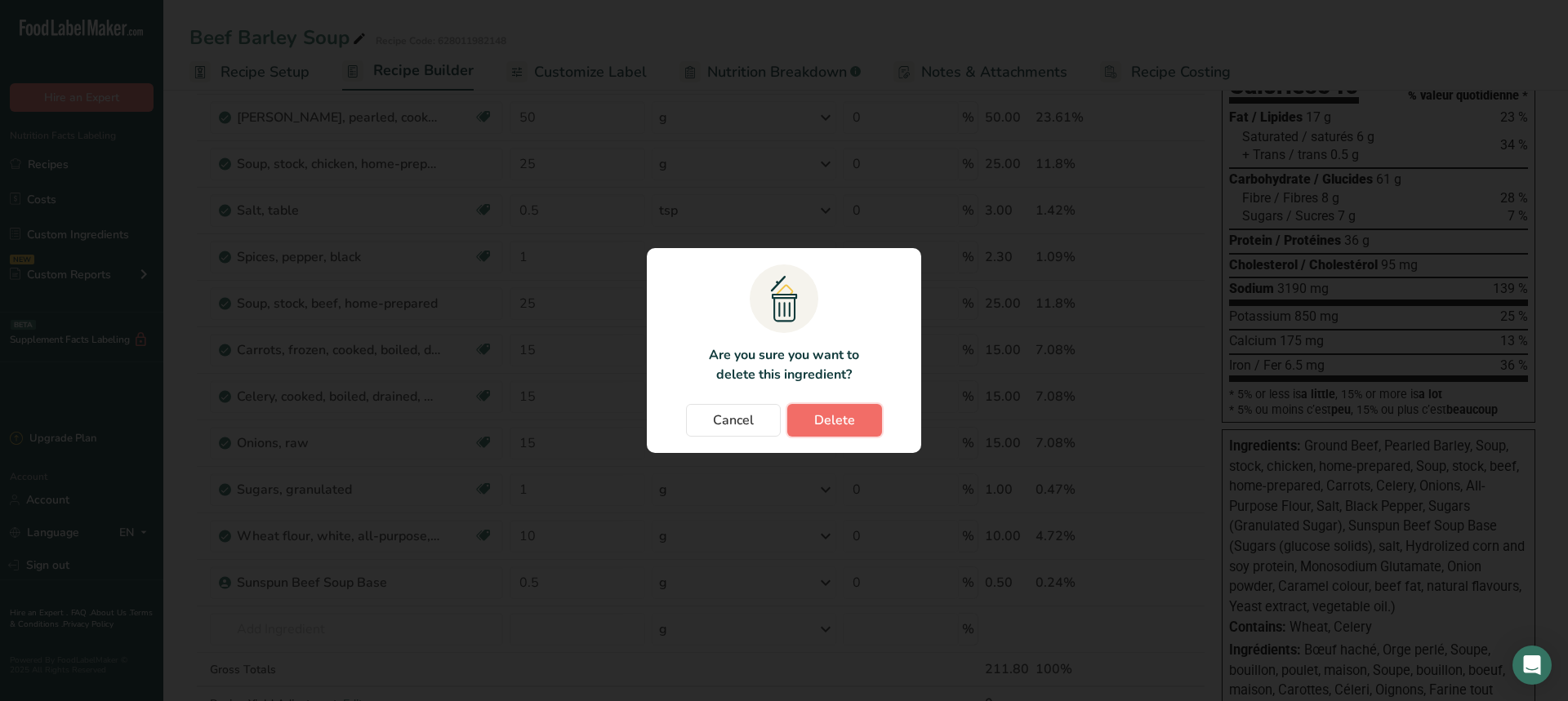
click at [828, 422] on span "Delete" at bounding box center [835, 419] width 41 height 20
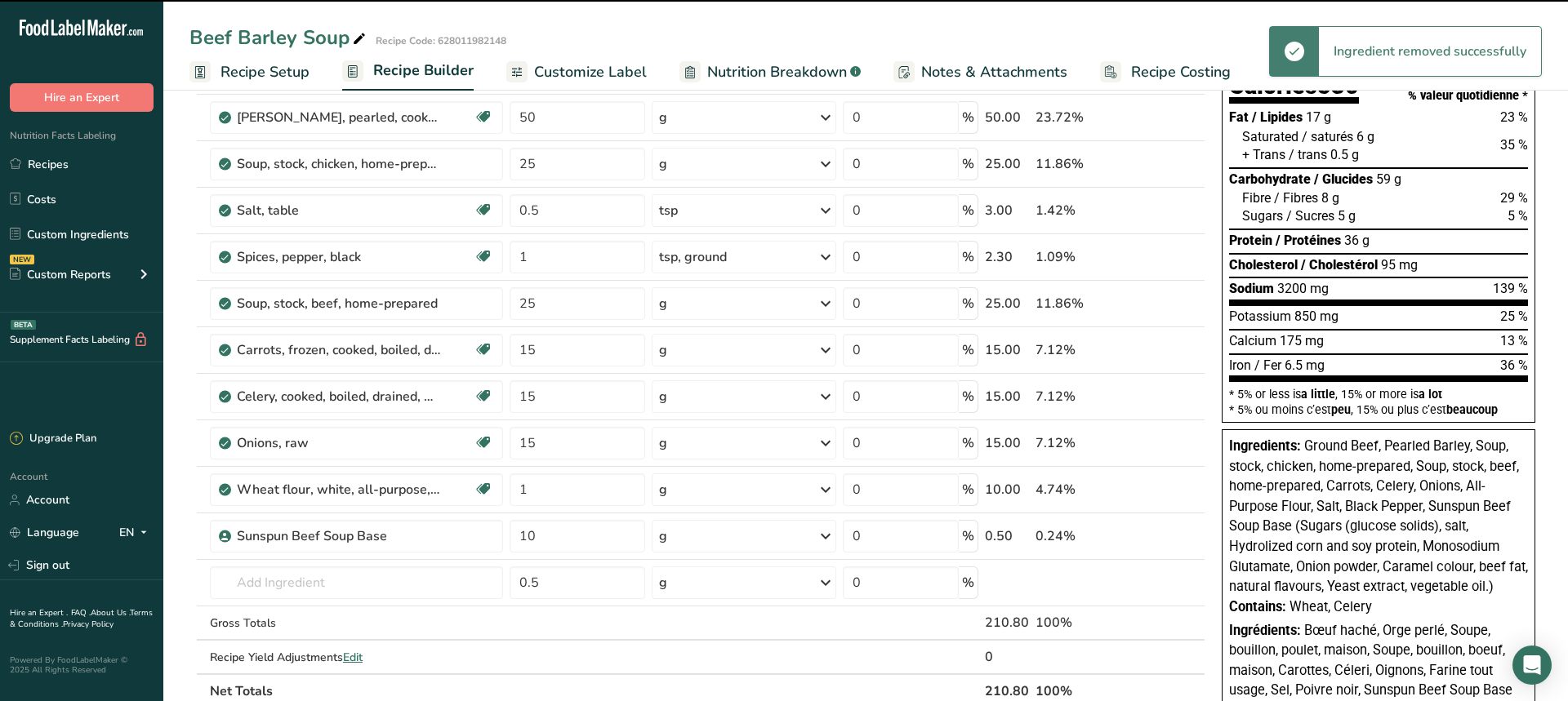
type input "10"
type input "0.5"
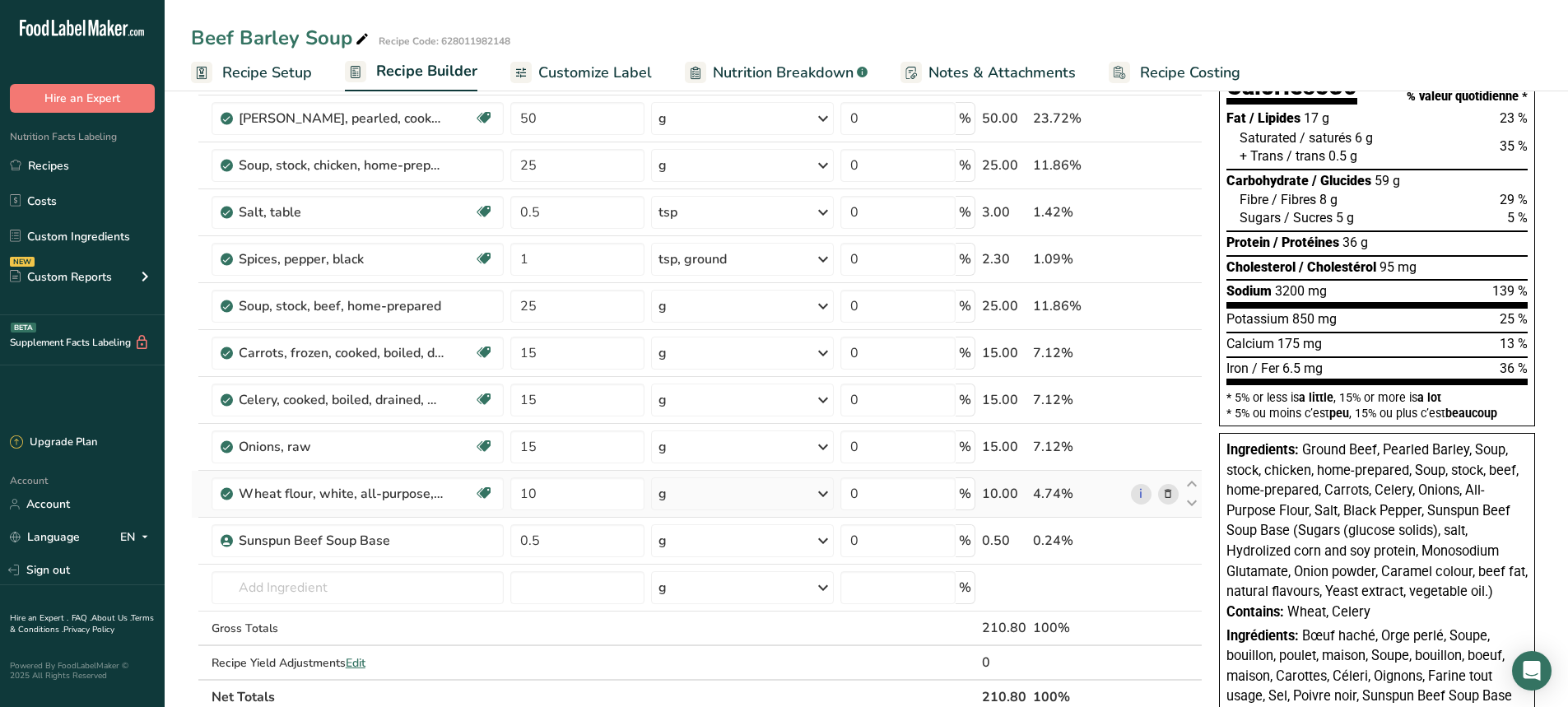
click at [1168, 496] on icon at bounding box center [1168, 495] width 11 height 17
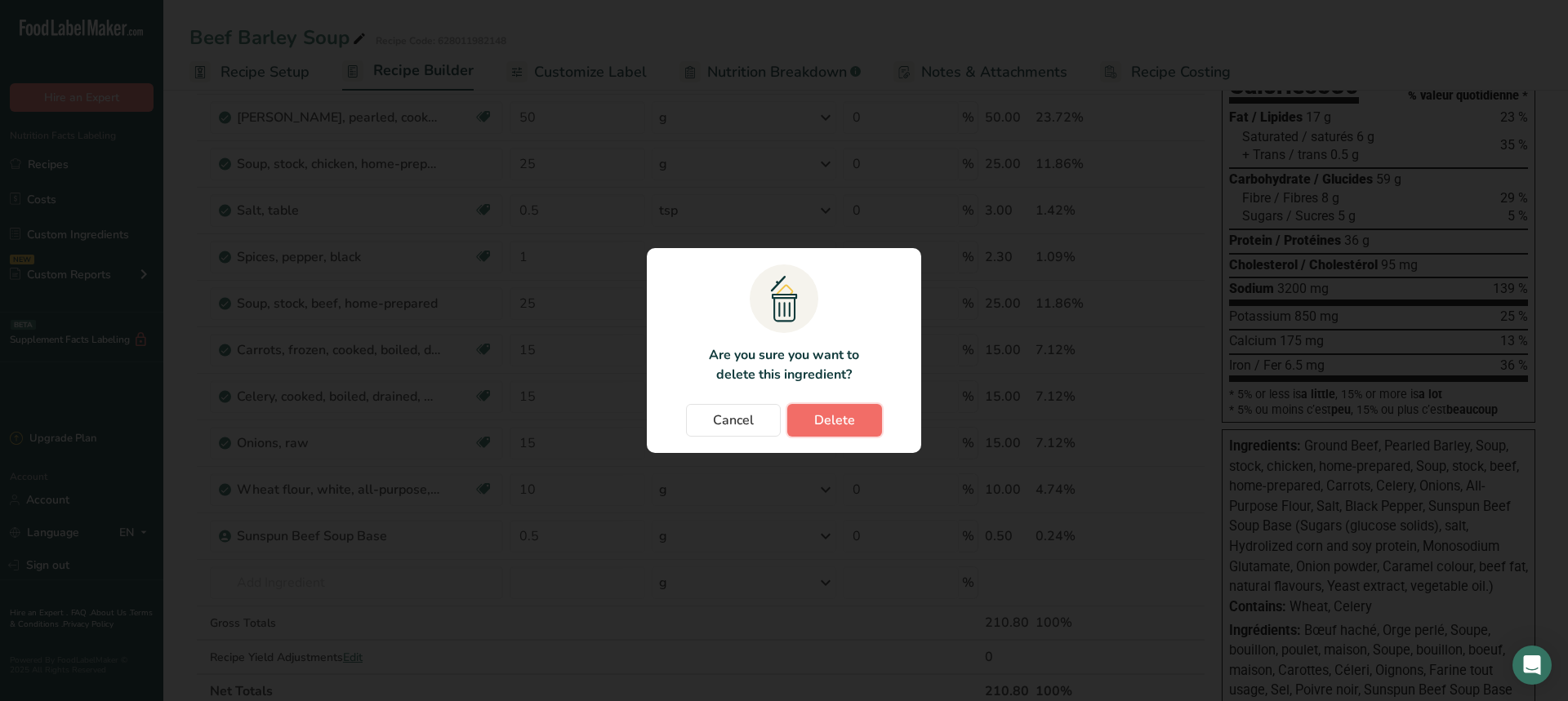
click at [840, 424] on span "Delete" at bounding box center [835, 419] width 41 height 20
type input "0.5"
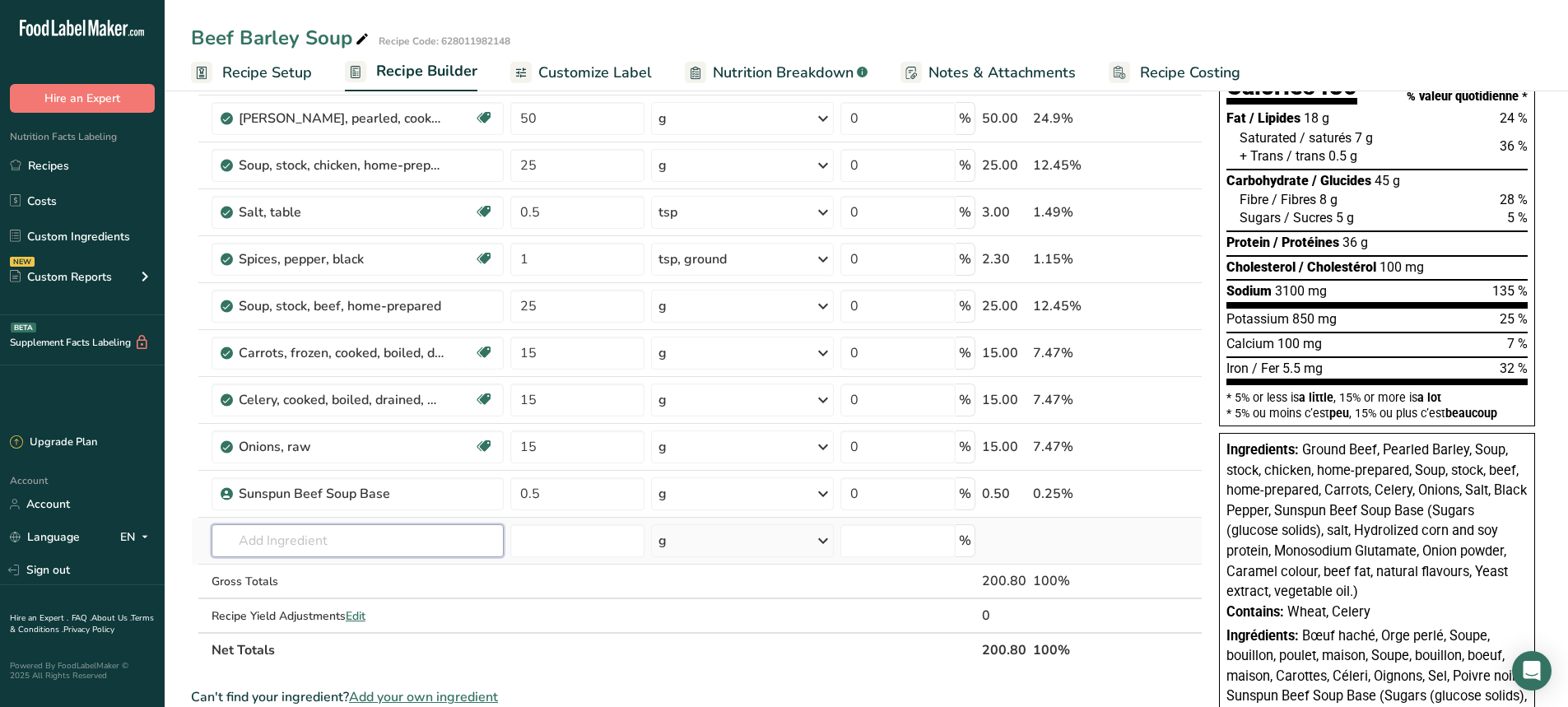
click at [307, 546] on input "text" at bounding box center [357, 541] width 292 height 33
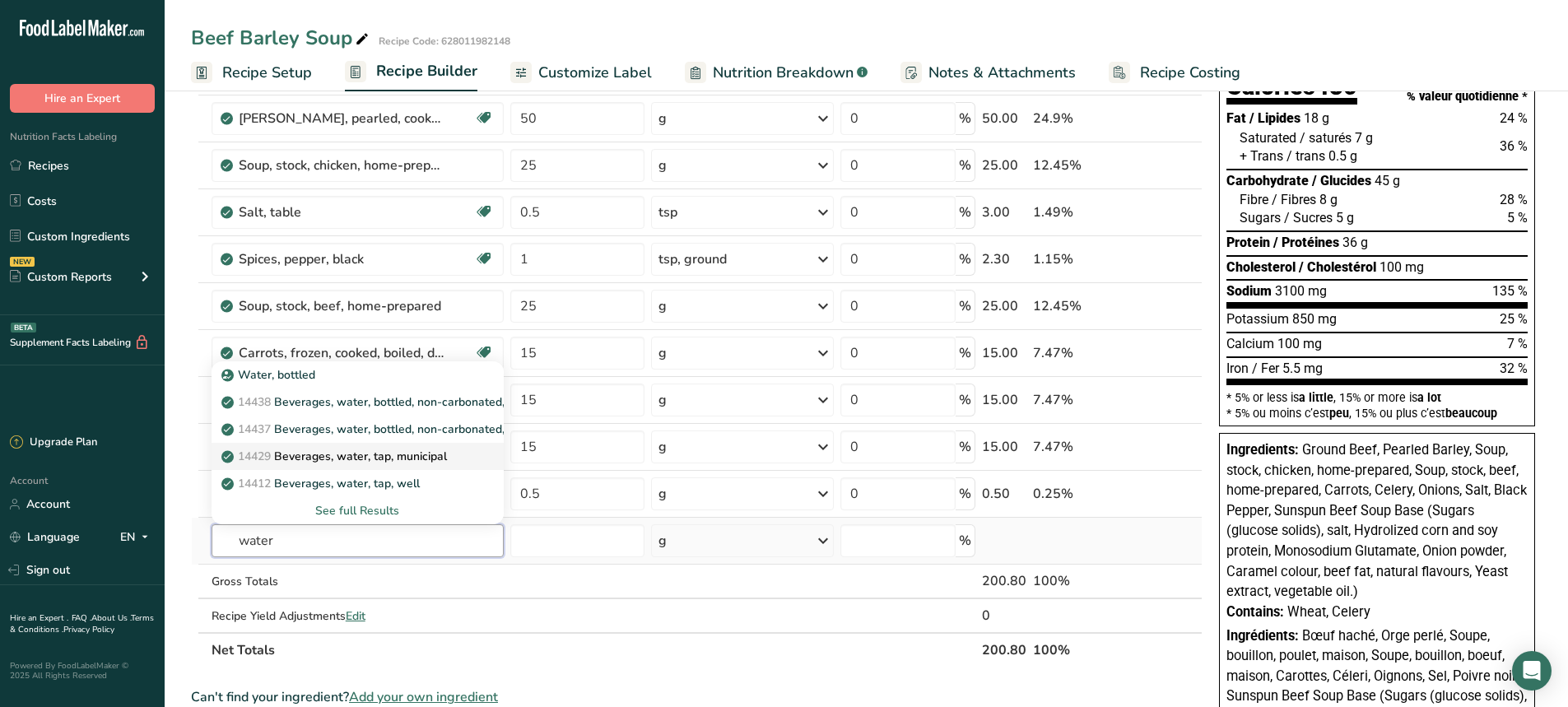
type input "water"
click at [363, 452] on p "14429 Beverages, water, tap, municipal" at bounding box center [336, 456] width 222 height 17
type input "Beverages, water, tap, municipal"
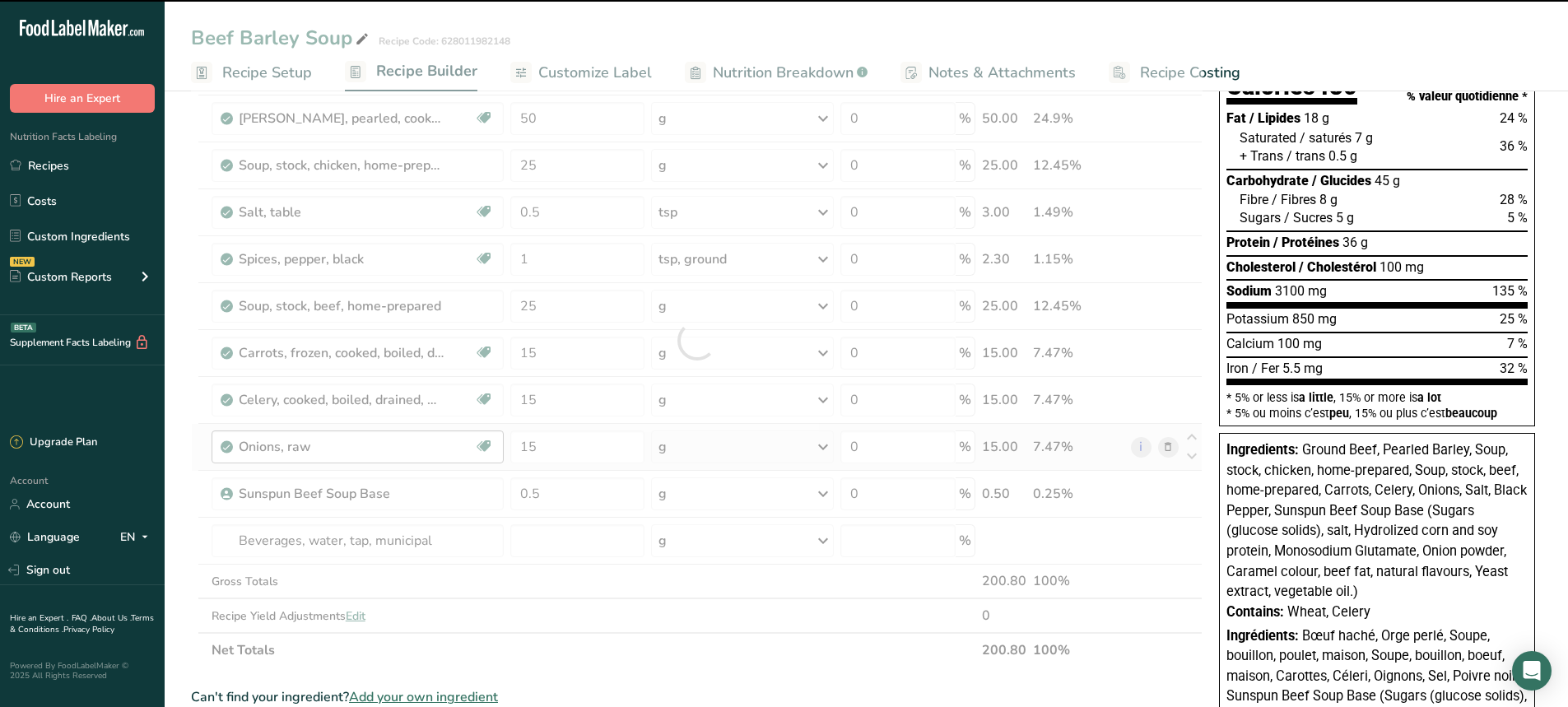
type input "0"
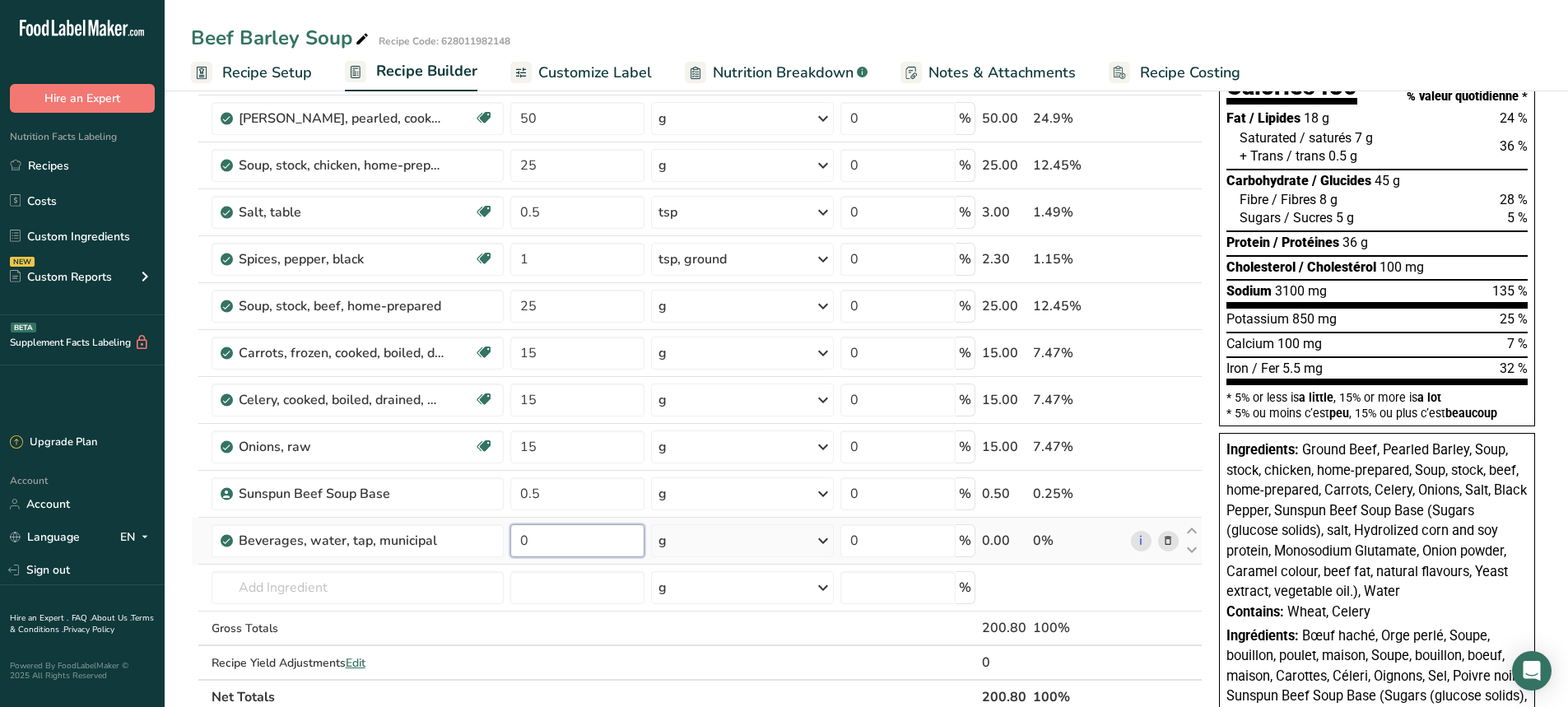
drag, startPoint x: 534, startPoint y: 545, endPoint x: 504, endPoint y: 545, distance: 30.0
click at [504, 545] on tr "Beverages, water, tap, municipal 0 g Portions 1 fl oz 1 bottle 8 fl oz 1 liter …" at bounding box center [697, 542] width 1010 height 47
type input "100"
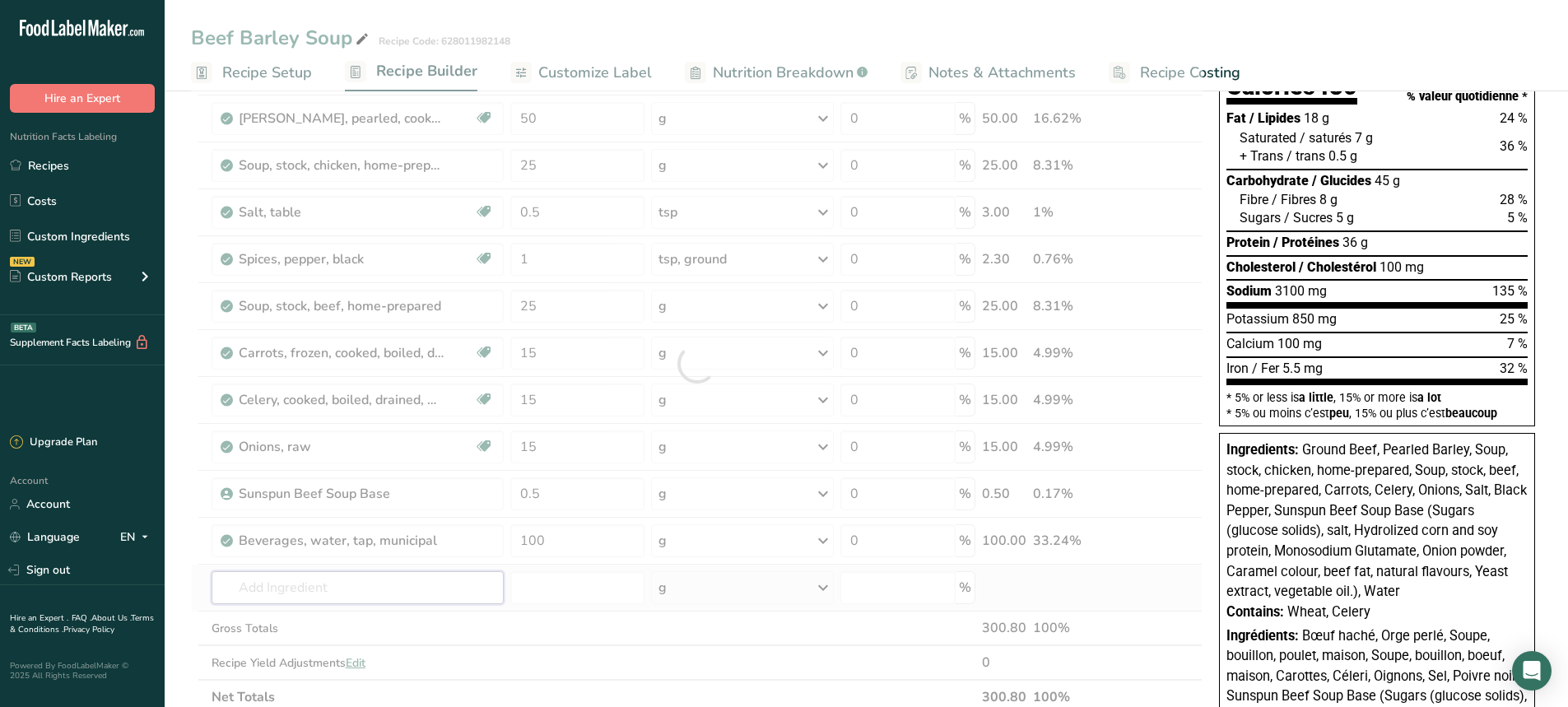
click at [428, 586] on div "Ingredient * Amount * Unit * Waste * .a-a{fill:#347362;}.b-a{fill:#fff;} Grams …" at bounding box center [697, 364] width 1011 height 701
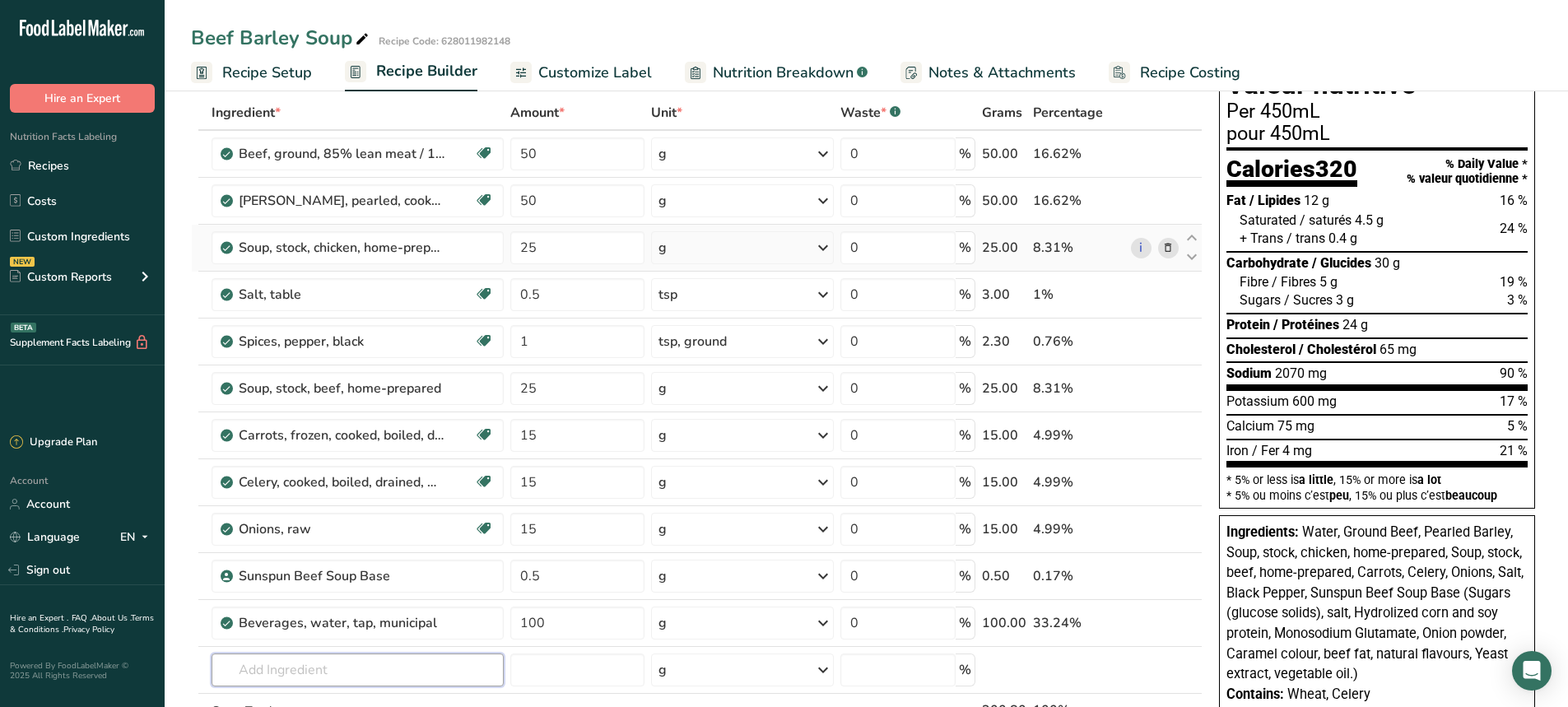
scroll to position [0, 0]
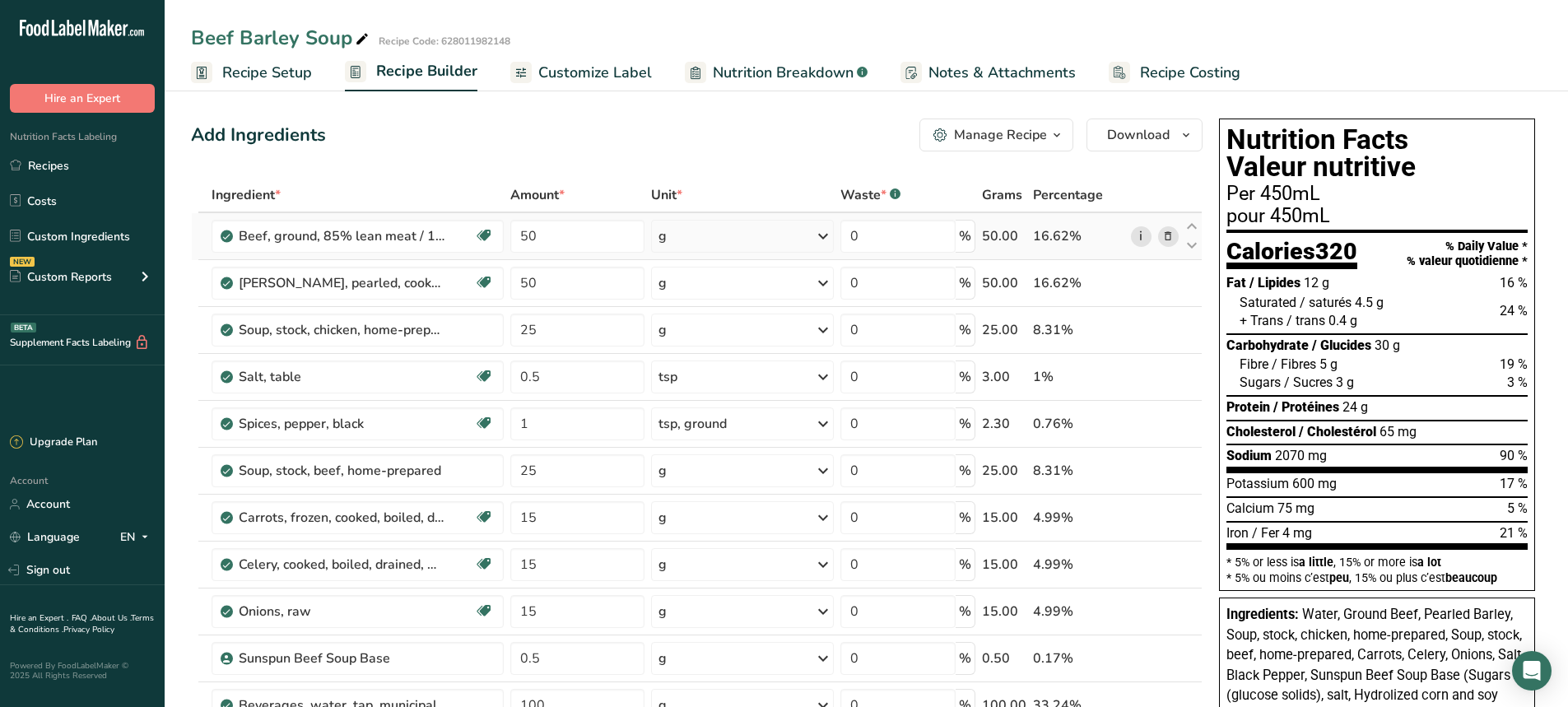
click at [1137, 231] on link "i" at bounding box center [1141, 237] width 21 height 21
click at [1175, 235] on span at bounding box center [1168, 236] width 20 height 20
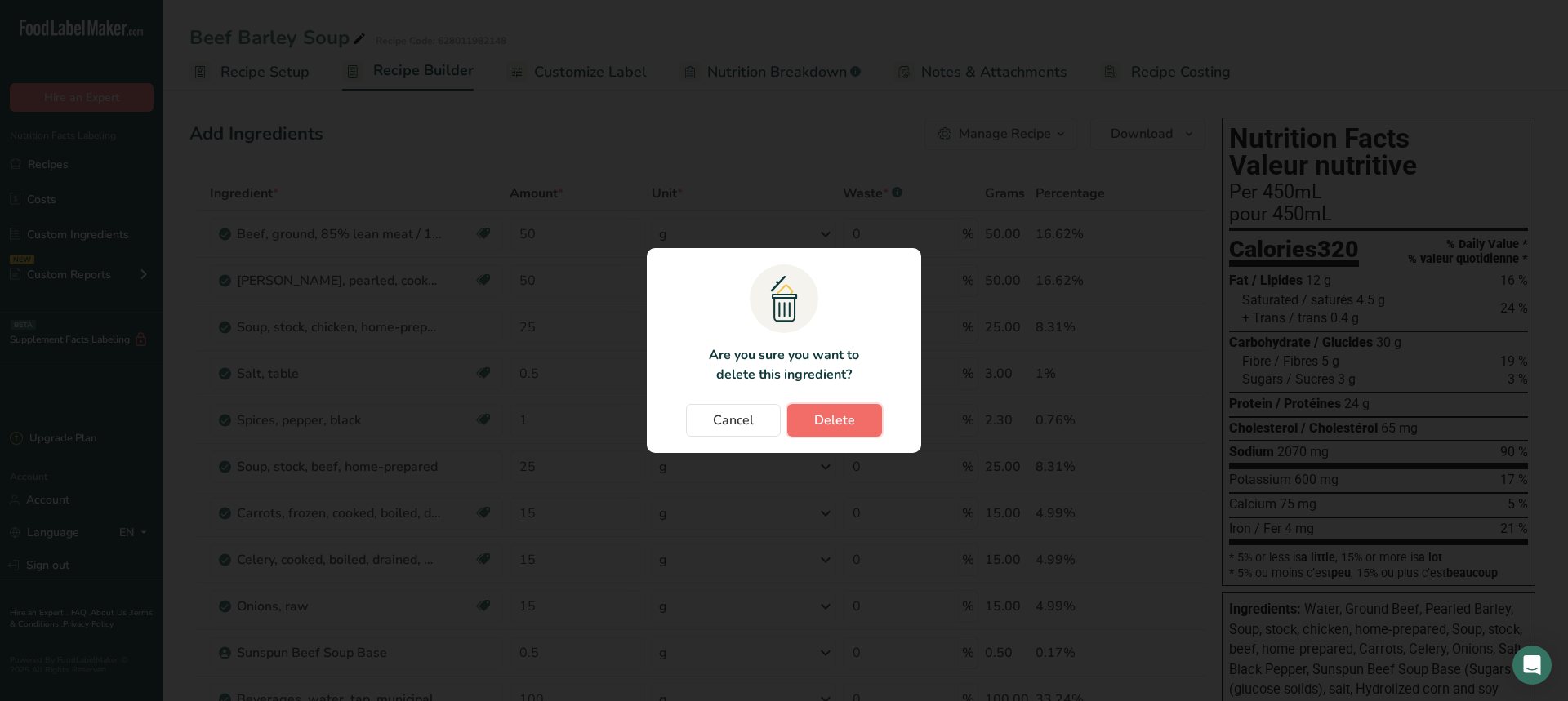
click at [820, 425] on span "Delete" at bounding box center [835, 419] width 41 height 20
type input "25"
type input "0.5"
type input "1"
type input "25"
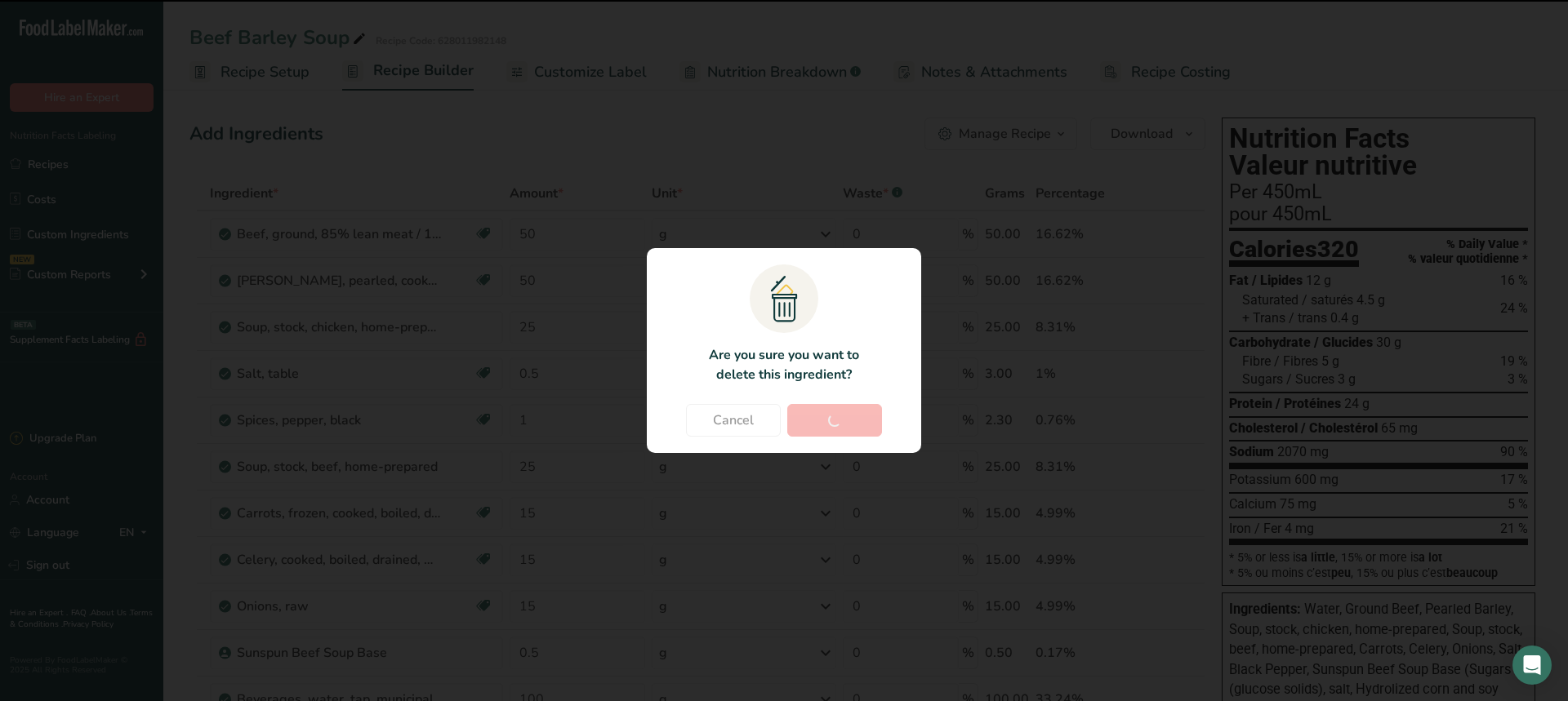
type input "15"
type input "0.5"
type input "100"
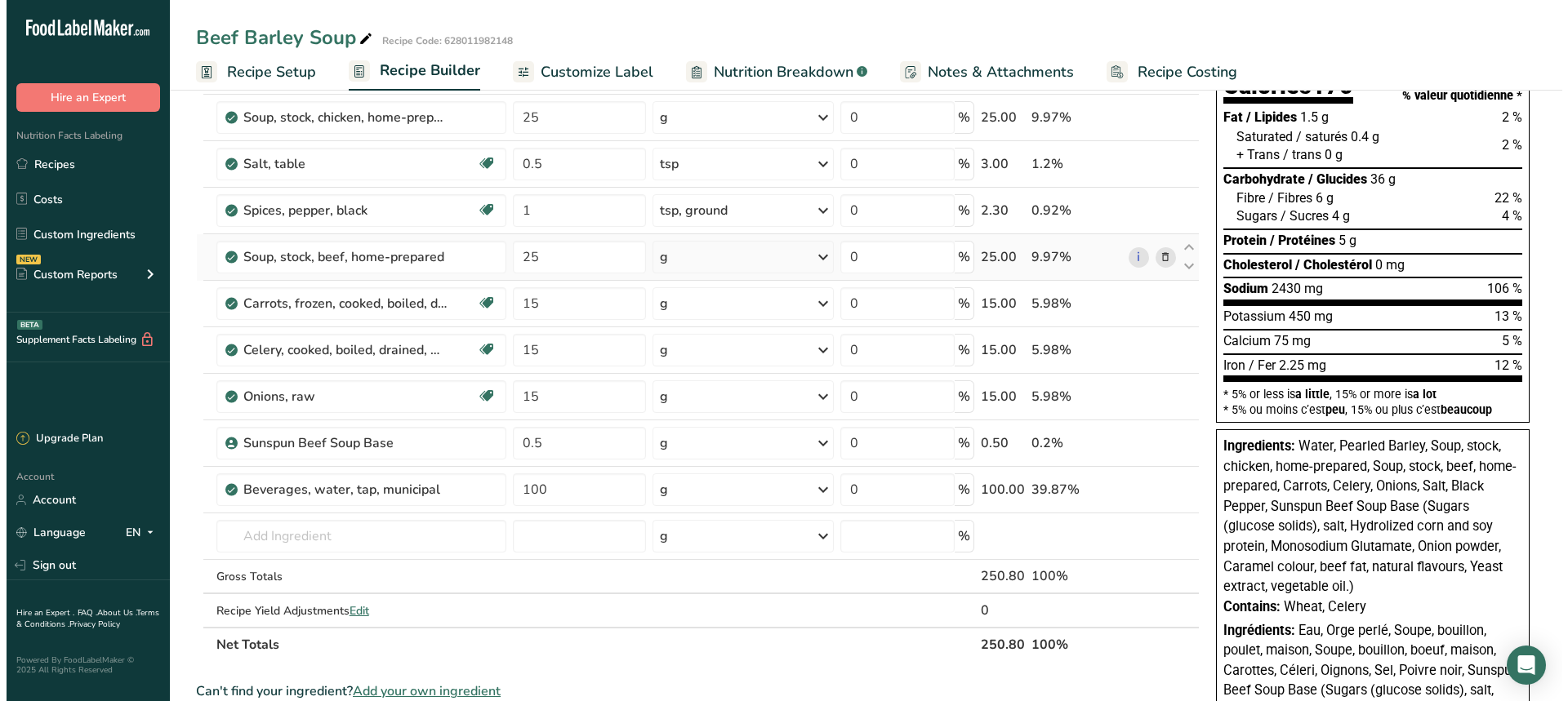
scroll to position [245, 0]
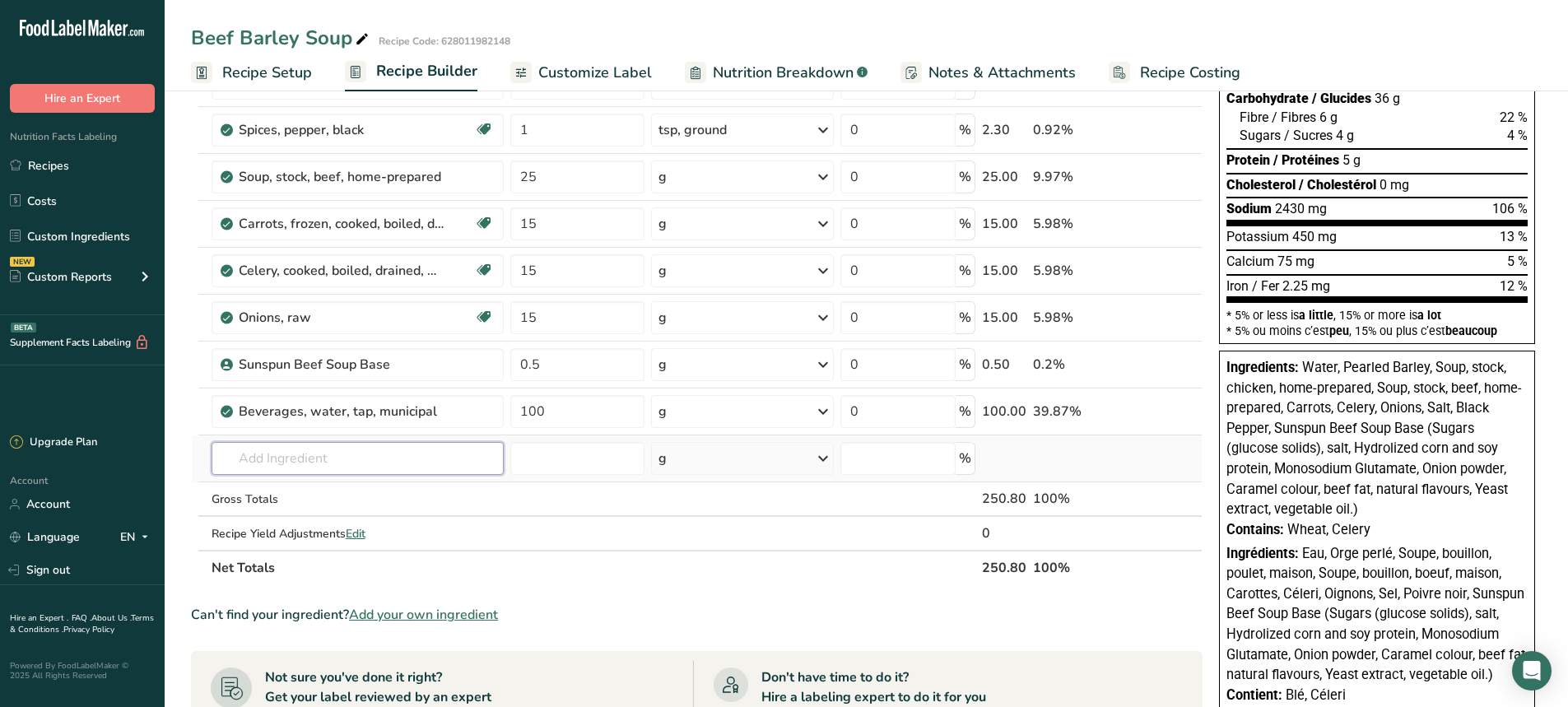
click at [321, 468] on input "text" at bounding box center [357, 458] width 292 height 33
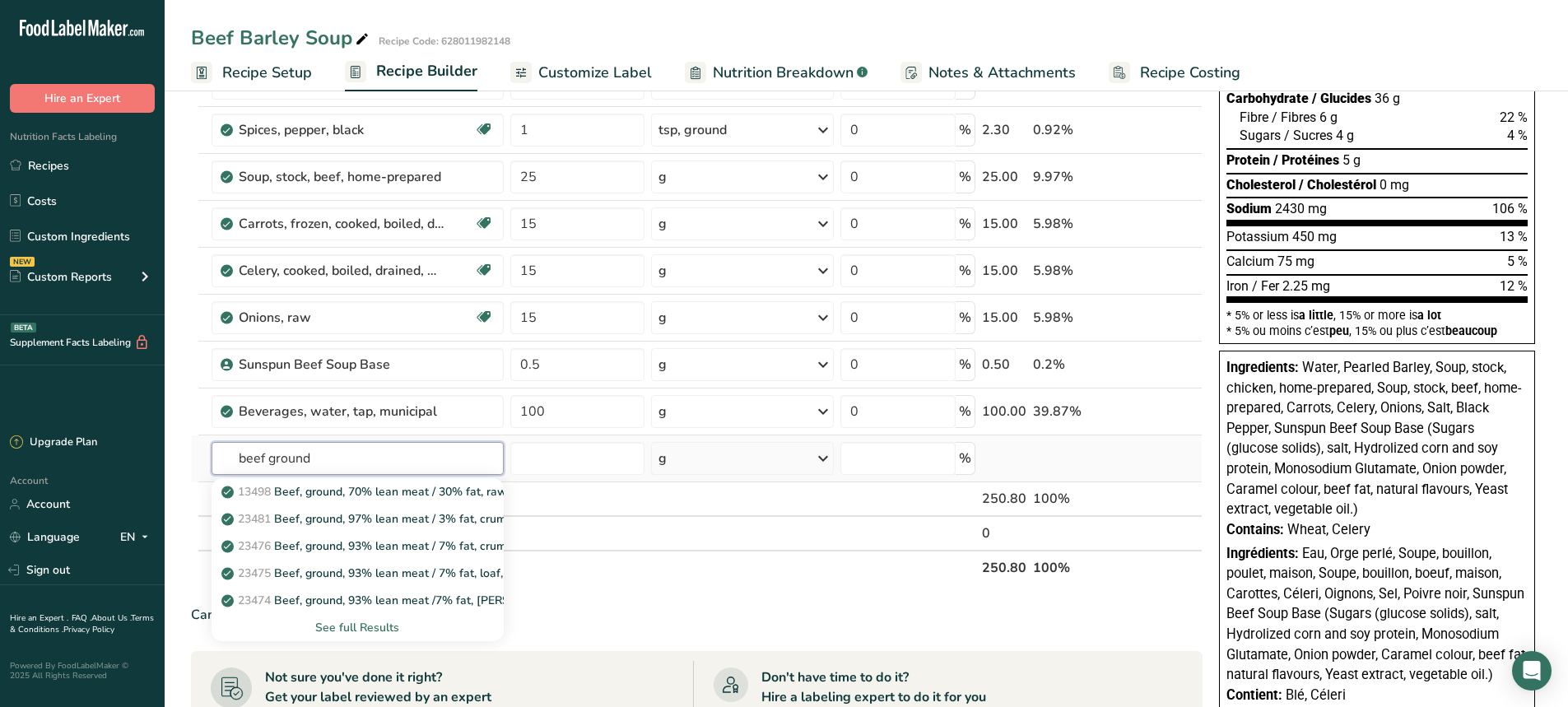
type input "beef ground"
click at [356, 621] on div "See full Results" at bounding box center [357, 628] width 266 height 17
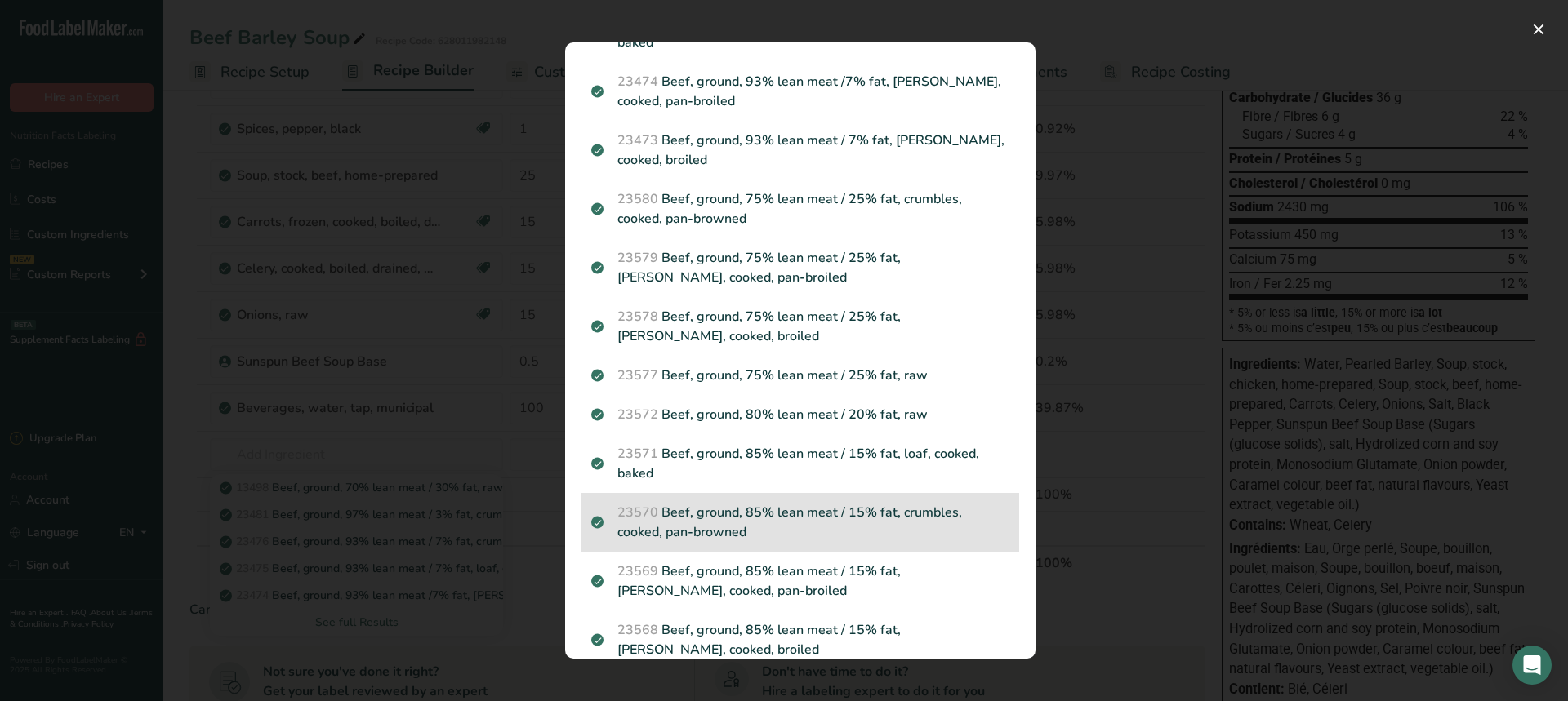
click at [752, 512] on p "23570 Beef, ground, 85% lean meat / 15% fat, crumbles, cooked, pan-browned" at bounding box center [800, 522] width 418 height 39
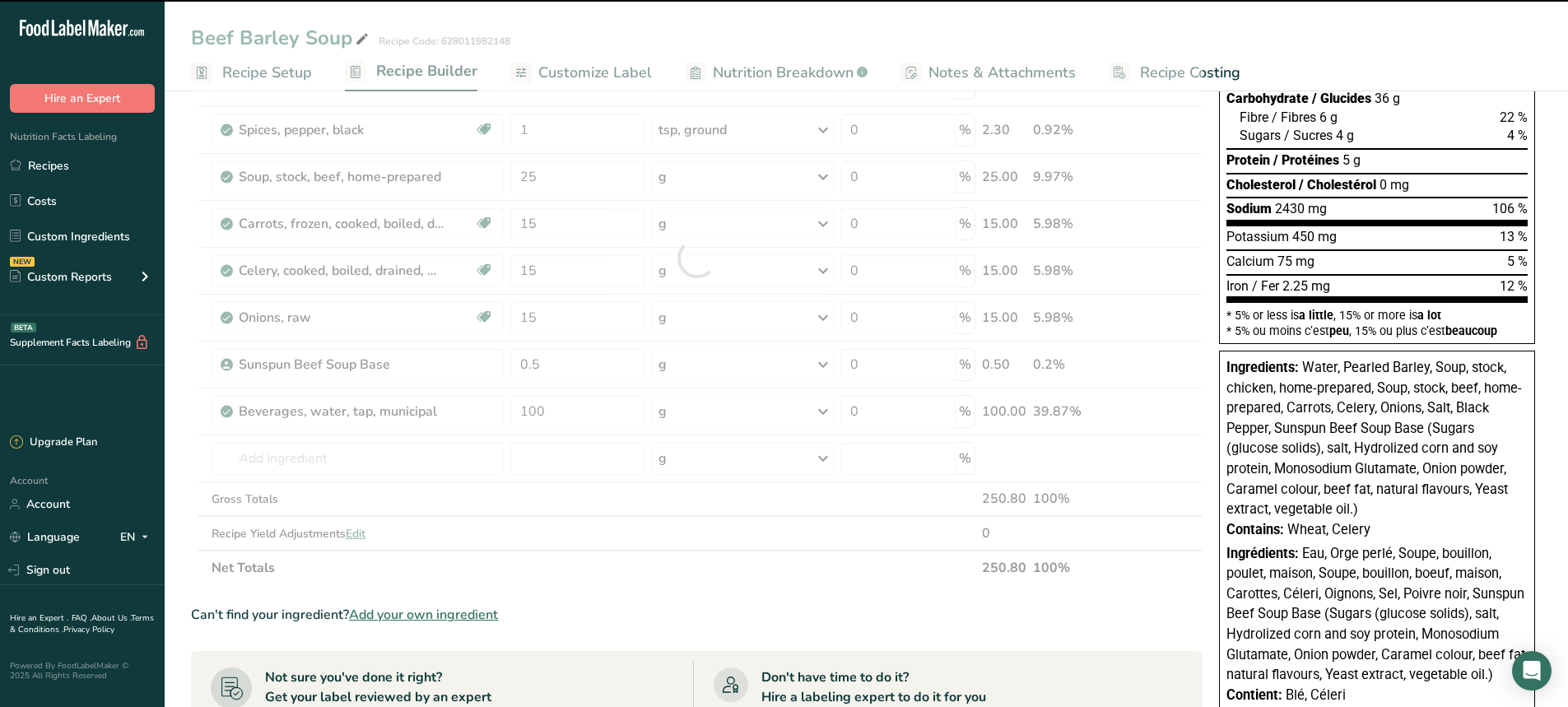
type input "0"
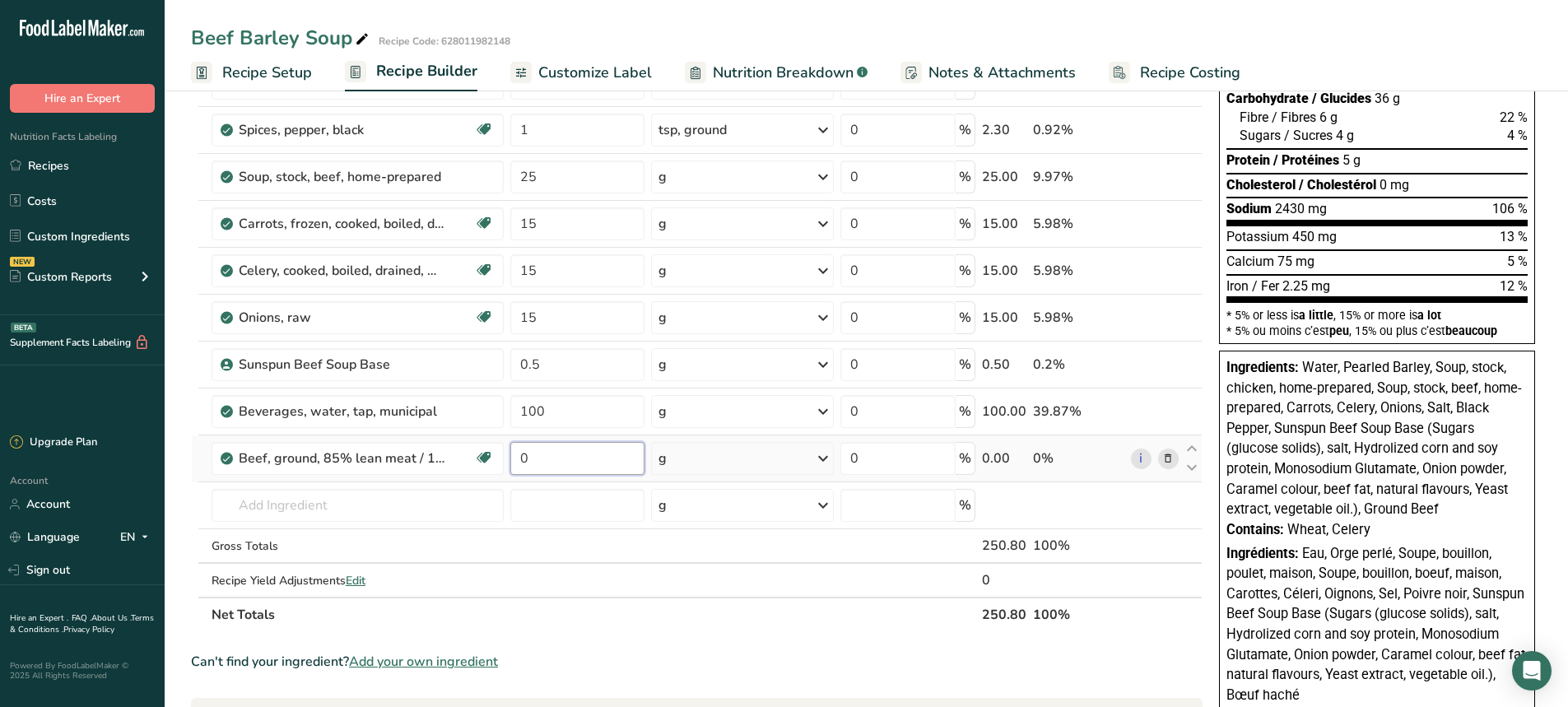
click at [559, 467] on input "0" at bounding box center [577, 458] width 134 height 33
drag, startPoint x: 559, startPoint y: 467, endPoint x: 513, endPoint y: 465, distance: 46.0
click at [513, 465] on input "0" at bounding box center [577, 458] width 134 height 33
type input "50"
click at [588, 548] on div "Ingredient * Amount * Unit * Waste * .a-a{fill:#347362;}.b-a{fill:#fff;} Grams …" at bounding box center [697, 281] width 1011 height 701
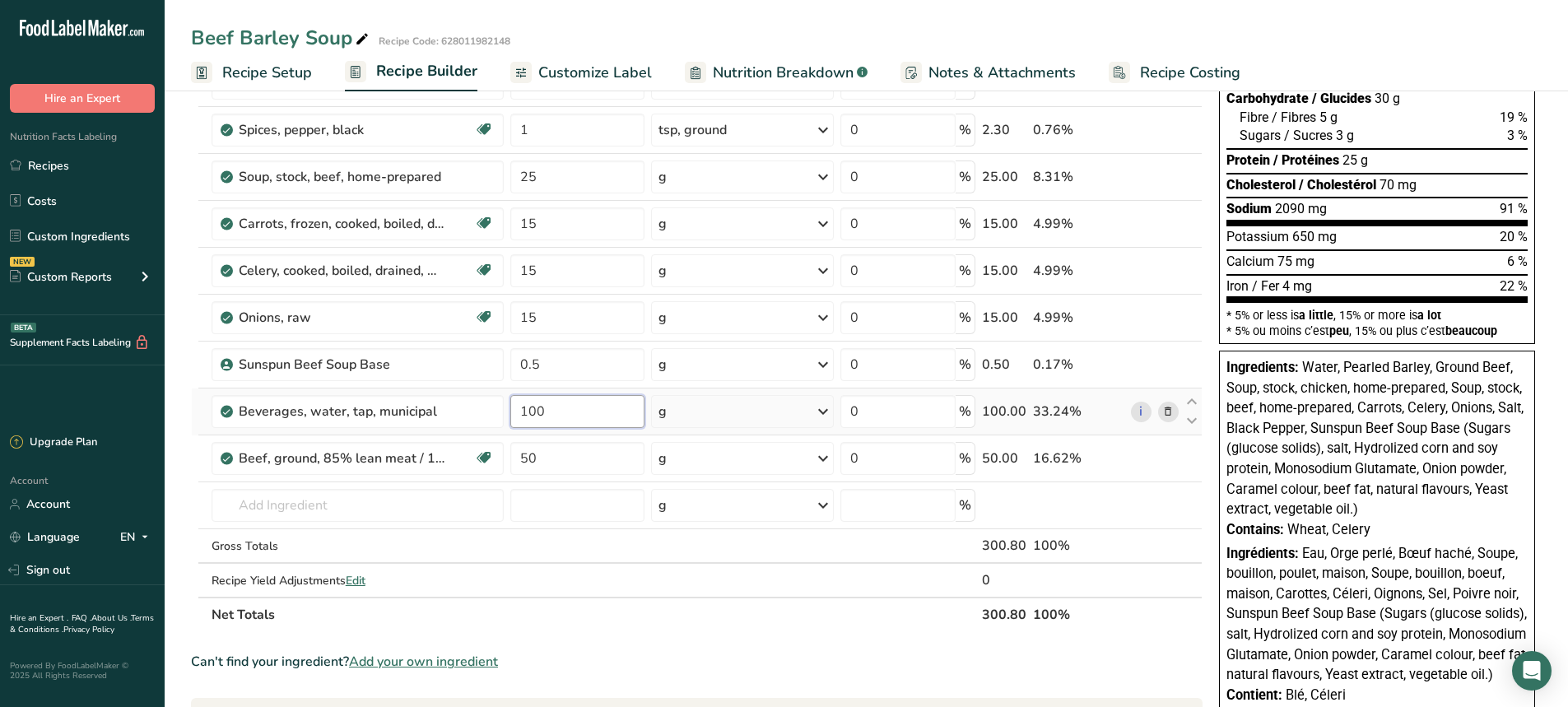
drag, startPoint x: 556, startPoint y: 414, endPoint x: 513, endPoint y: 414, distance: 43.0
click at [513, 414] on input "100" at bounding box center [577, 411] width 134 height 33
type input "150"
click at [640, 36] on div "Beef Barley Soup Recipe Code: 628011982148 Recipe Setup Recipe Builder Customiz…" at bounding box center [866, 517] width 1403 height 1359
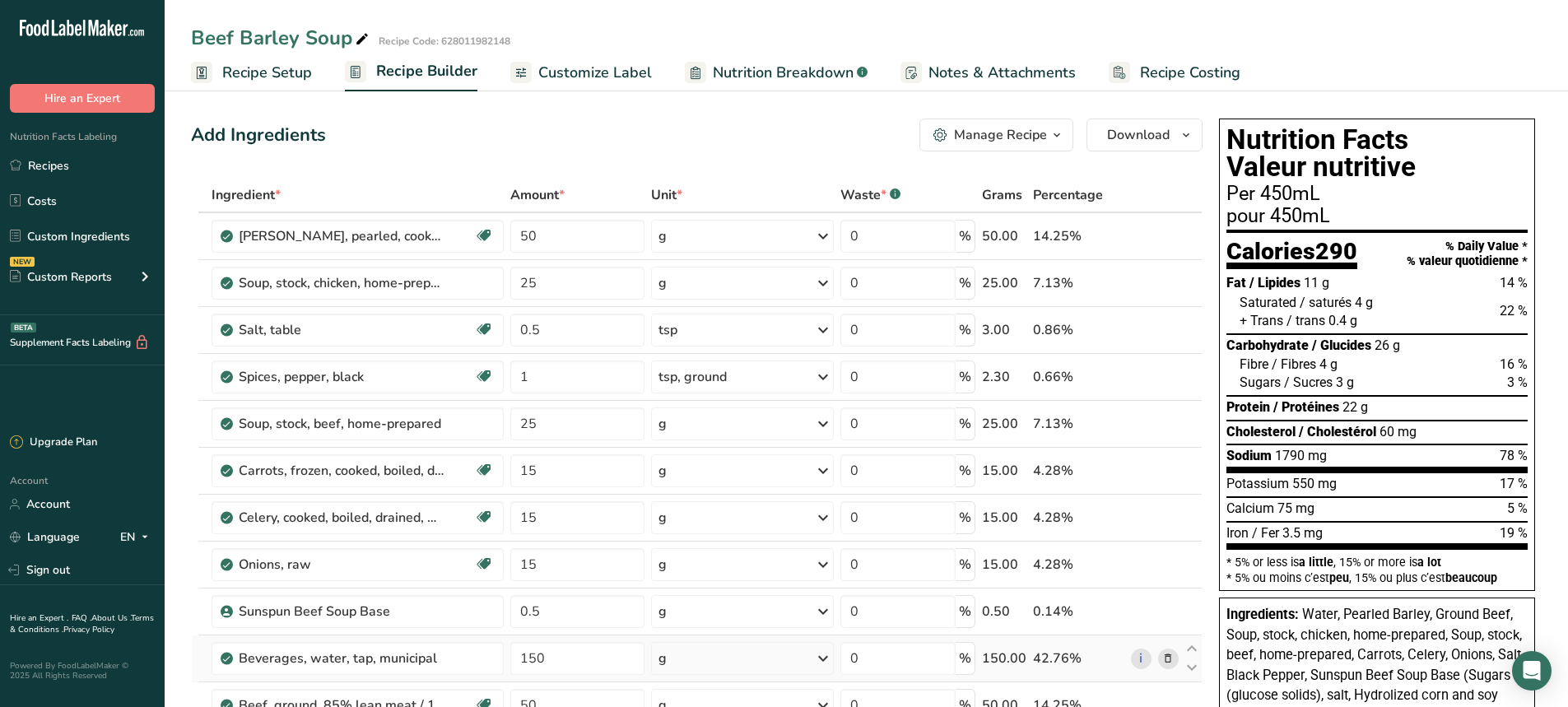
scroll to position [83, 0]
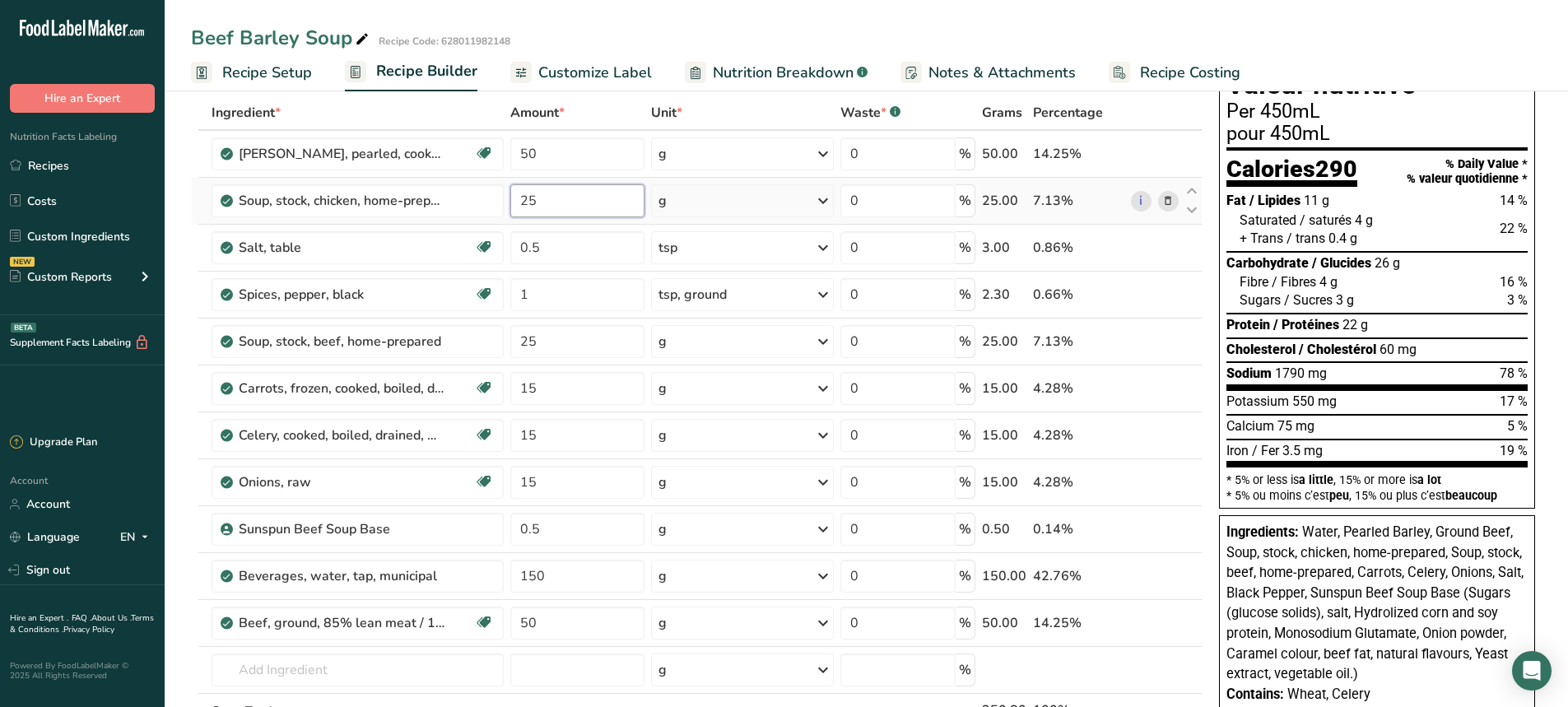
drag, startPoint x: 552, startPoint y: 201, endPoint x: 511, endPoint y: 212, distance: 42.4
click at [511, 212] on input "25" at bounding box center [577, 200] width 134 height 33
type input "50"
click at [534, 343] on div "Ingredient * Amount * Unit * Waste * .a-a{fill:#347362;}.b-a{fill:#fff;} Grams …" at bounding box center [697, 447] width 1011 height 701
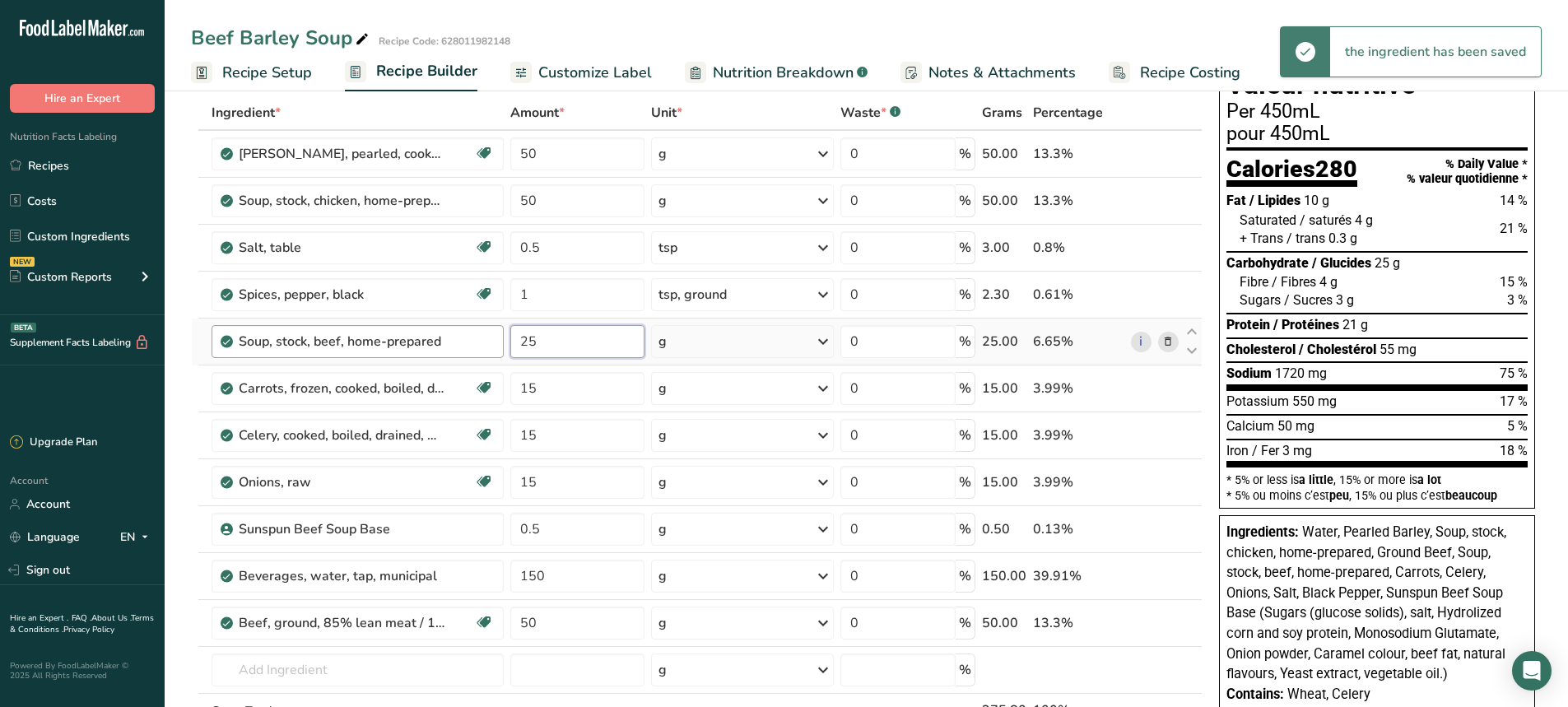
drag, startPoint x: 543, startPoint y: 342, endPoint x: 500, endPoint y: 347, distance: 43.3
click at [500, 347] on tr "Soup, stock, beef, home-prepared 25 g Portions 1 cup Weight Units g kg mg See m…" at bounding box center [697, 342] width 1010 height 47
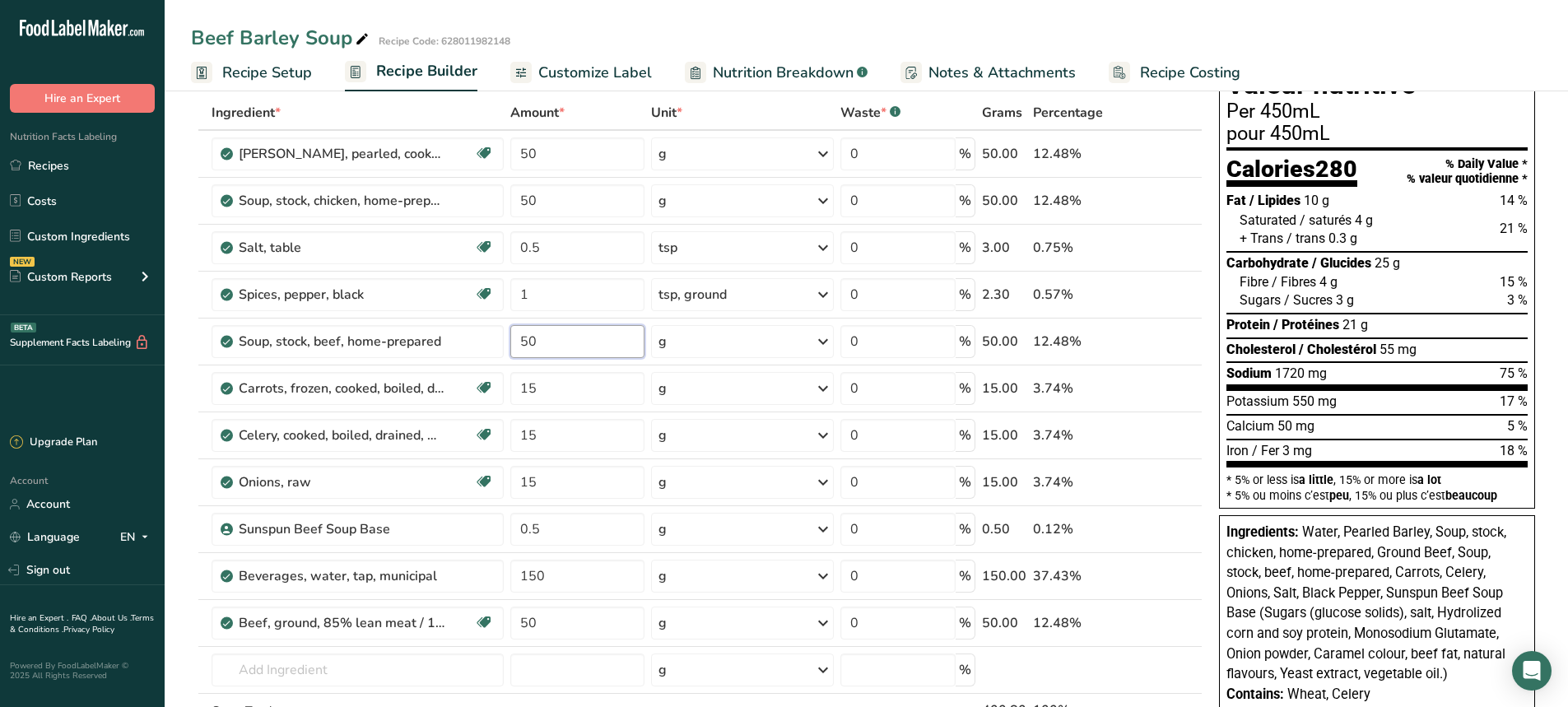
type input "50"
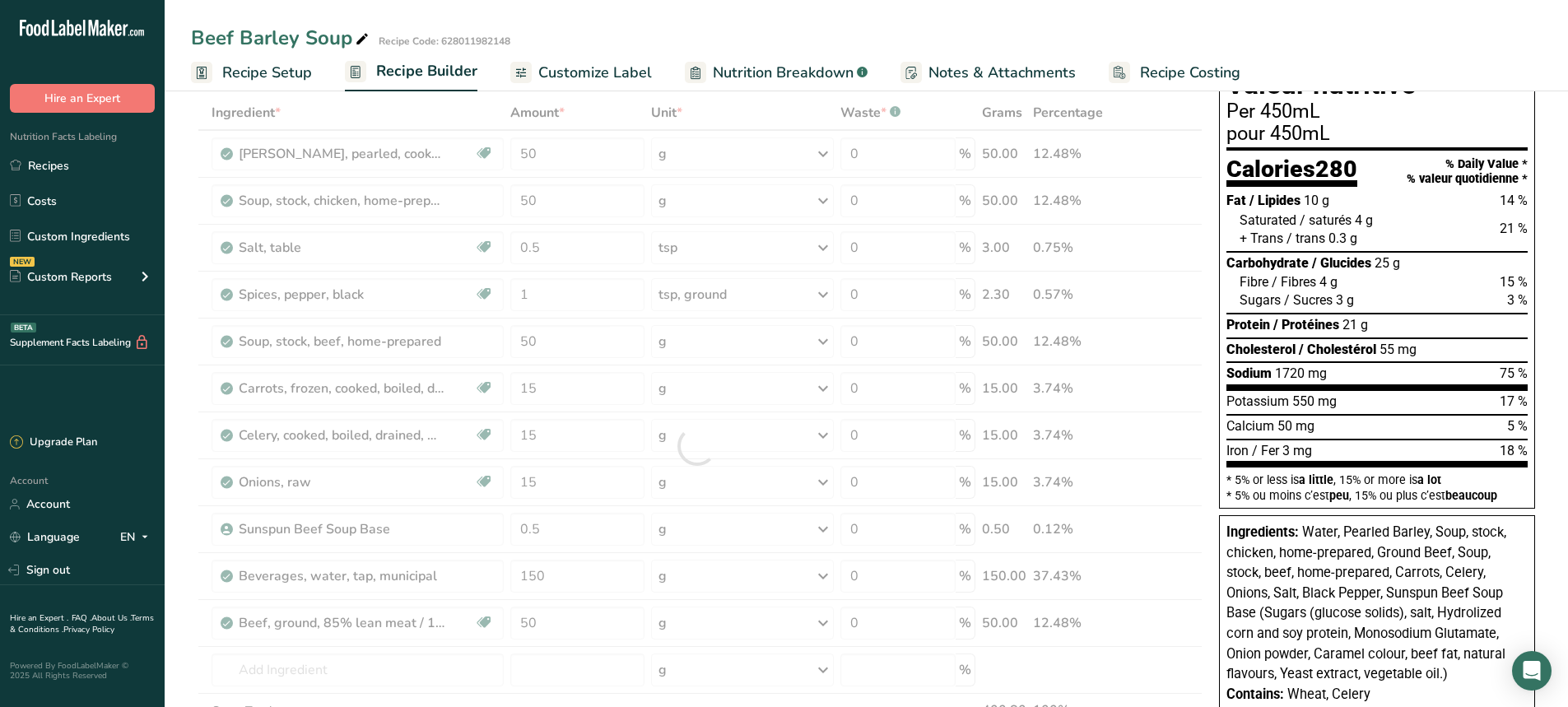
click at [733, 23] on div "Beef Barley Soup Recipe Code: 628011982148 Recipe Setup Recipe Builder Customiz…" at bounding box center [866, 45] width 1403 height 91
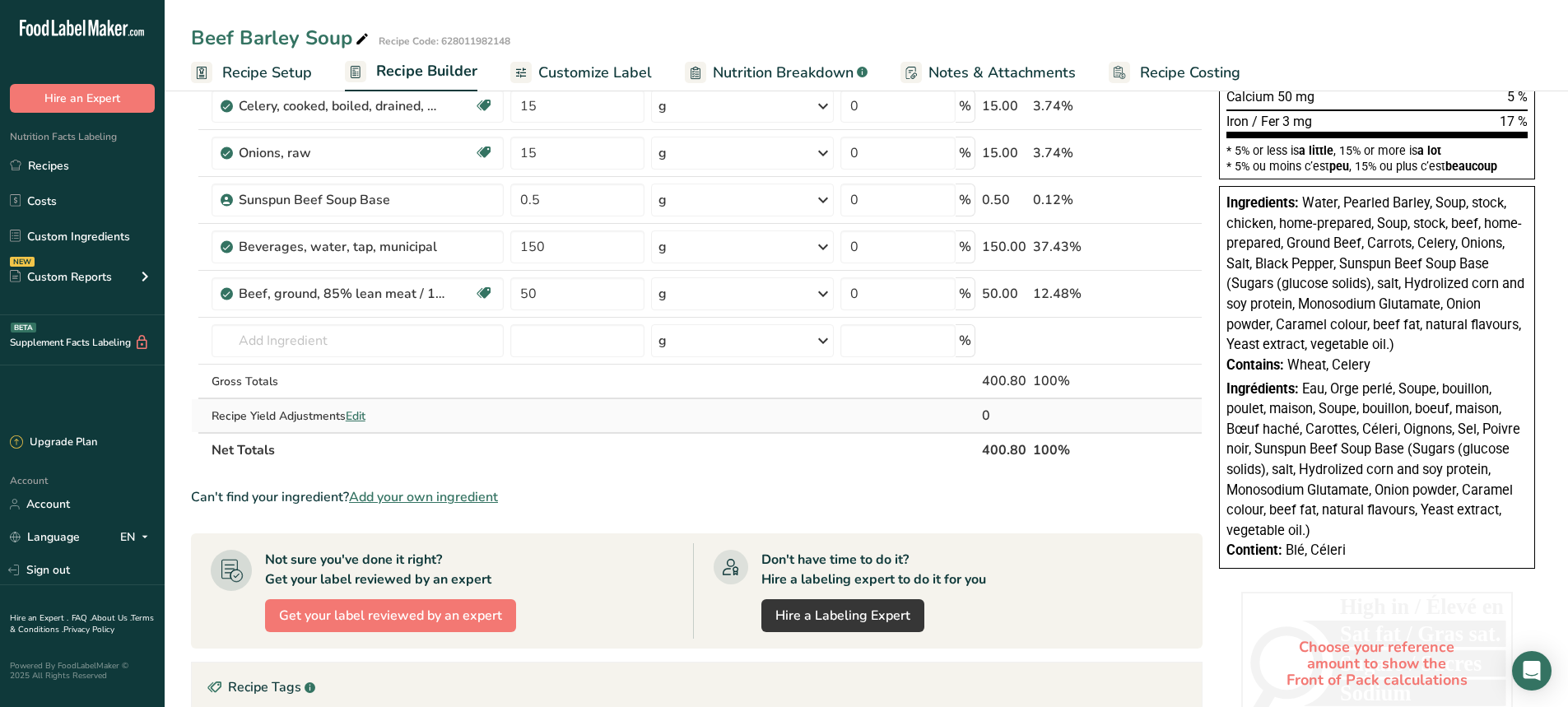
scroll to position [247, 0]
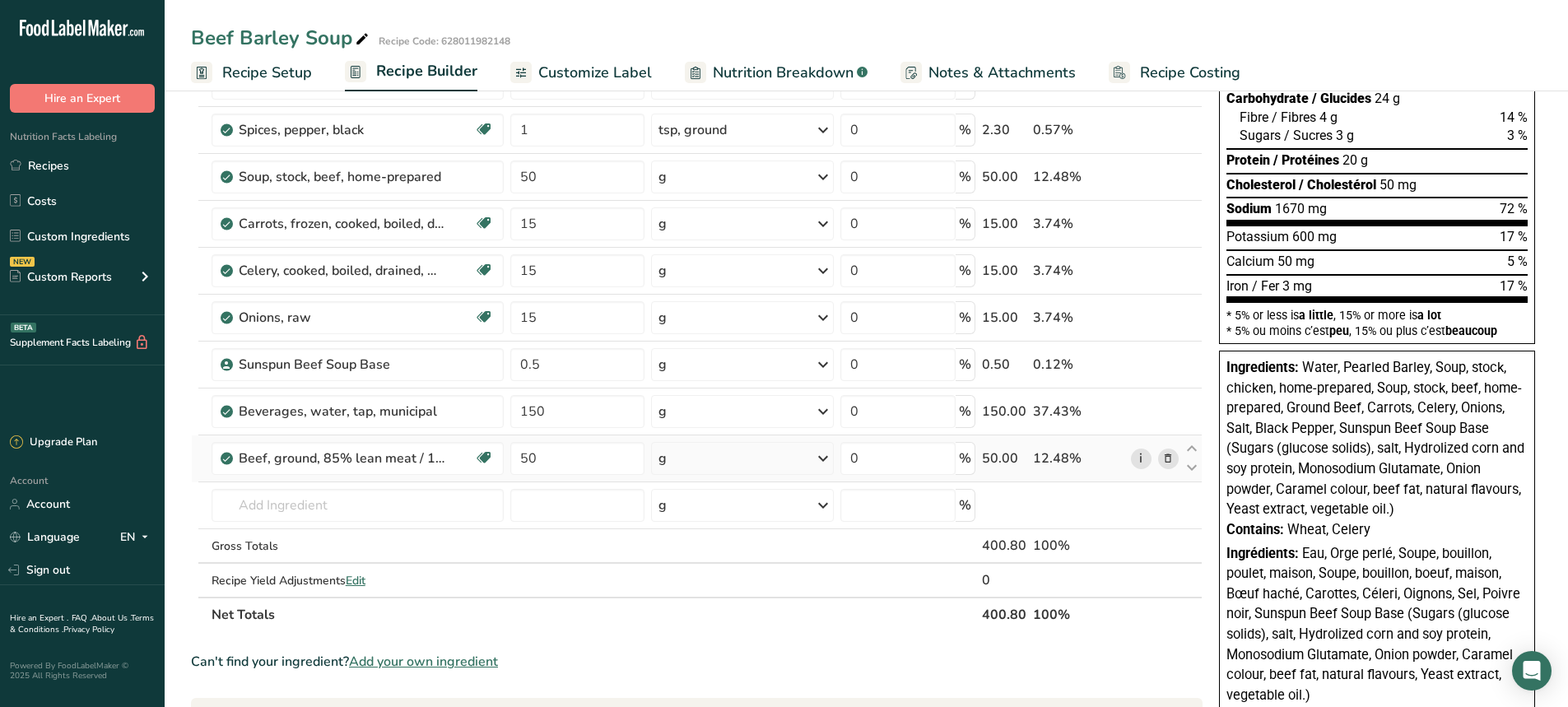
click at [1137, 460] on link "i" at bounding box center [1141, 459] width 21 height 21
click at [556, 467] on input "50" at bounding box center [577, 458] width 134 height 33
type input "5"
type input "40"
click at [557, 407] on div "Ingredient * Amount * Unit * Waste * .a-a{fill:#347362;}.b-a{fill:#fff;} Grams …" at bounding box center [697, 281] width 1011 height 701
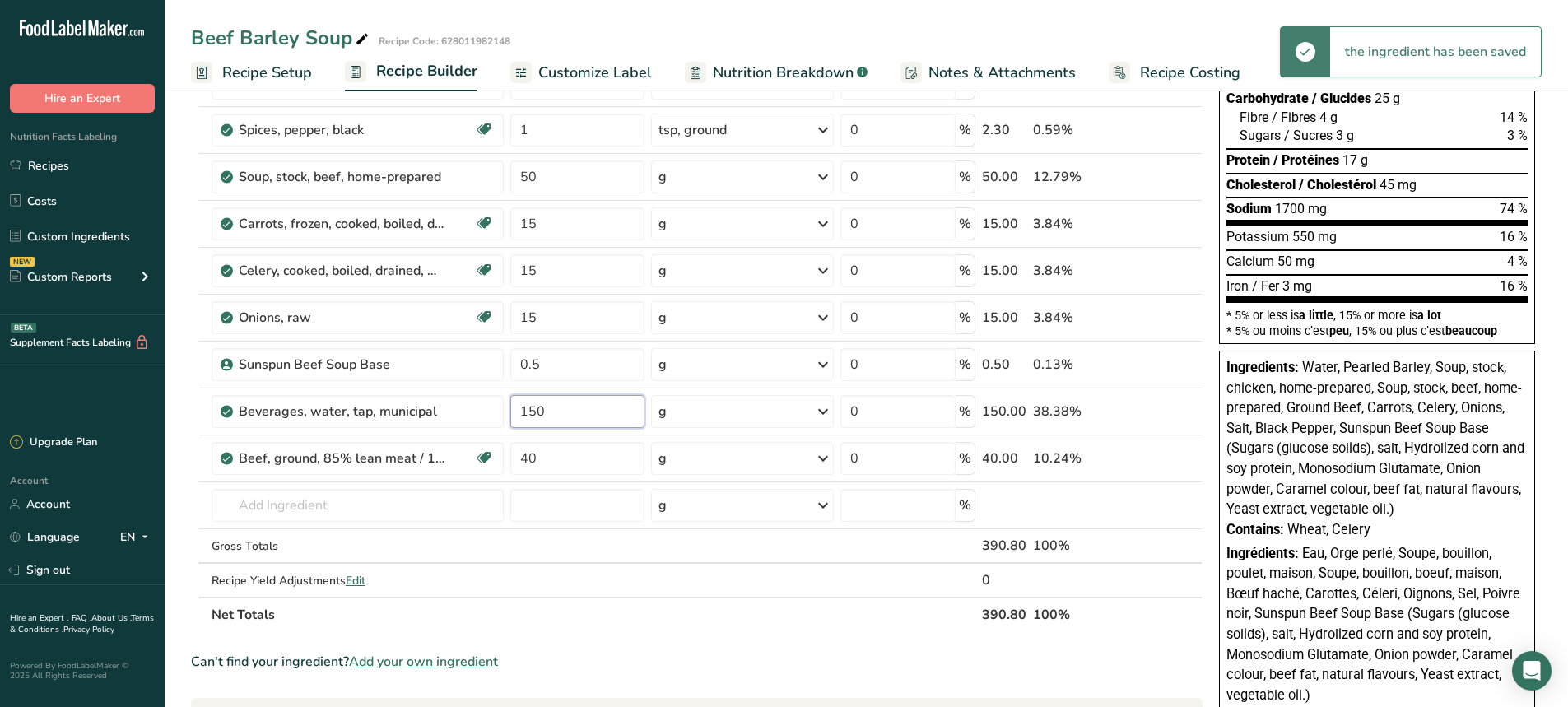
scroll to position [83, 0]
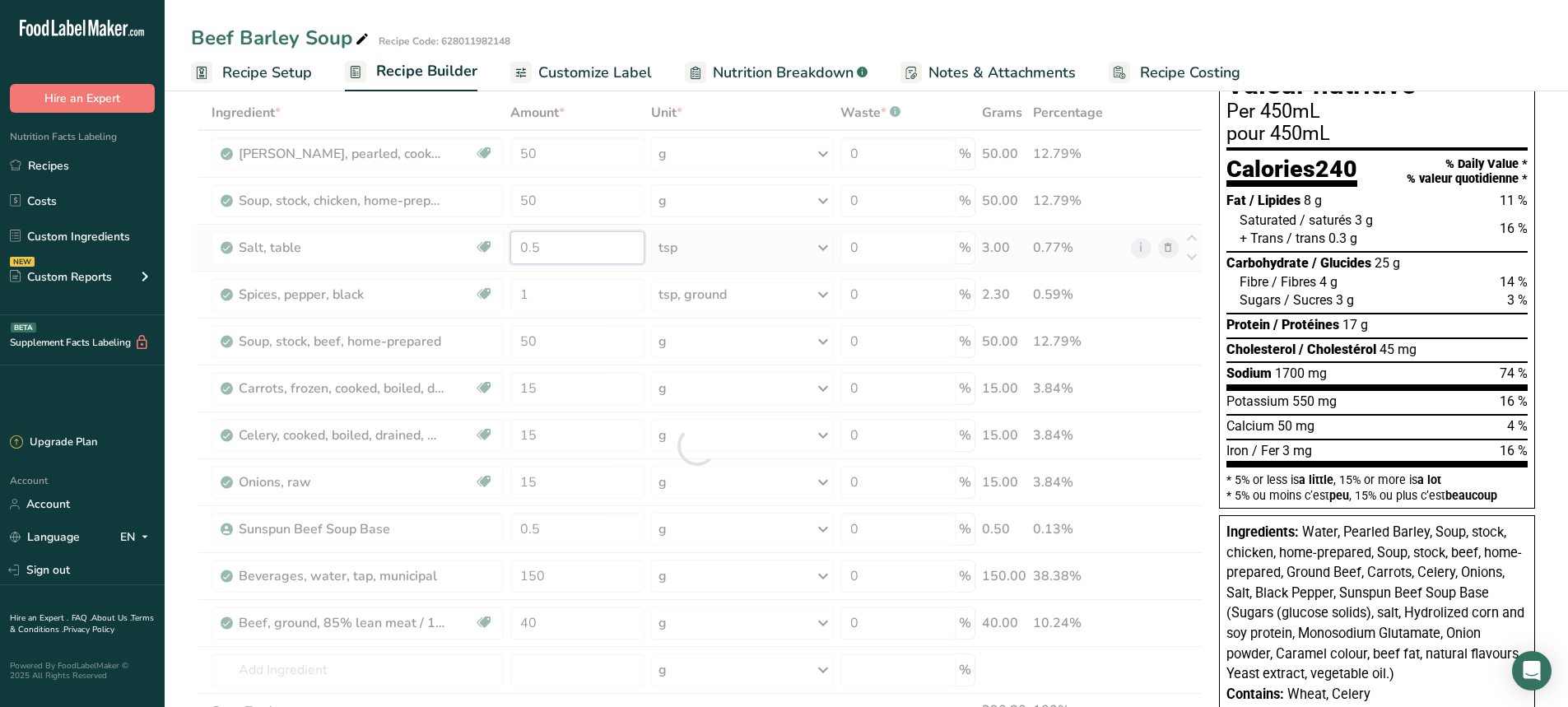
click at [557, 251] on div "Ingredient * Amount * Unit * Waste * .a-a{fill:#347362;}.b-a{fill:#fff;} Grams …" at bounding box center [697, 447] width 1011 height 701
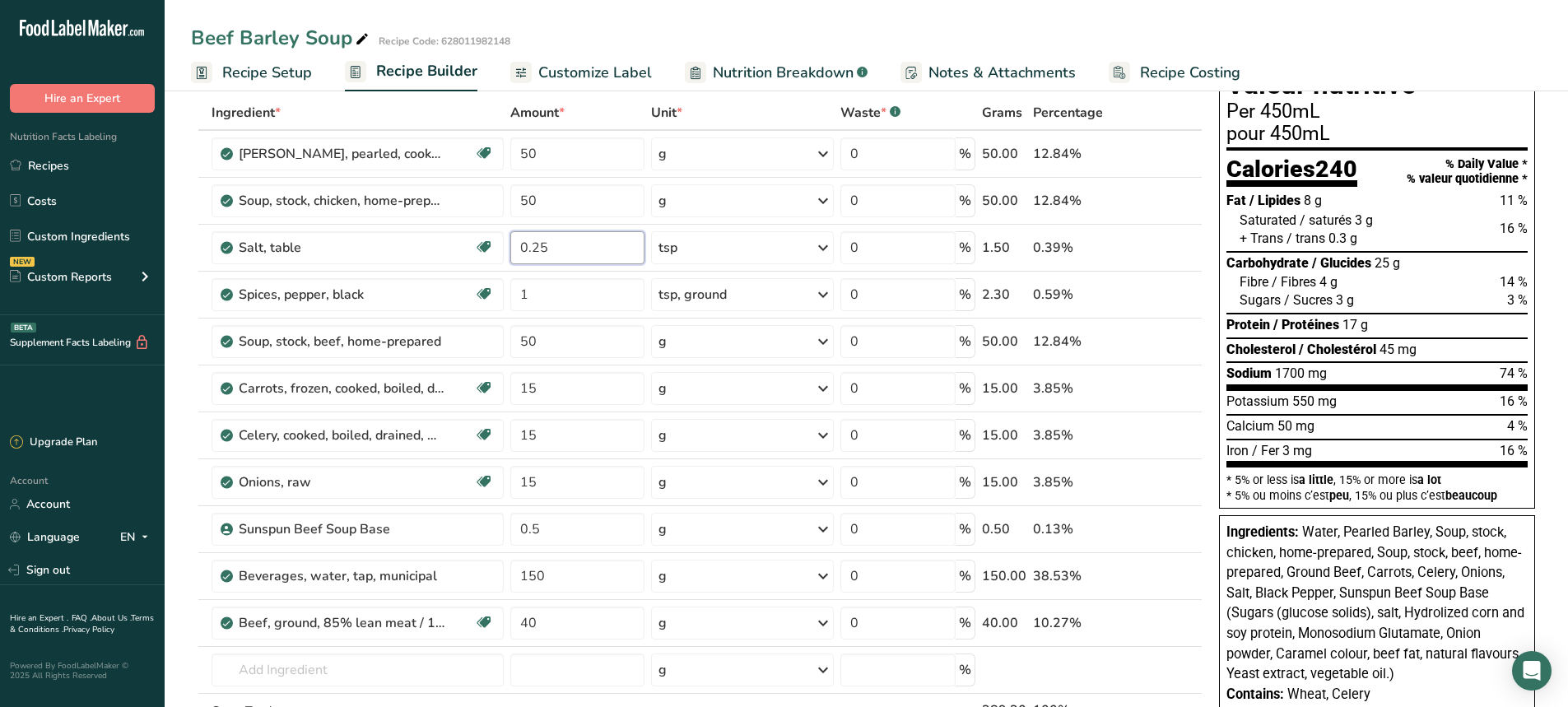
type input "0.25"
click at [431, 102] on div "Ingredient * Amount * Unit * Waste * .a-a{fill:#347362;}.b-a{fill:#fff;} Grams …" at bounding box center [697, 447] width 1011 height 701
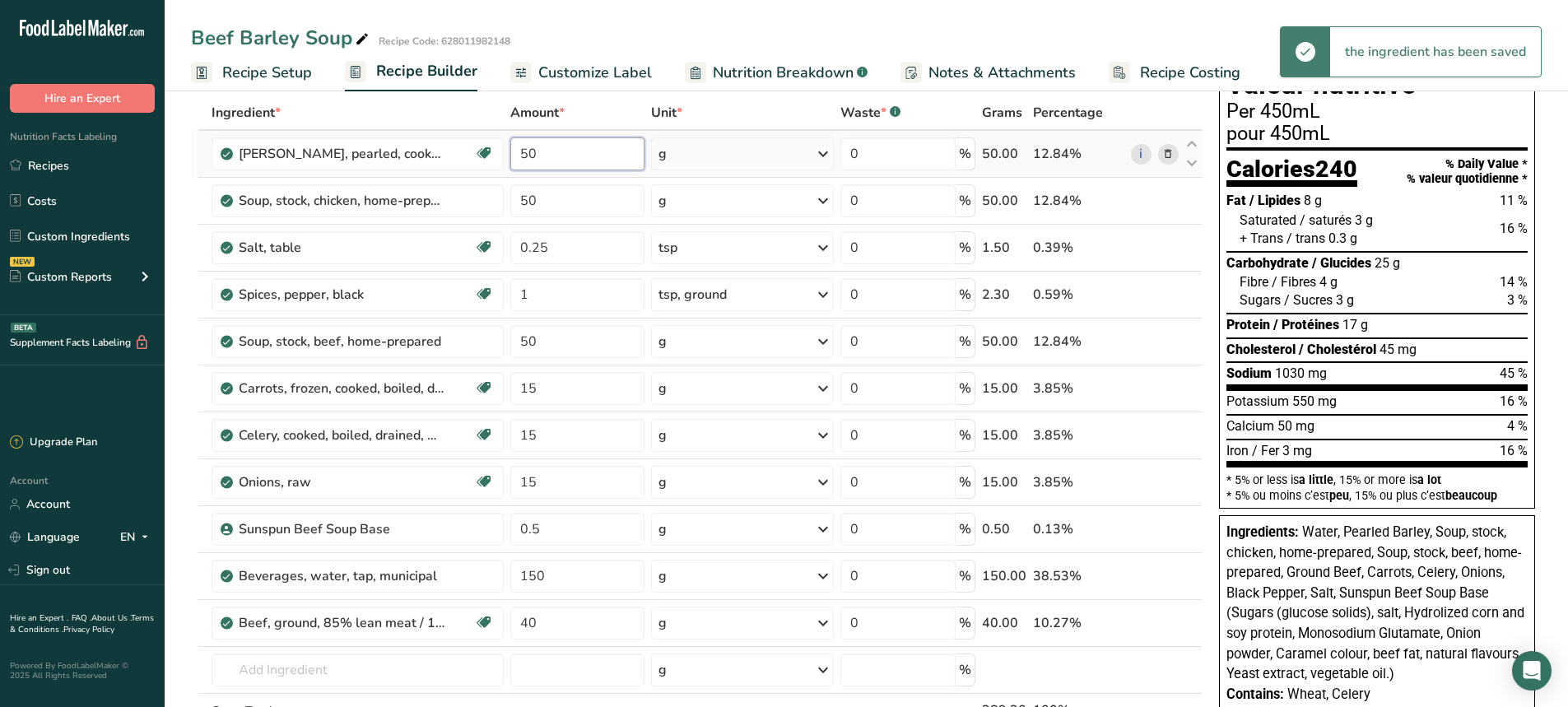
click at [557, 153] on input "50" at bounding box center [577, 153] width 134 height 33
type input "5"
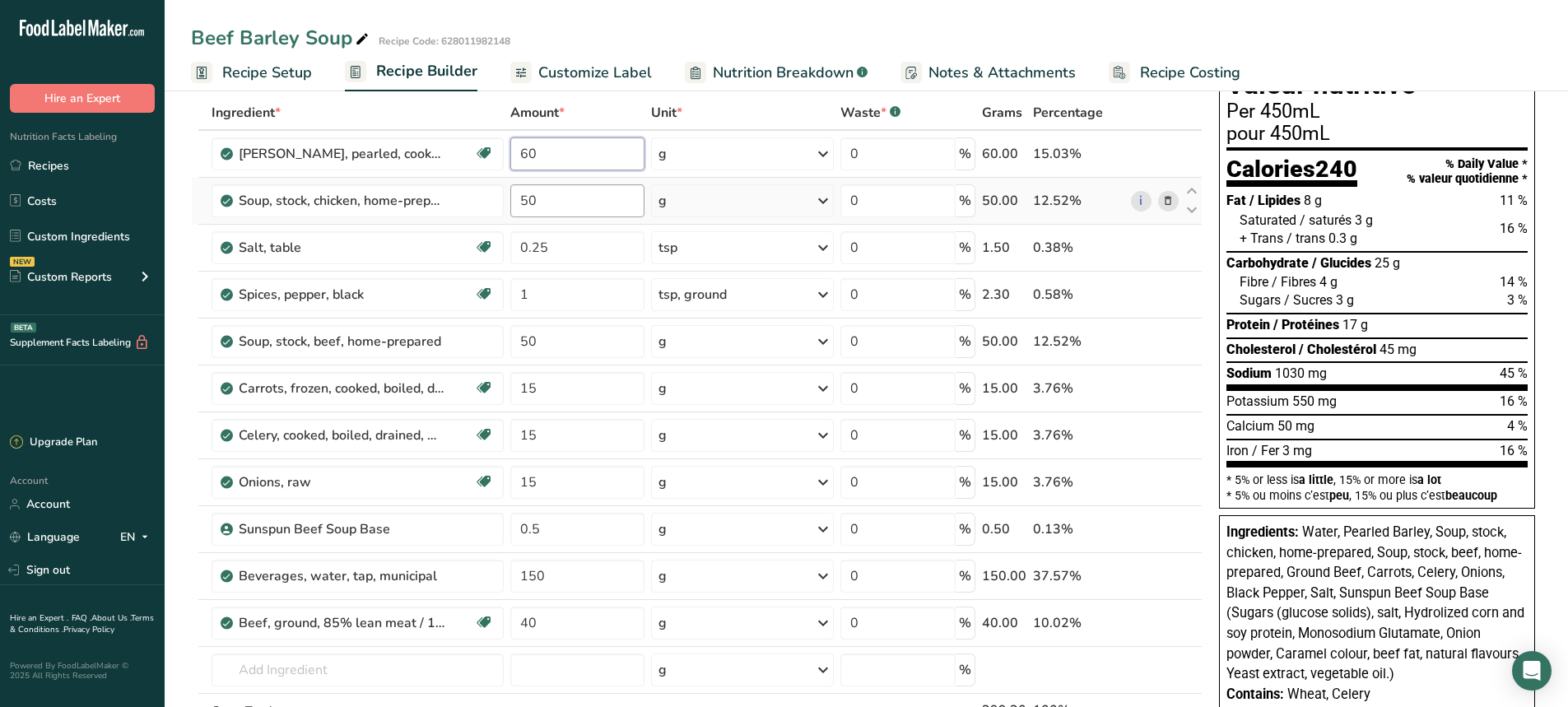
type input "60"
click at [568, 201] on div "Ingredient * Amount * Unit * Waste * .a-a{fill:#347362;}.b-a{fill:#fff;} Grams …" at bounding box center [697, 447] width 1011 height 701
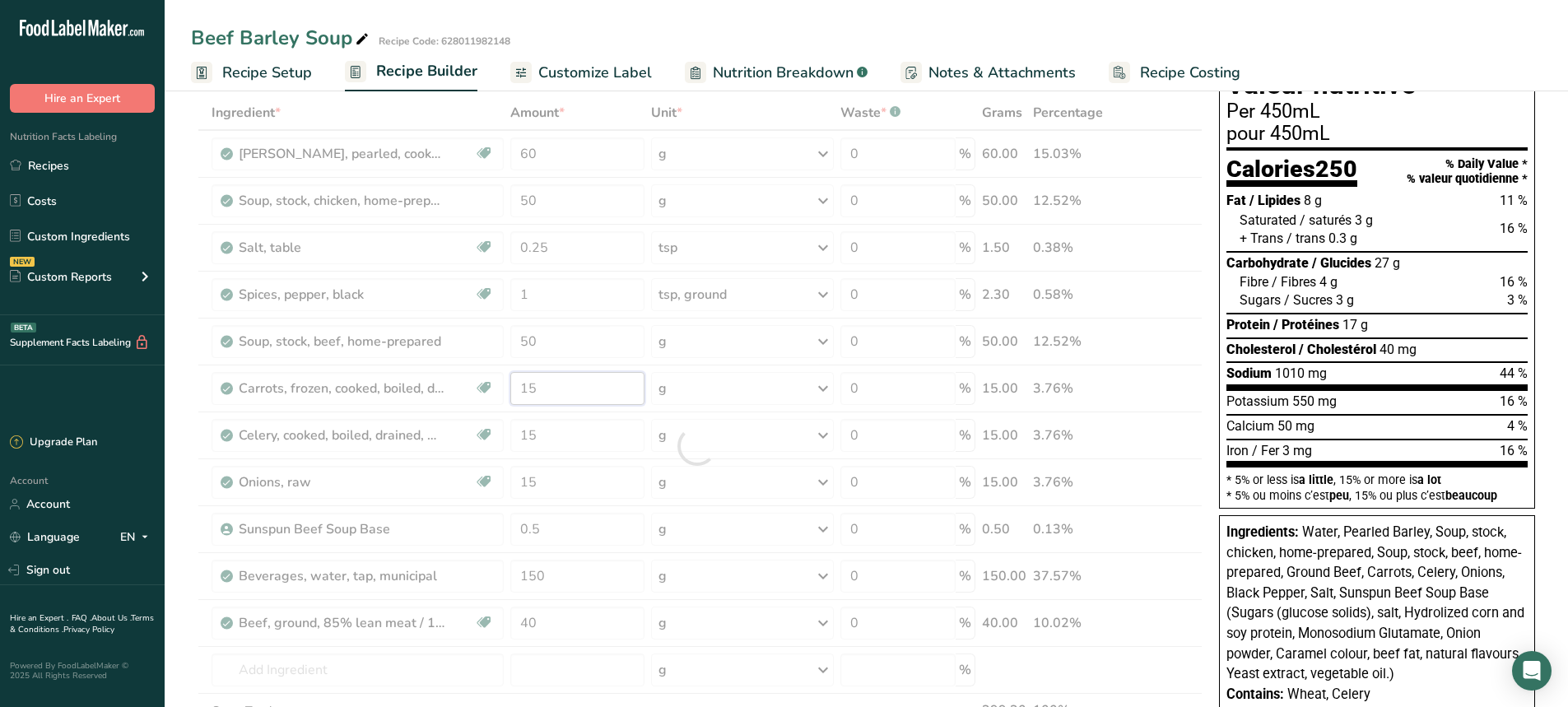
drag, startPoint x: 546, startPoint y: 387, endPoint x: 478, endPoint y: 394, distance: 68.4
click at [478, 394] on div "Ingredient * Amount * Unit * Waste * .a-a{fill:#347362;}.b-a{fill:#fff;} Grams …" at bounding box center [697, 447] width 1011 height 701
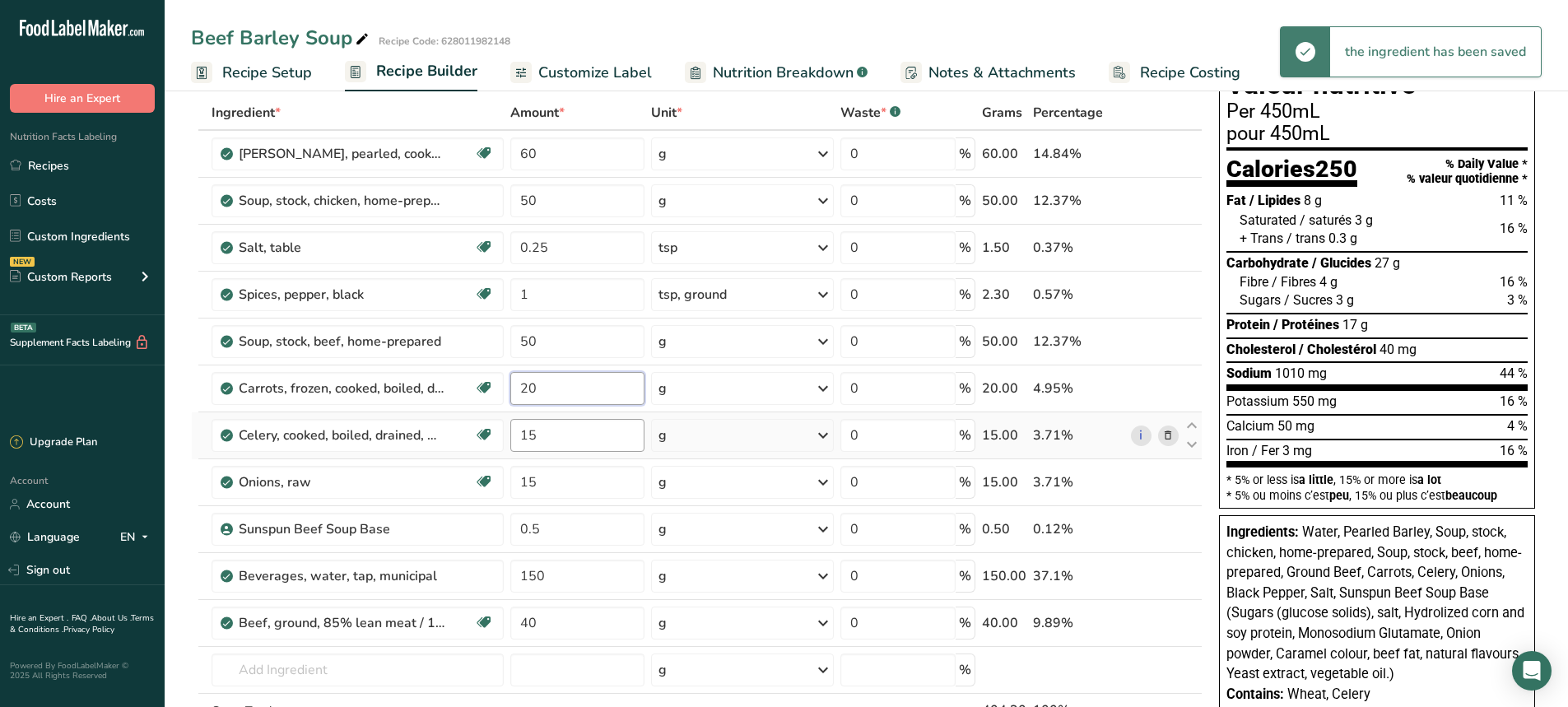
type input "20"
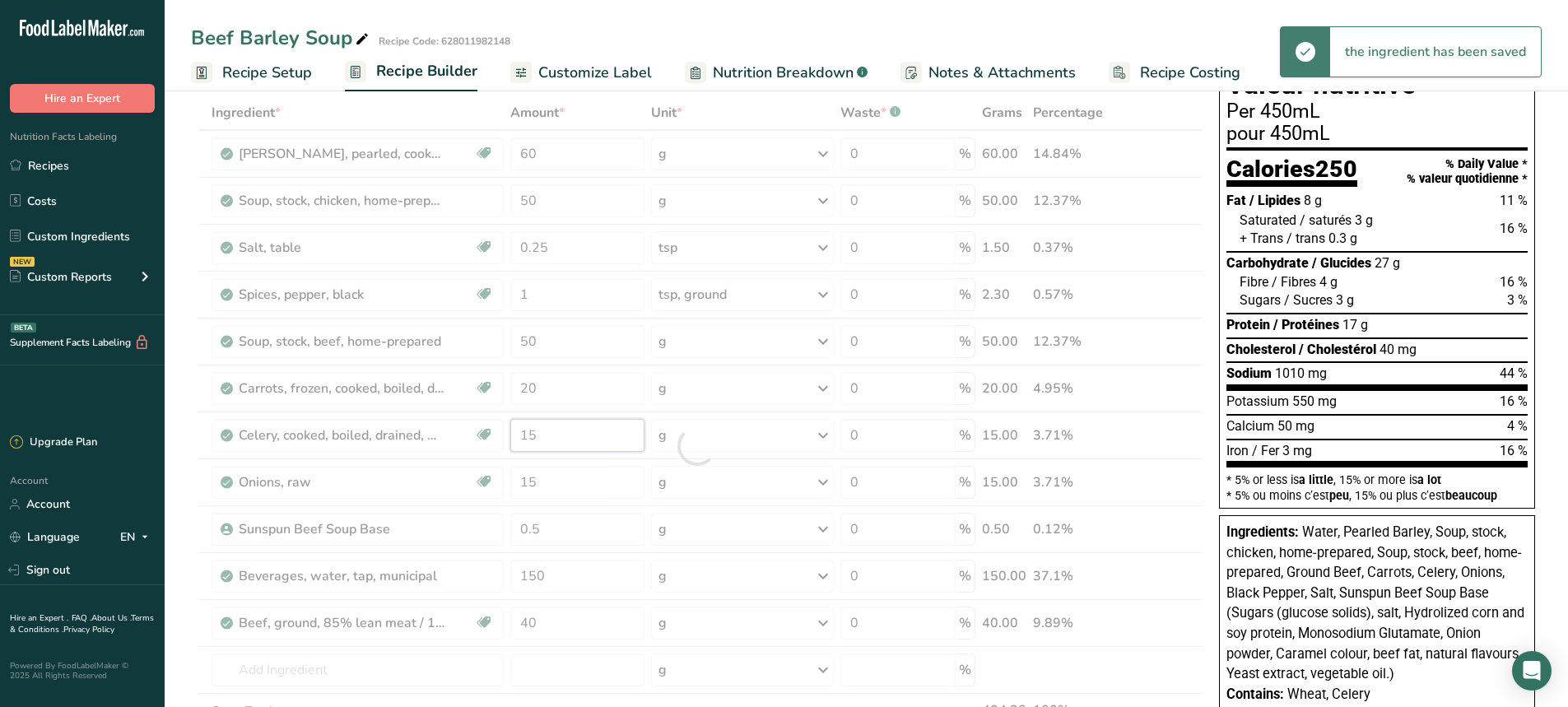
drag, startPoint x: 564, startPoint y: 436, endPoint x: 520, endPoint y: 446, distance: 45.1
click at [520, 446] on div "Ingredient * Amount * Unit * Waste * .a-a{fill:#347362;}.b-a{fill:#fff;} Grams …" at bounding box center [697, 447] width 1011 height 701
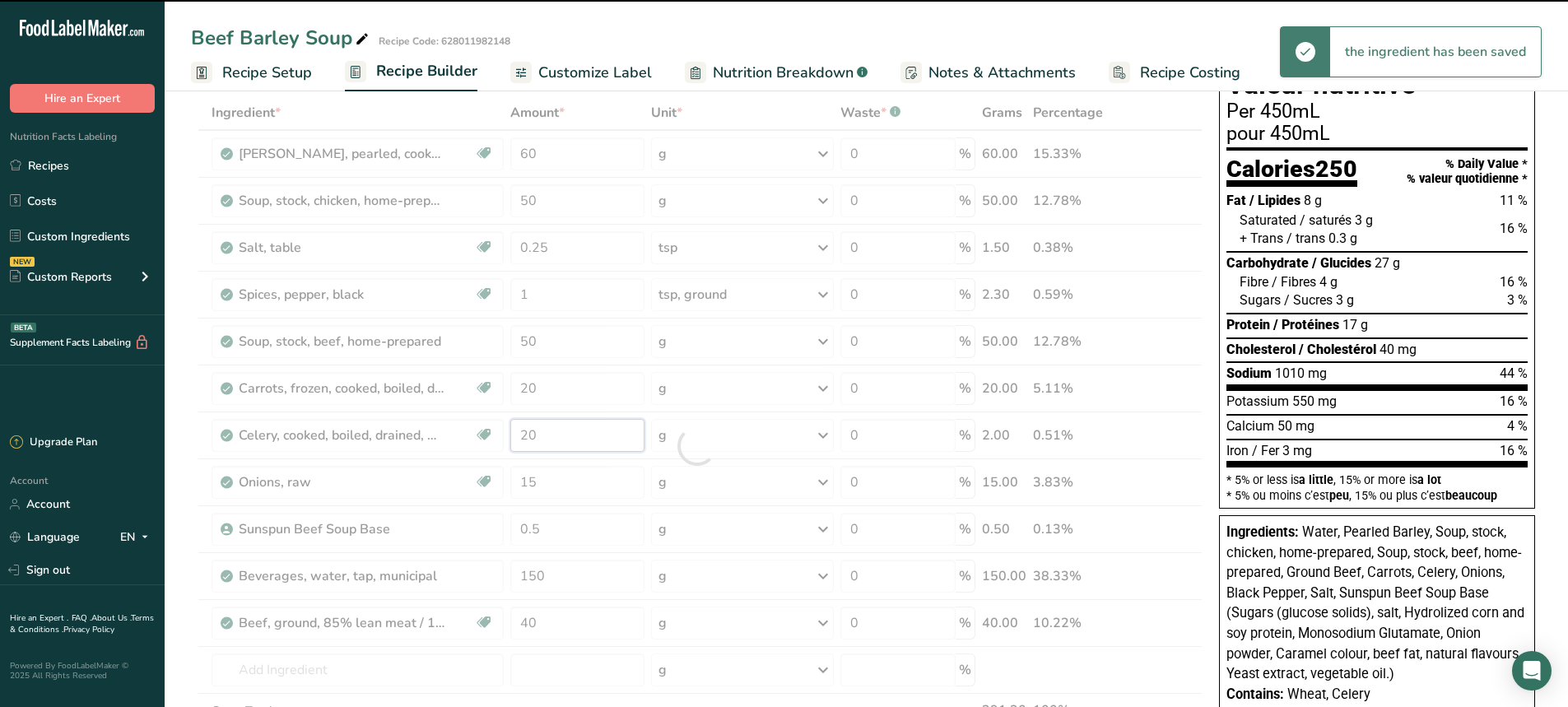
type input "15"
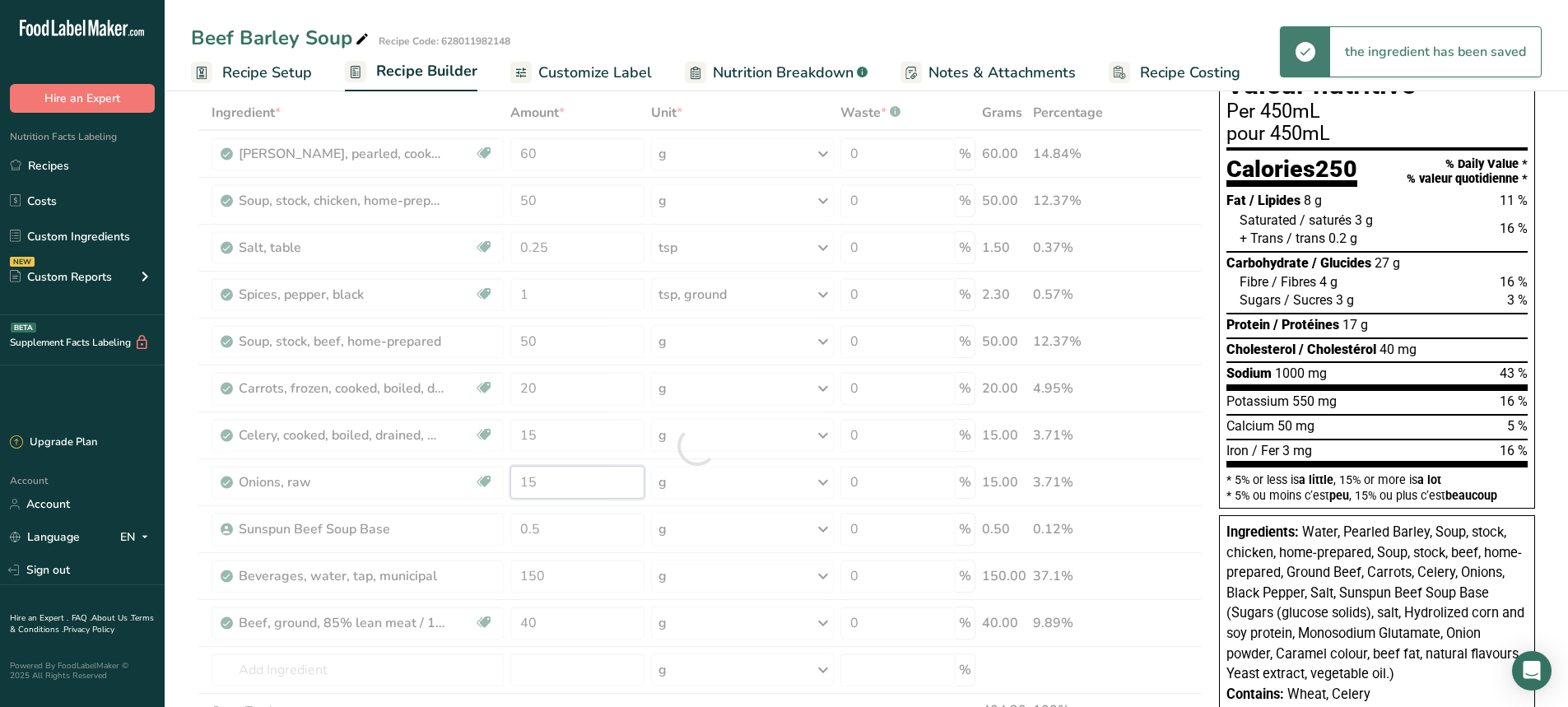
drag, startPoint x: 574, startPoint y: 486, endPoint x: 472, endPoint y: 489, distance: 102.0
click at [472, 489] on div "Ingredient * Amount * Unit * Waste * .a-a{fill:#347362;}.b-a{fill:#fff;} Grams …" at bounding box center [697, 447] width 1011 height 701
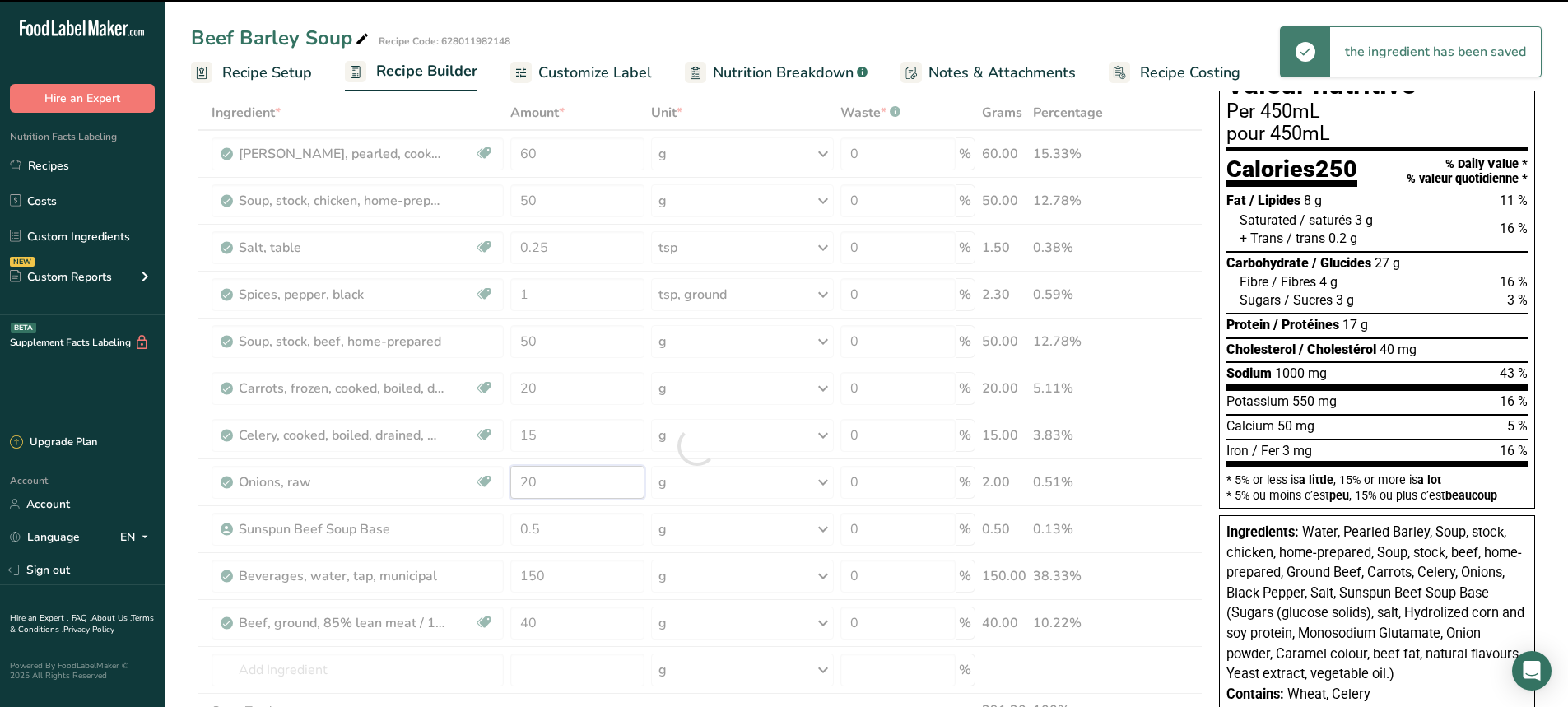
type input "15"
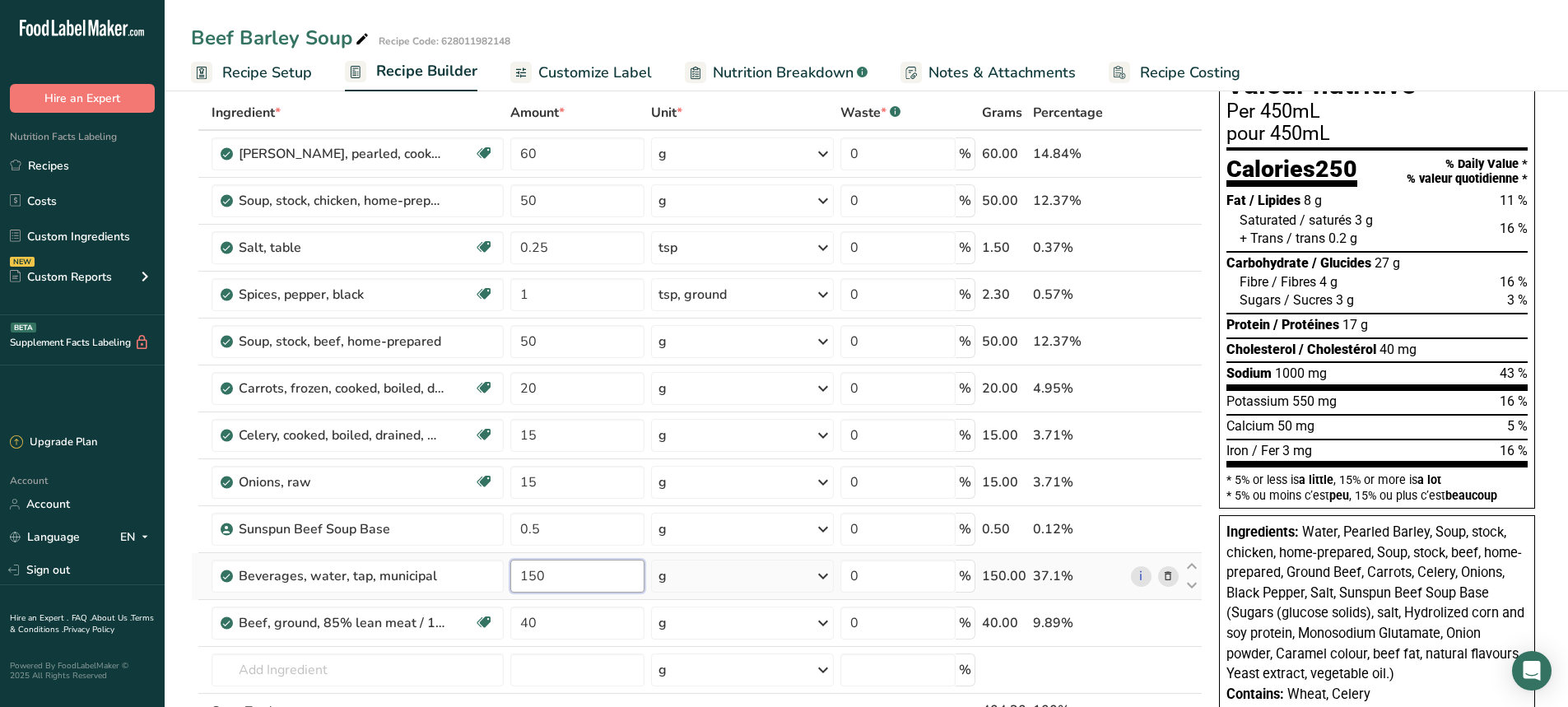
click at [550, 572] on div "Ingredient * Amount * Unit * Waste * .a-a{fill:#347362;}.b-a{fill:#fff;} Grams …" at bounding box center [697, 447] width 1011 height 701
type input "175"
click at [555, 212] on div "Ingredient * Amount * Unit * Waste * .a-a{fill:#347362;}.b-a{fill:#fff;} Grams …" at bounding box center [697, 447] width 1011 height 701
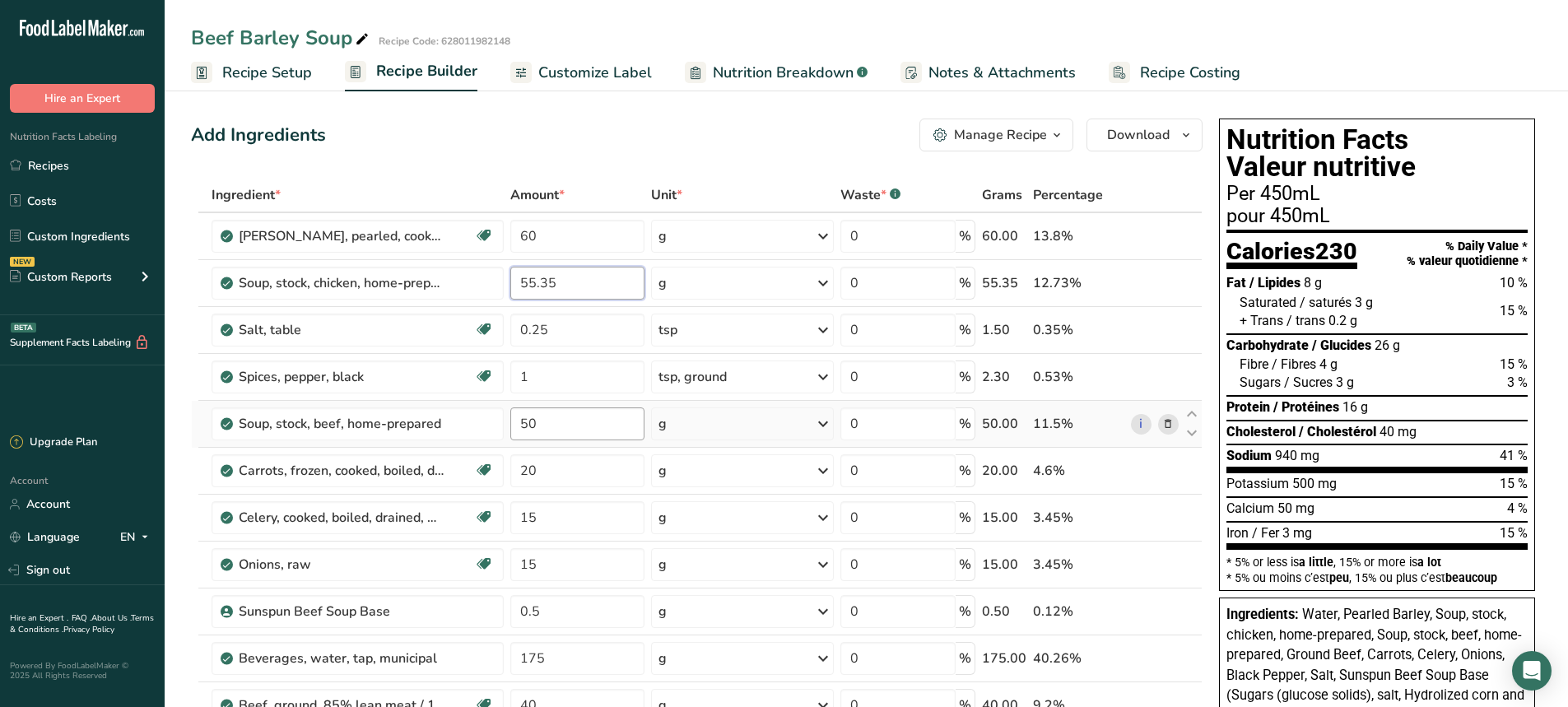
type input "55.35"
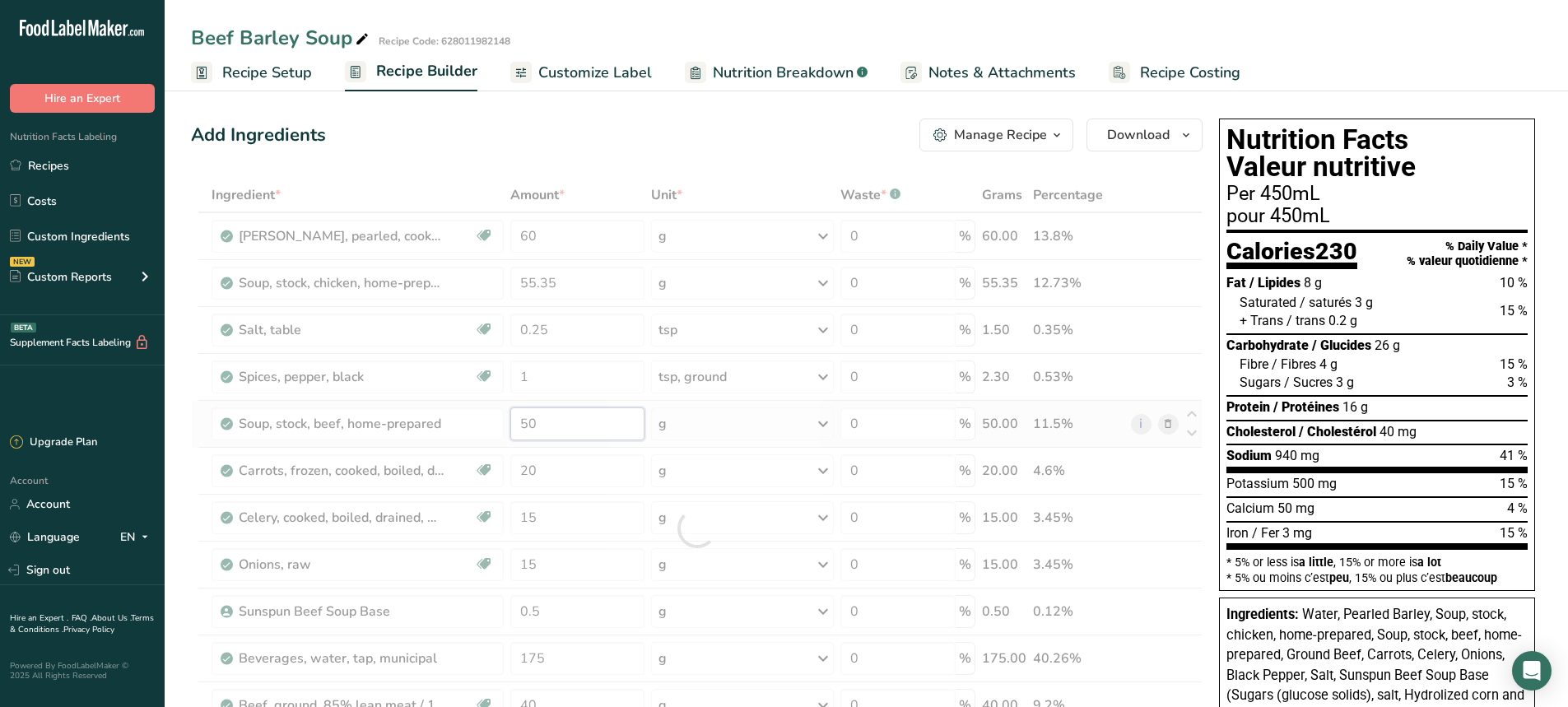
click at [541, 424] on div "Ingredient * Amount * Unit * Waste * .a-a{fill:#347362;}.b-a{fill:#fff;} Grams …" at bounding box center [697, 528] width 1011 height 701
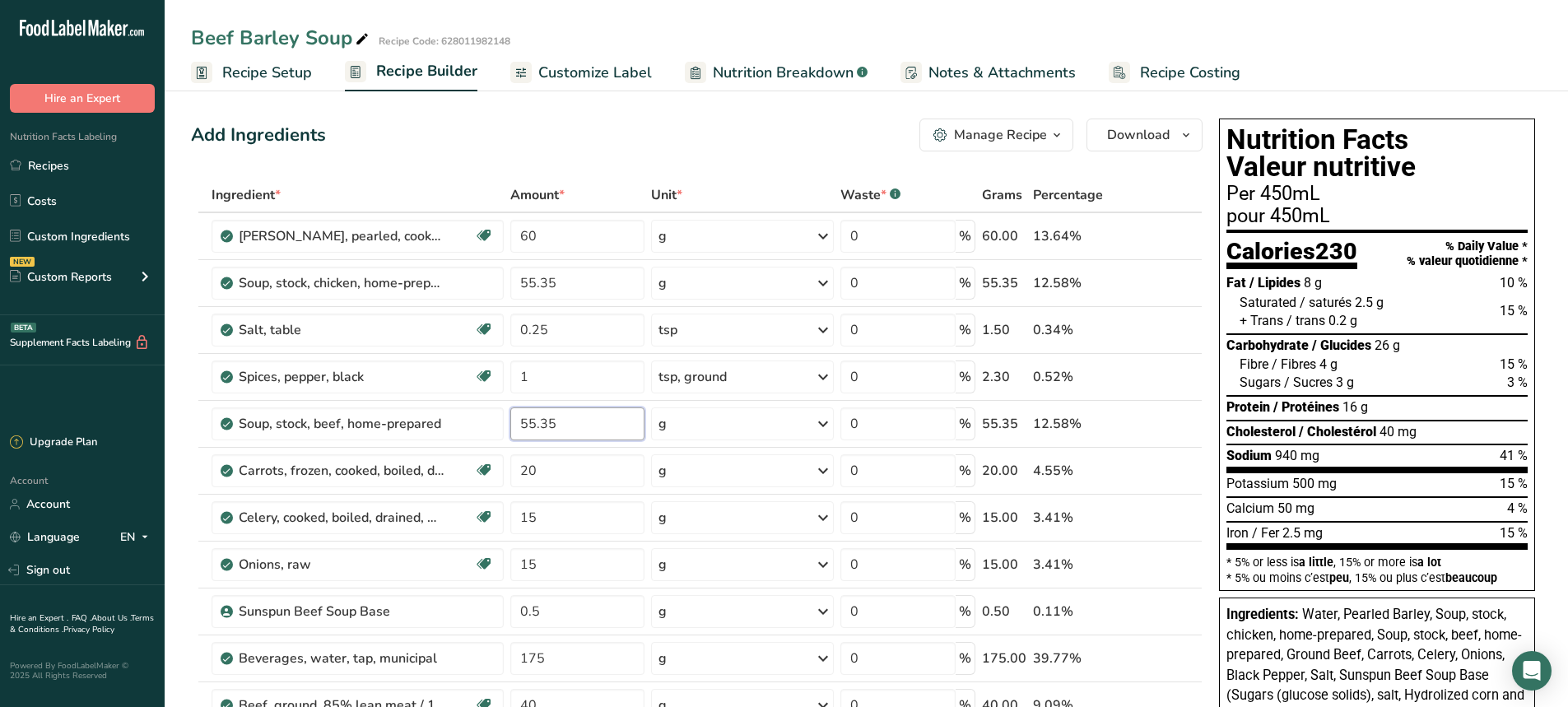
type input "55.35"
click at [628, 131] on div "Add Ingredients Manage Recipe Delete Recipe Duplicate Recipe Scale Recipe Save …" at bounding box center [697, 134] width 1011 height 33
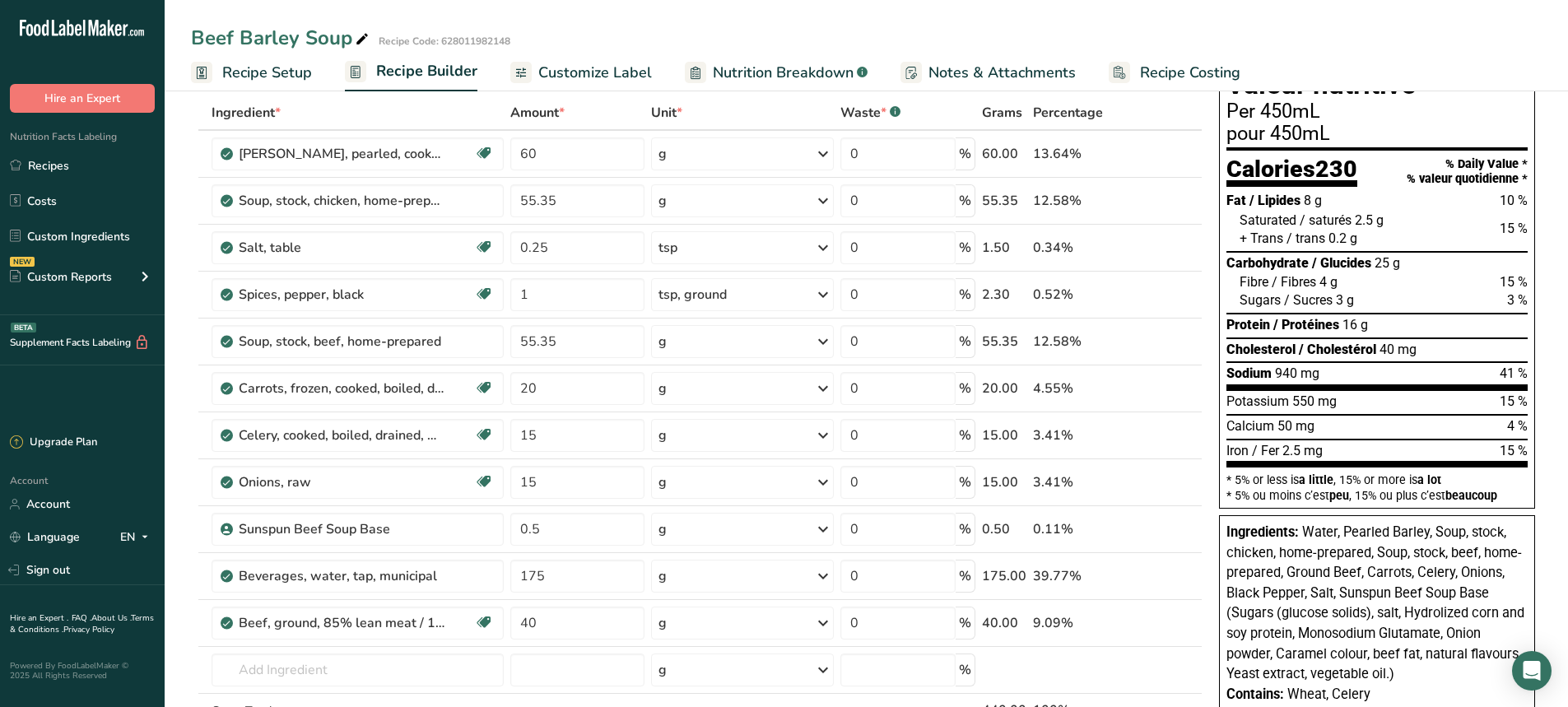
scroll to position [329, 0]
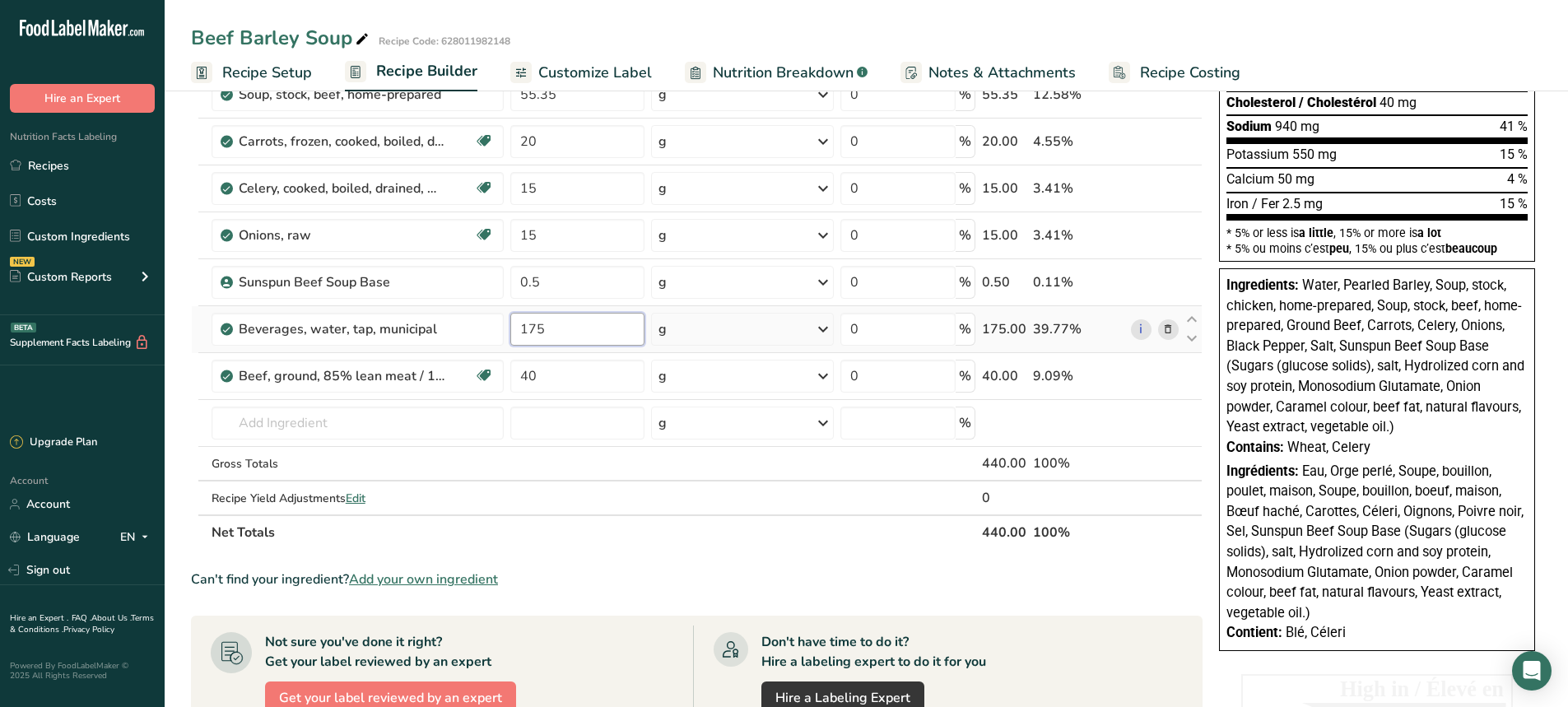
click at [548, 328] on input "175" at bounding box center [577, 329] width 134 height 33
type input "185"
click at [630, 27] on div "Beef Barley Soup Recipe Code: 628011982148 Recipe Setup Recipe Builder Customiz…" at bounding box center [866, 435] width 1403 height 1359
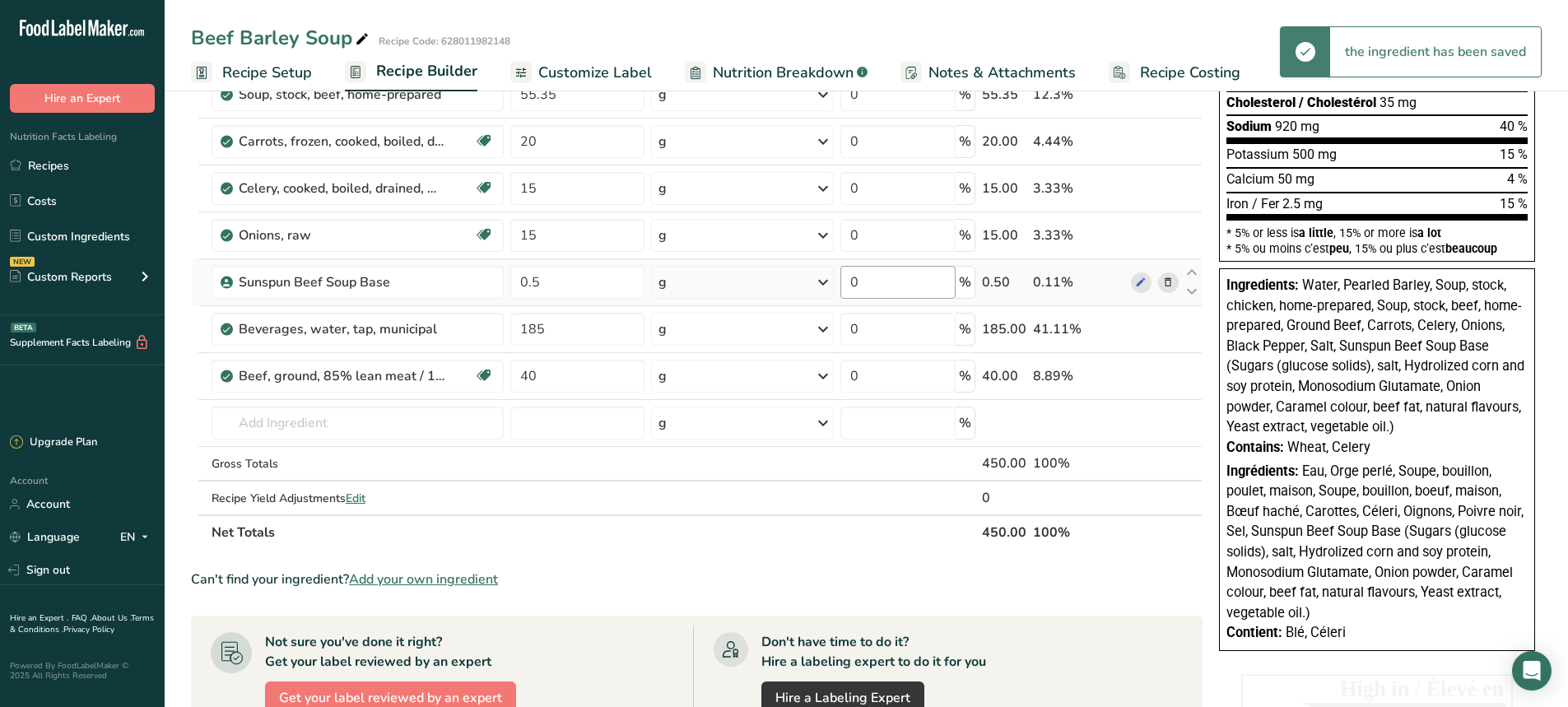
scroll to position [0, 0]
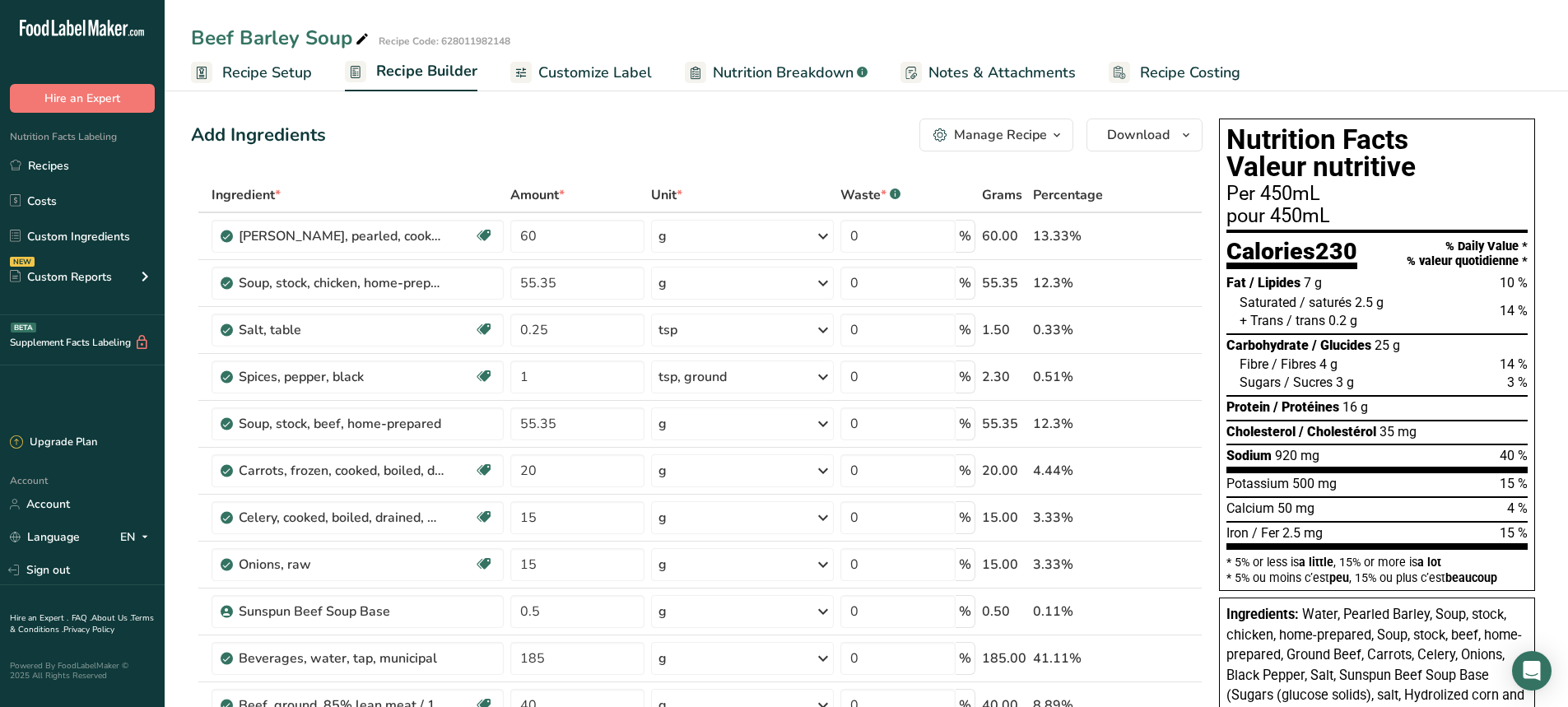
click at [594, 70] on span "Customize Label" at bounding box center [595, 73] width 114 height 23
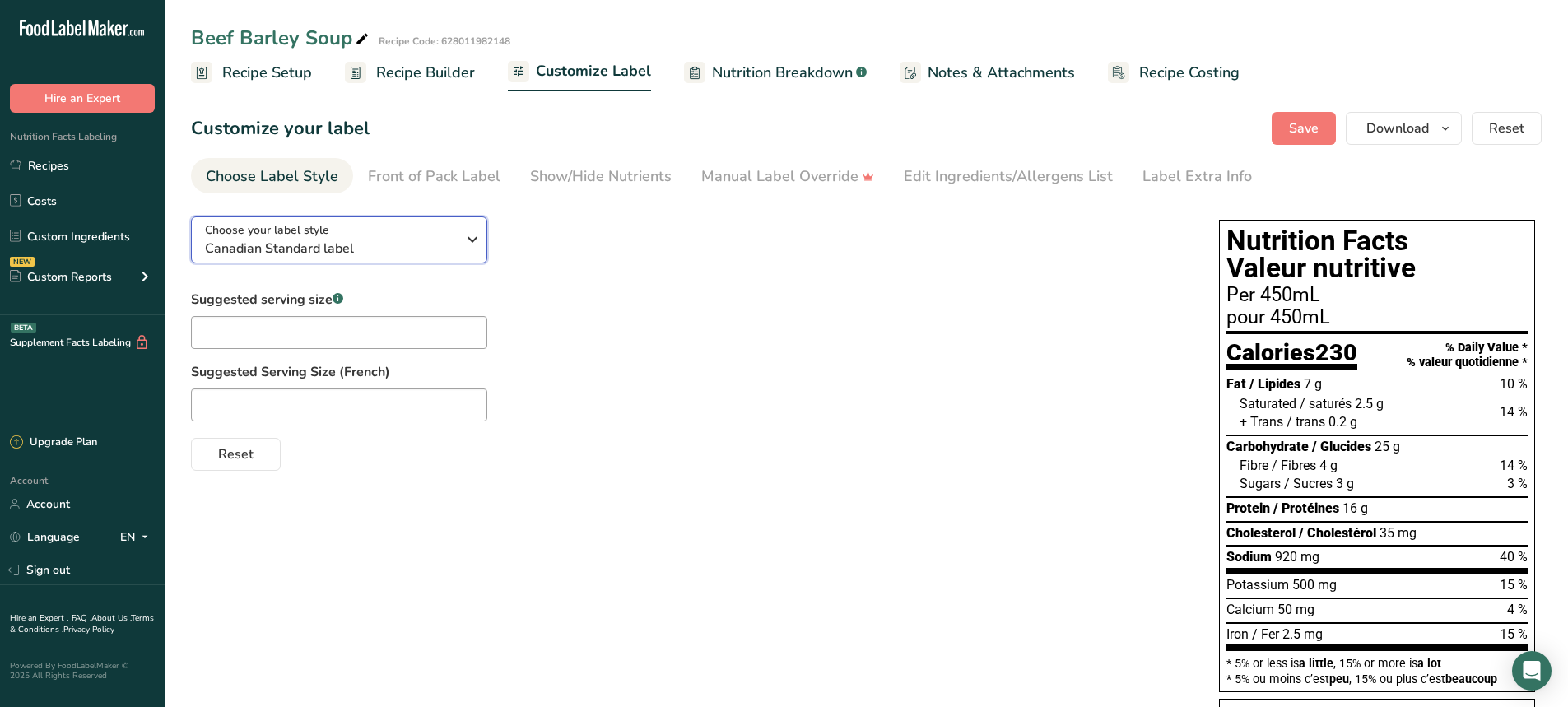
click at [355, 249] on span "Canadian Standard label" at bounding box center [330, 248] width 251 height 20
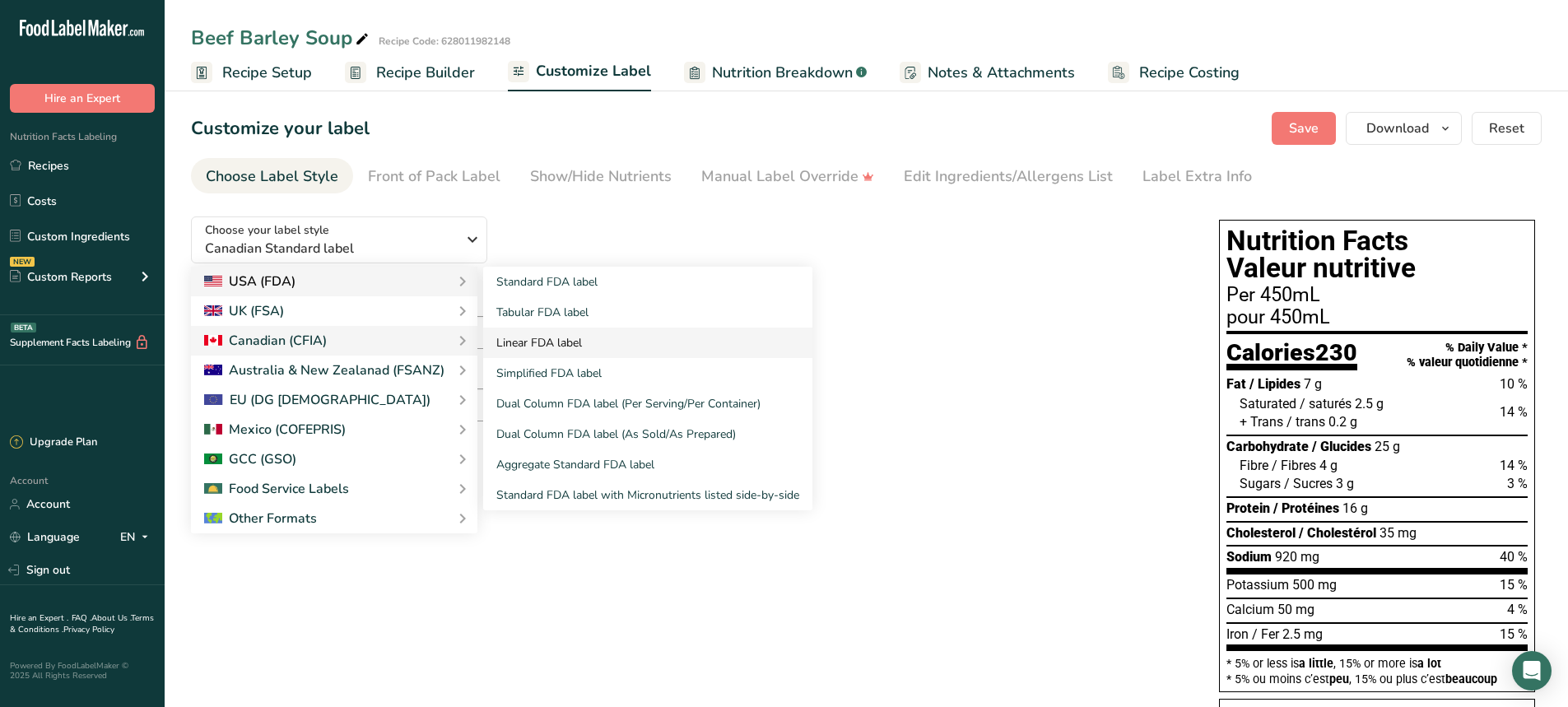
click at [541, 345] on link "Linear FDA label" at bounding box center [648, 343] width 329 height 30
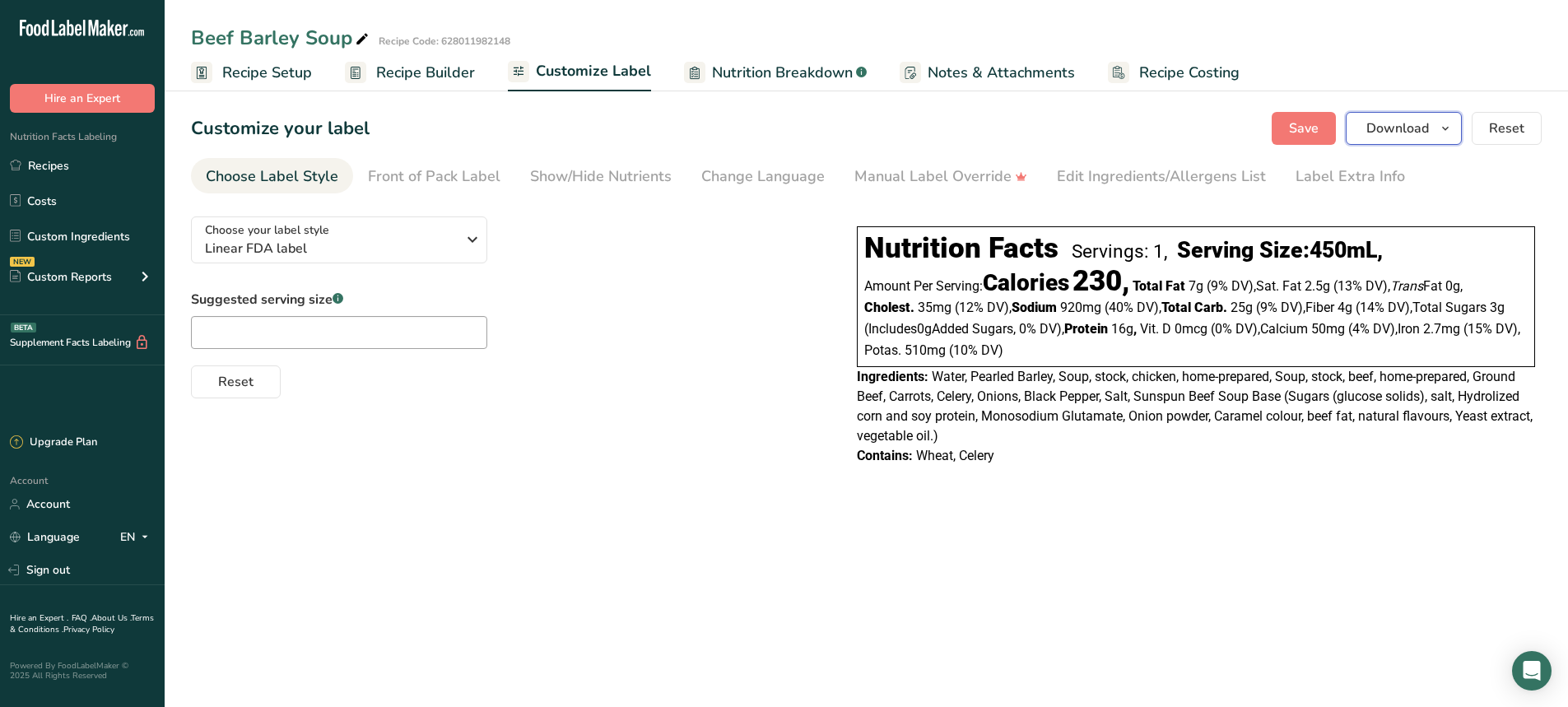
click at [1404, 114] on button "Download" at bounding box center [1403, 128] width 116 height 33
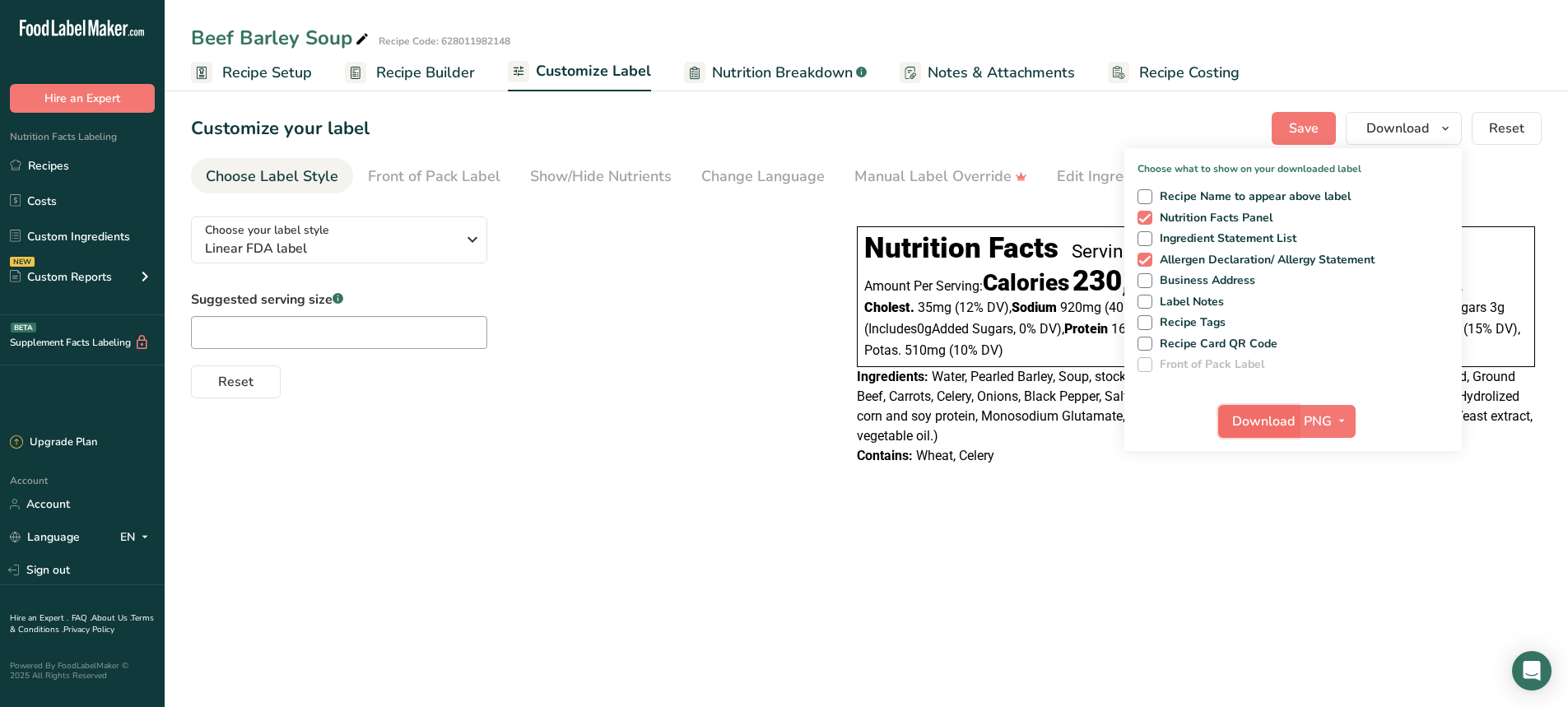
click at [1267, 422] on span "Download" at bounding box center [1263, 421] width 63 height 20
click at [1087, 168] on div "Edit Ingredients/Allergens List" at bounding box center [1161, 177] width 209 height 23
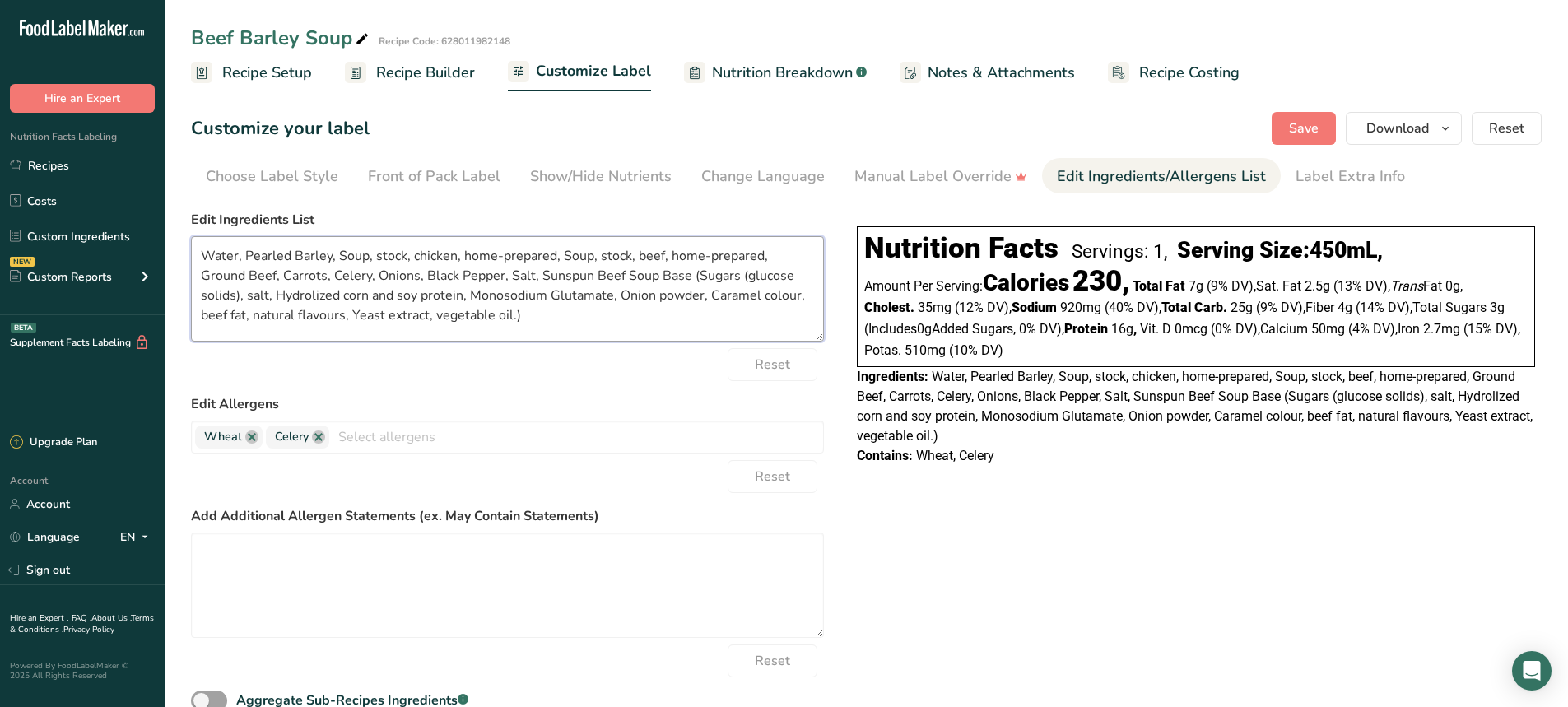
click at [300, 253] on textarea "Water, Pearled Barley, Soup, stock, chicken, home-prepared, Soup, stock, beef, …" at bounding box center [507, 289] width 633 height 105
drag, startPoint x: 294, startPoint y: 256, endPoint x: 534, endPoint y: 341, distance: 254.6
click at [534, 341] on textarea "Water, Pearled Barley, Soup, stock, chicken, home-prepared, Soup, stock, beef, …" at bounding box center [507, 289] width 633 height 105
click at [1227, 506] on div "Choose your label style Linear FDA label USA (FDA) Standard FDA label Tabular F…" at bounding box center [866, 477] width 1351 height 547
click at [1403, 126] on span "Download" at bounding box center [1398, 128] width 63 height 20
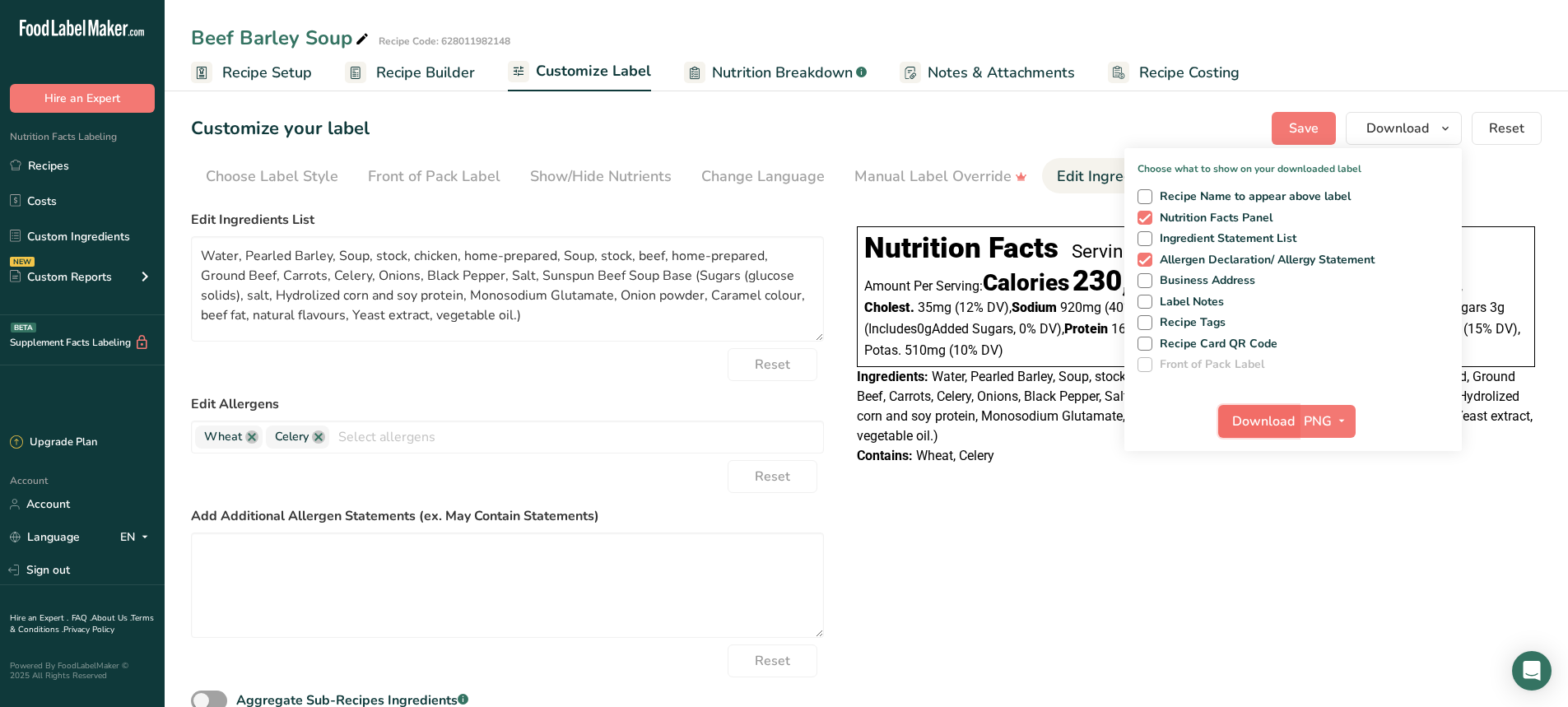
click at [1271, 420] on span "Download" at bounding box center [1263, 421] width 63 height 20
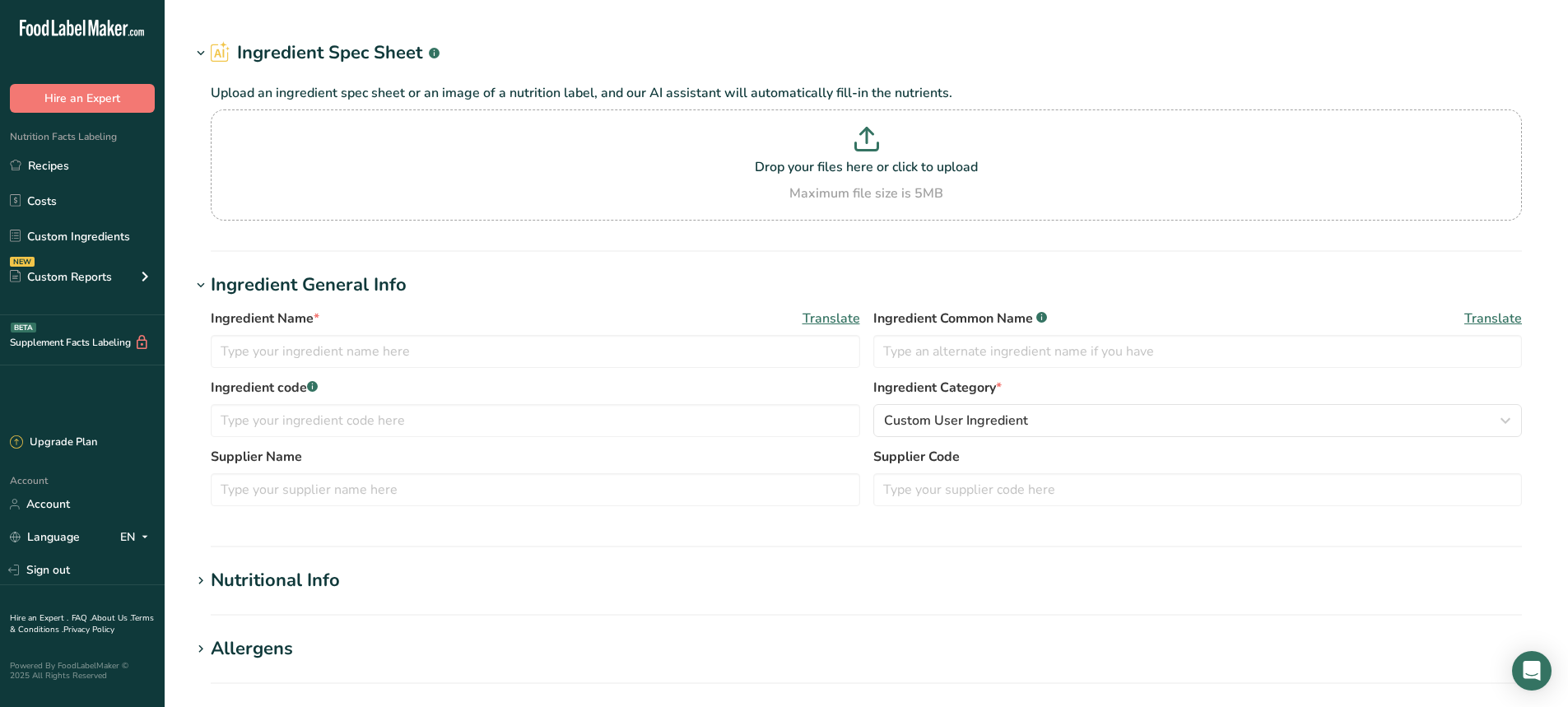
type input "Beef, ground, 85% lean meat / 15% fat, loaf, cooked, baked"
type input "Ground Beef"
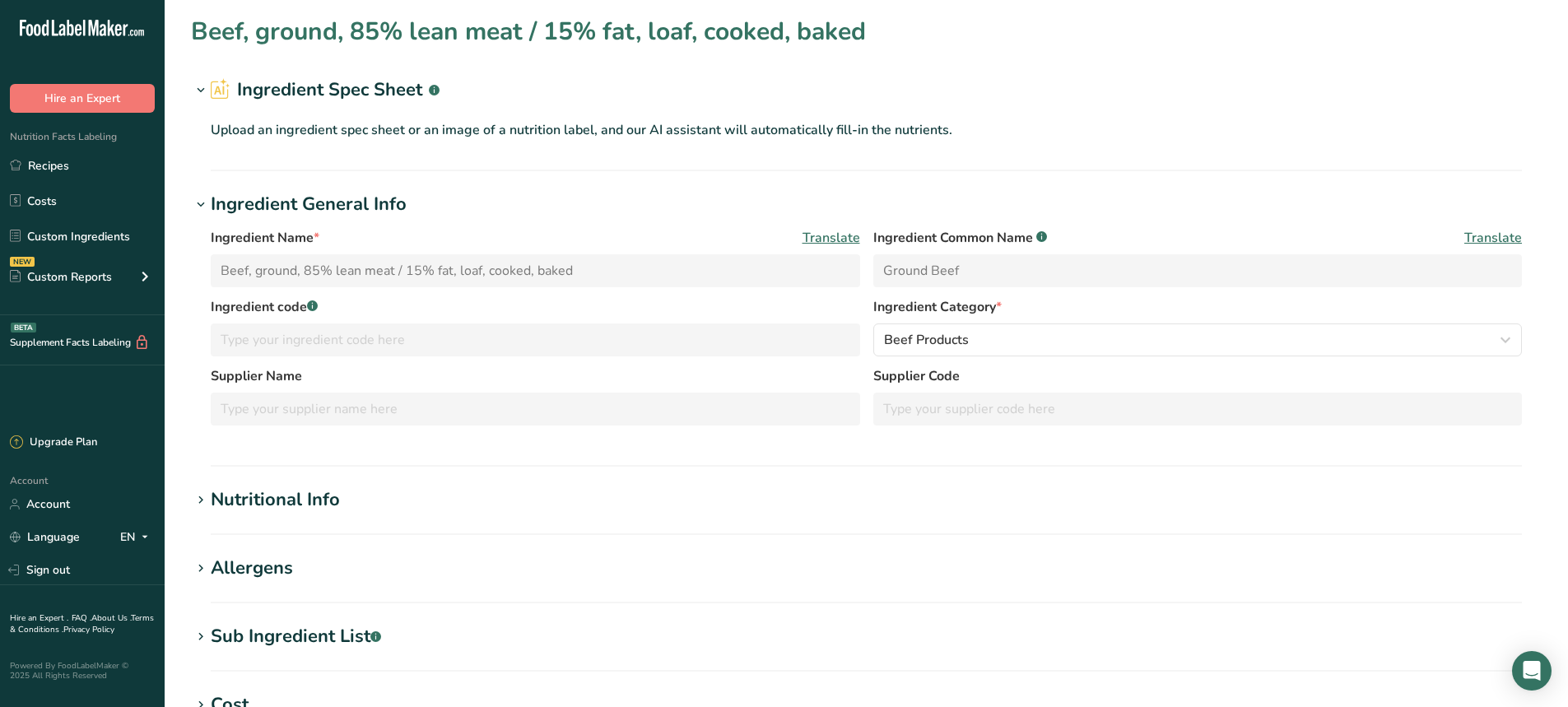
click at [340, 495] on h1 "Nutritional Info" at bounding box center [866, 500] width 1351 height 27
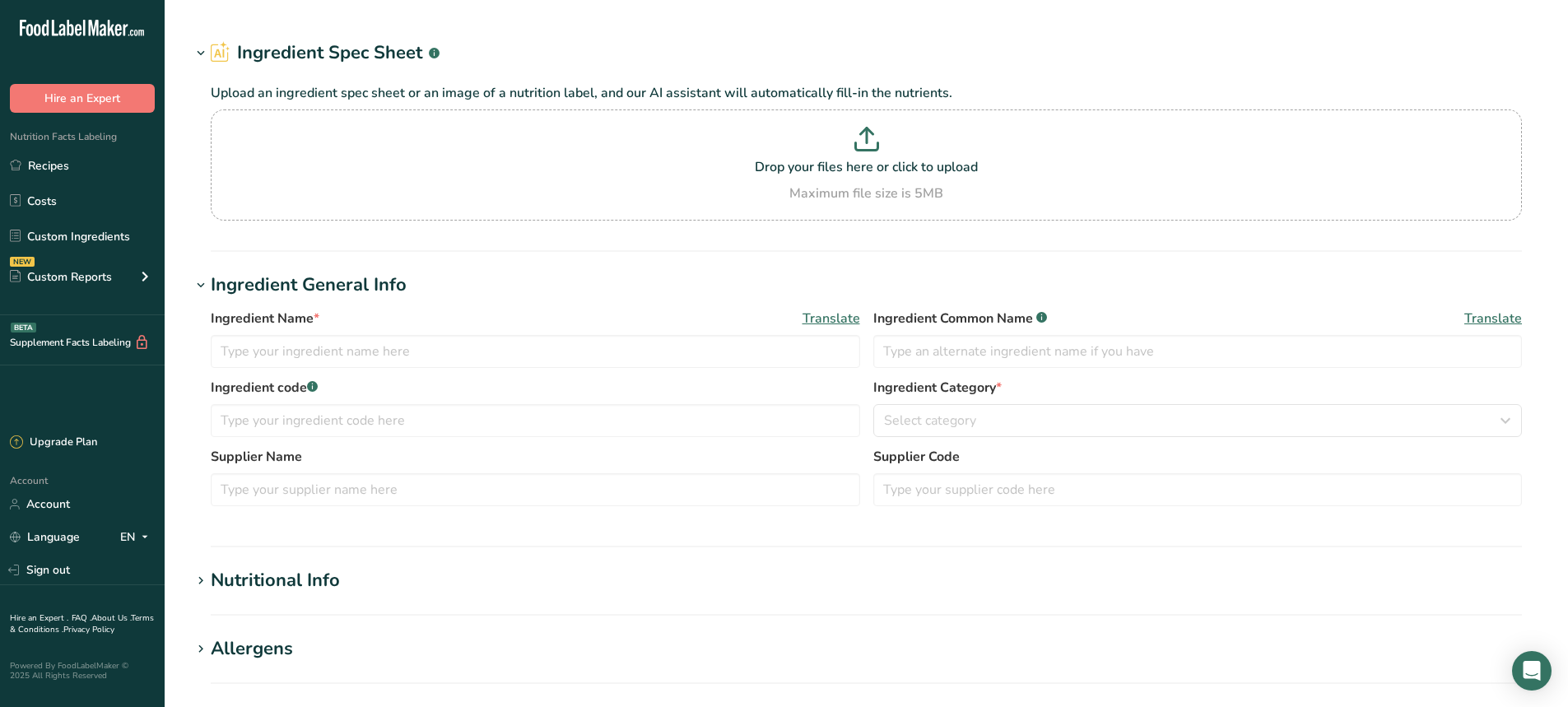
type input "Beef, ground, 85% lean meat / 15% fat, crumbles, cooked, pan-browned"
type input "Ground Beef"
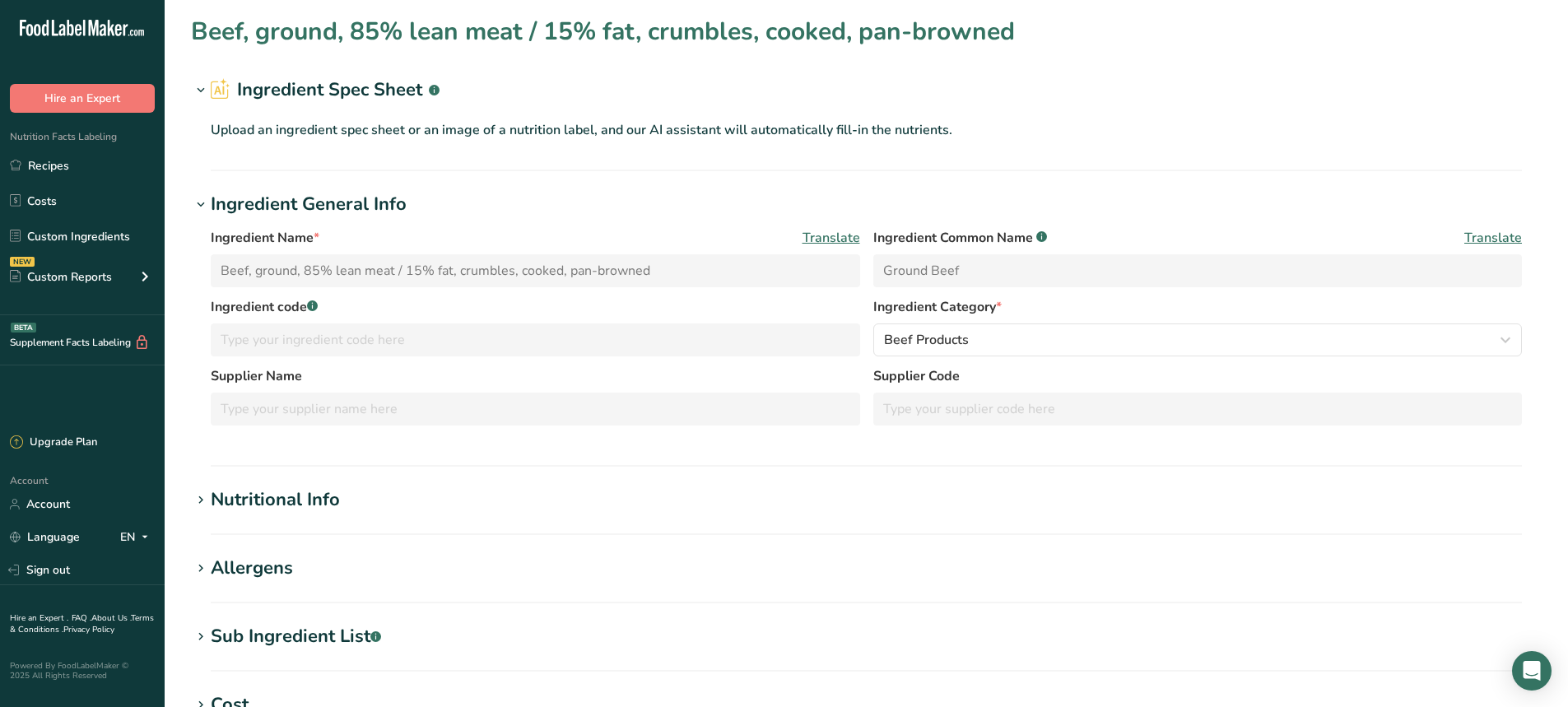
click at [461, 497] on h1 "Nutritional Info" at bounding box center [866, 500] width 1351 height 27
